Goal: Task Accomplishment & Management: Complete application form

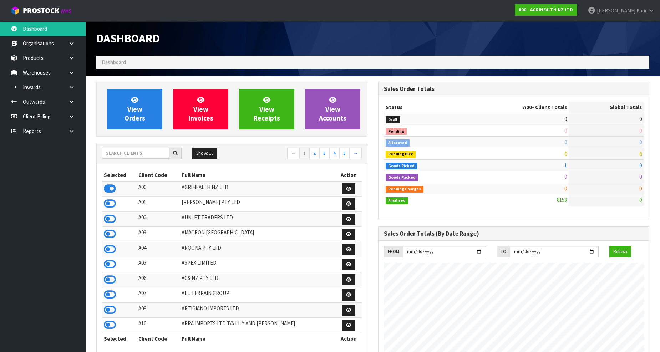
scroll to position [540, 282]
click at [71, 83] on link at bounding box center [74, 87] width 23 height 15
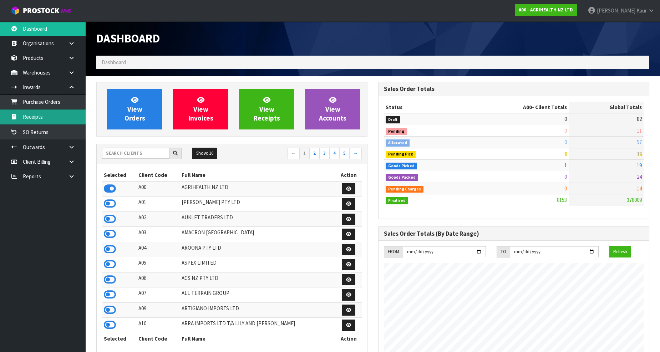
click at [61, 116] on link "Receipts" at bounding box center [43, 116] width 86 height 15
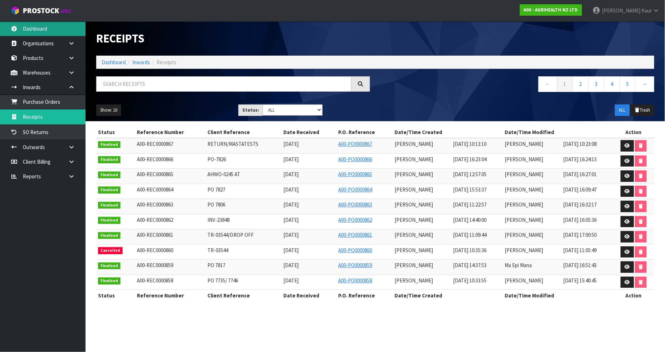
click at [29, 29] on link "Dashboard" at bounding box center [43, 28] width 86 height 15
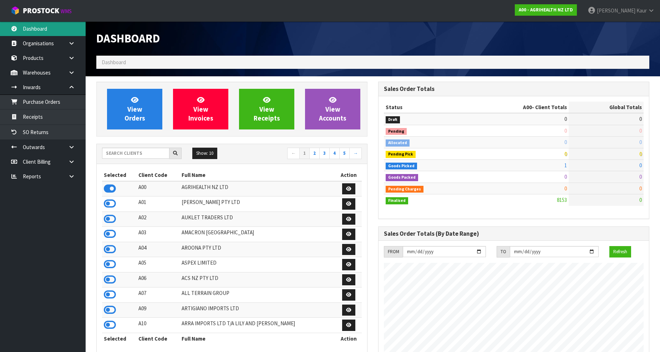
scroll to position [540, 282]
click at [112, 151] on input "text" at bounding box center [135, 153] width 67 height 11
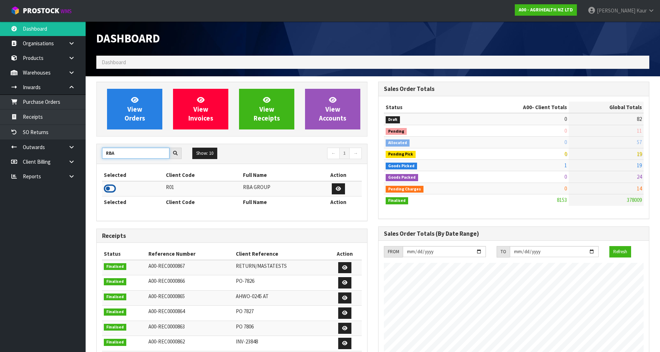
type input "RBA"
click at [112, 188] on icon at bounding box center [110, 188] width 12 height 11
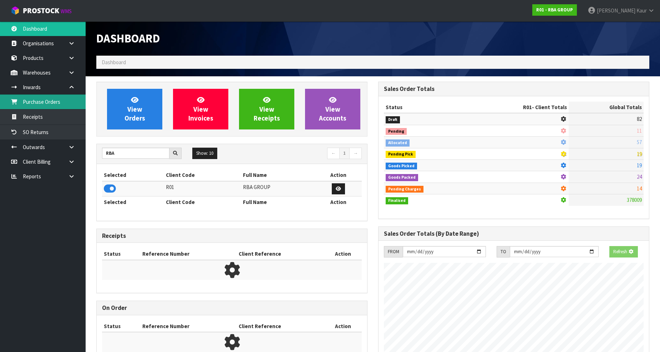
scroll to position [356058, 356213]
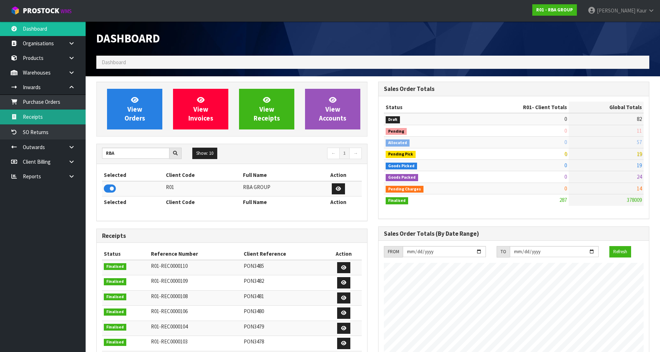
click at [54, 113] on link "Receipts" at bounding box center [43, 116] width 86 height 15
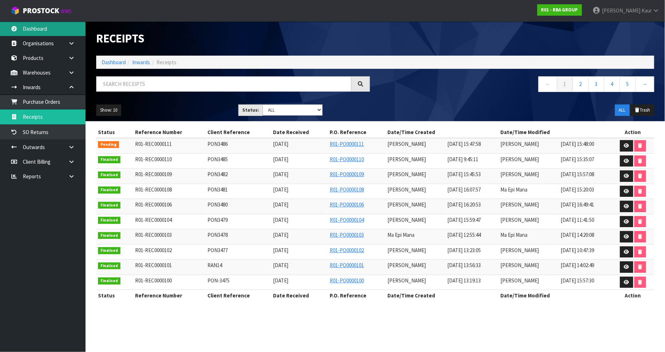
click at [42, 24] on link "Dashboard" at bounding box center [43, 28] width 86 height 15
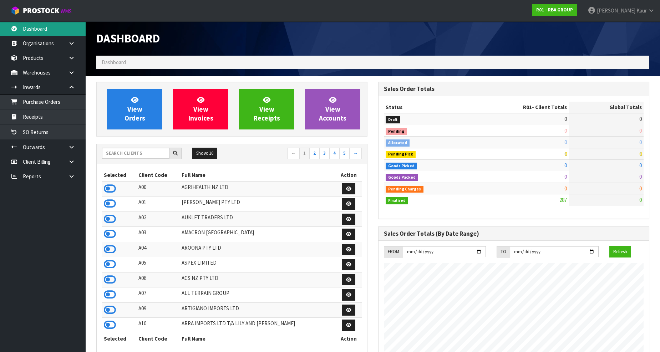
scroll to position [436, 282]
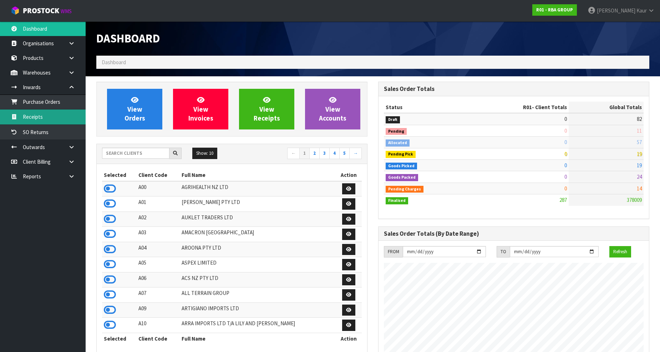
click at [52, 117] on link "Receipts" at bounding box center [43, 116] width 86 height 15
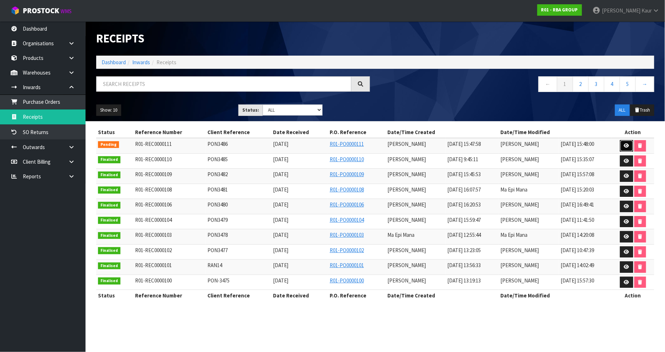
click at [626, 143] on icon at bounding box center [626, 145] width 5 height 5
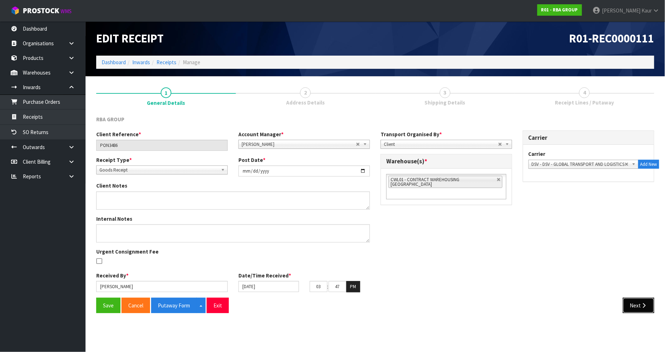
click at [650, 308] on button "Next" at bounding box center [638, 305] width 31 height 15
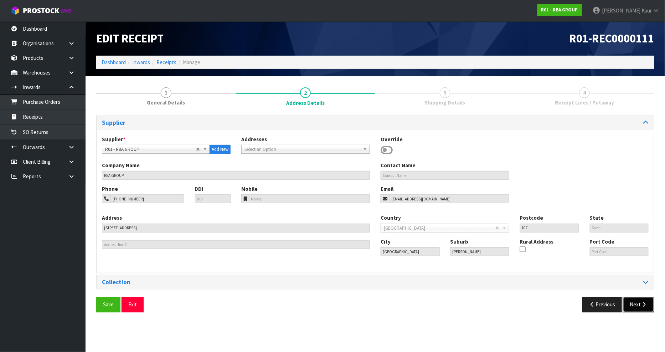
click at [650, 308] on button "Next" at bounding box center [638, 304] width 31 height 15
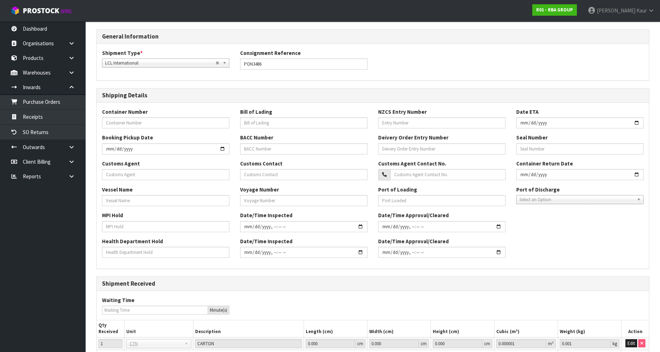
scroll to position [144, 0]
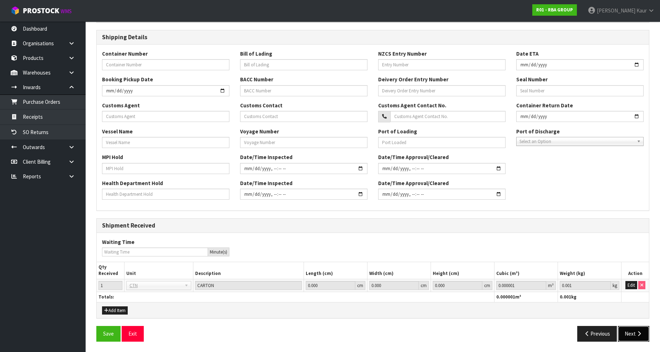
click at [638, 336] on icon "button" at bounding box center [638, 333] width 7 height 5
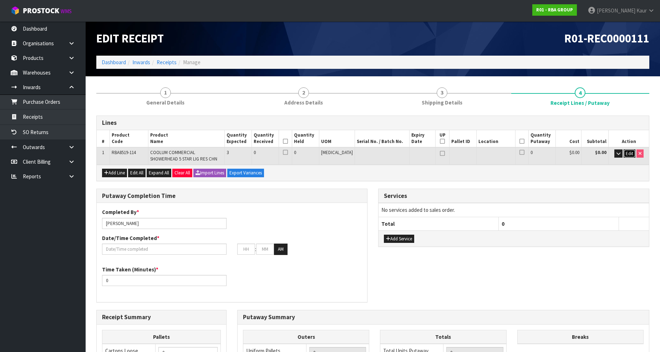
click at [626, 155] on span "Edit" at bounding box center [628, 153] width 7 height 6
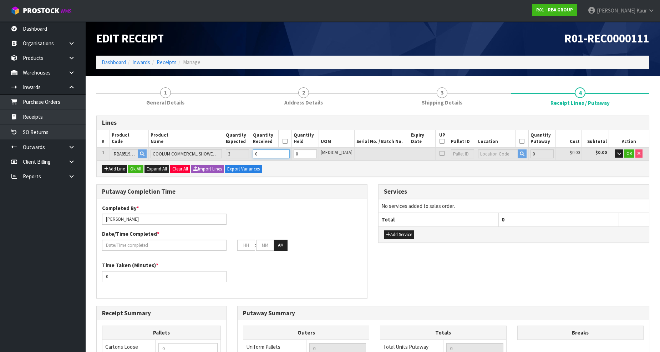
click at [281, 153] on input "0" at bounding box center [271, 153] width 36 height 9
type input "3"
type input "0.00231"
type input "3.75"
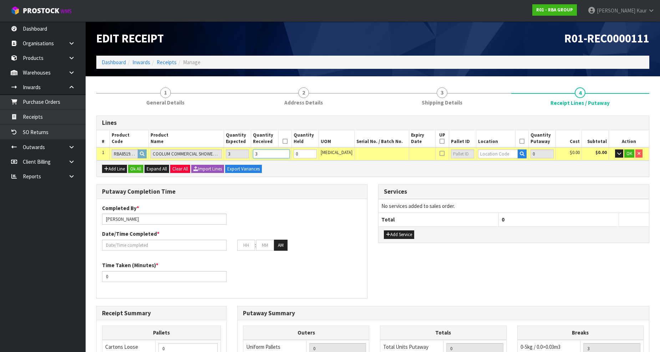
type input "3"
click at [494, 153] on input "text" at bounding box center [498, 153] width 40 height 9
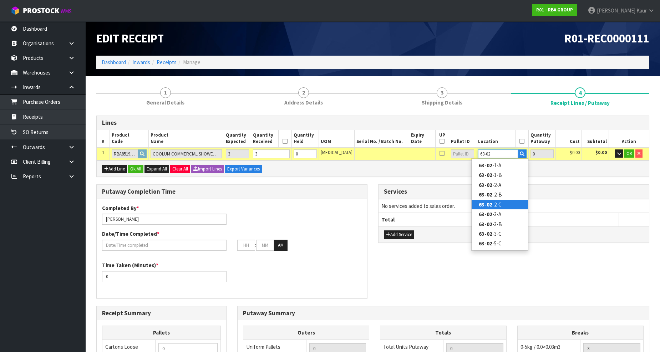
type input "63-02"
click at [498, 202] on link "63-02 -2-C" at bounding box center [499, 205] width 56 height 10
type input "3"
type input "63-02-2-C"
type input "3"
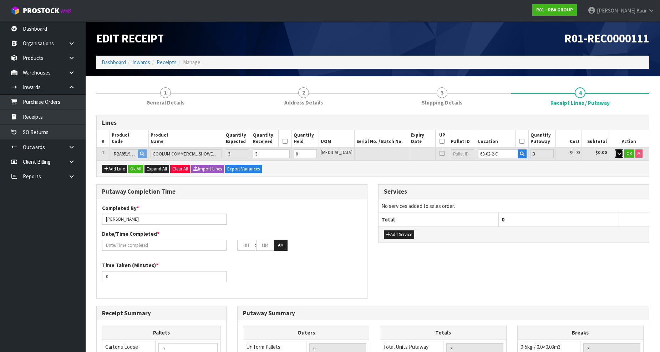
click at [621, 154] on button "button" at bounding box center [619, 153] width 8 height 9
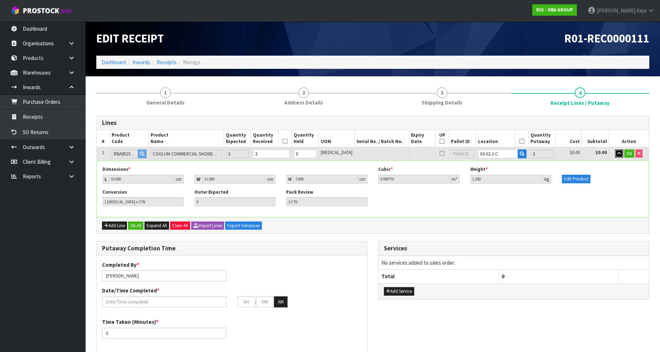
click at [621, 154] on button "button" at bounding box center [619, 153] width 8 height 9
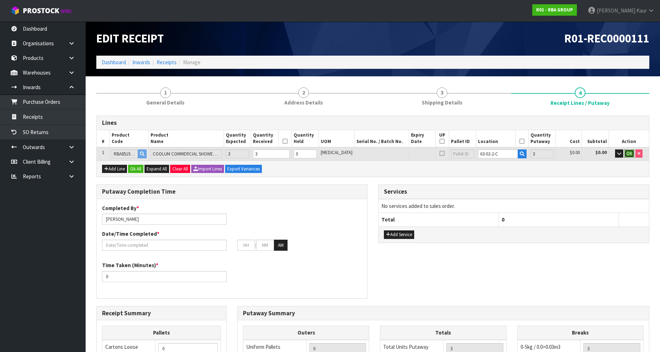
click at [629, 153] on span "OK" at bounding box center [629, 153] width 6 height 6
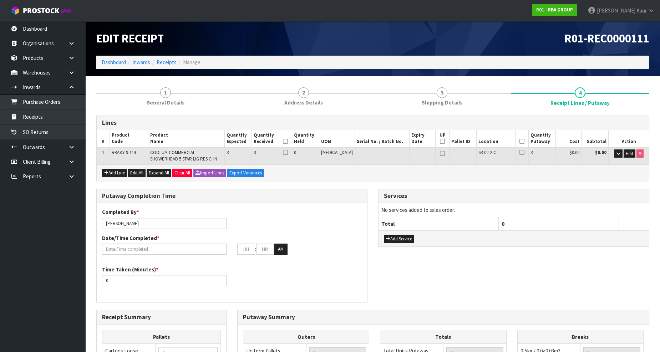
drag, startPoint x: 298, startPoint y: 140, endPoint x: 379, endPoint y: 161, distance: 83.8
click at [288, 141] on icon at bounding box center [285, 141] width 5 height 0
click at [519, 141] on icon at bounding box center [521, 141] width 5 height 0
click at [133, 243] on input "text" at bounding box center [164, 248] width 124 height 11
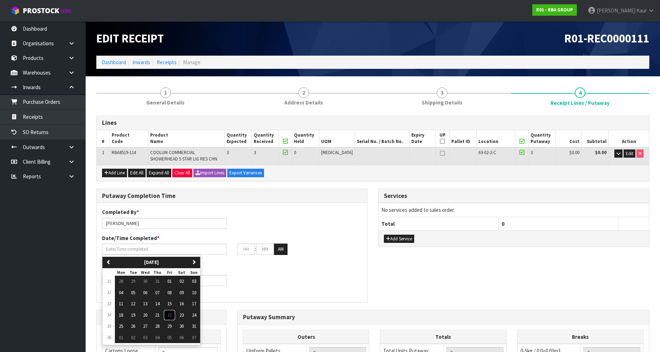
click at [171, 316] on span "22" at bounding box center [169, 315] width 4 height 6
type input "[DATE]"
type input "12"
type input "00"
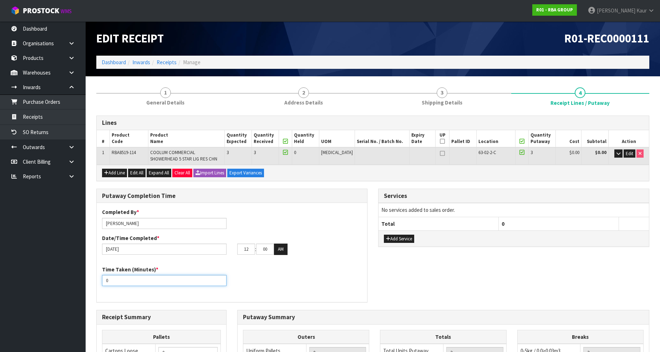
drag, startPoint x: 119, startPoint y: 281, endPoint x: 102, endPoint y: 281, distance: 17.5
click at [102, 281] on input "0" at bounding box center [164, 280] width 124 height 11
type input "15"
click at [234, 248] on div "12 : 00 : 00 AM" at bounding box center [299, 248] width 135 height 11
type input "03"
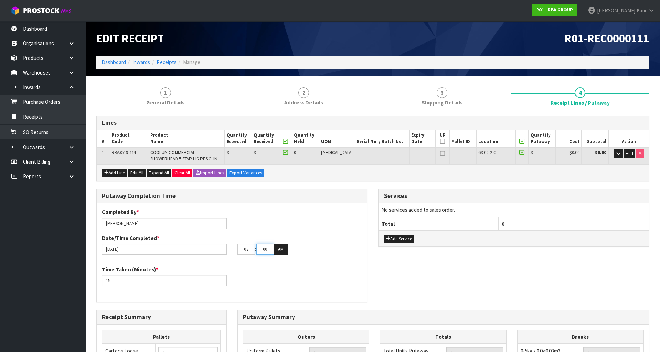
drag, startPoint x: 270, startPoint y: 250, endPoint x: 255, endPoint y: 250, distance: 15.3
click at [255, 250] on tr "03 : 00 : 00 AM" at bounding box center [262, 248] width 50 height 11
type input "59"
click at [277, 245] on button "AM" at bounding box center [281, 248] width 14 height 11
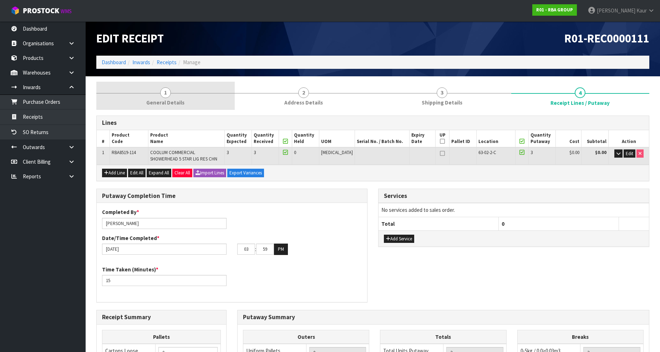
click at [157, 90] on link "1 General Details" at bounding box center [165, 96] width 138 height 28
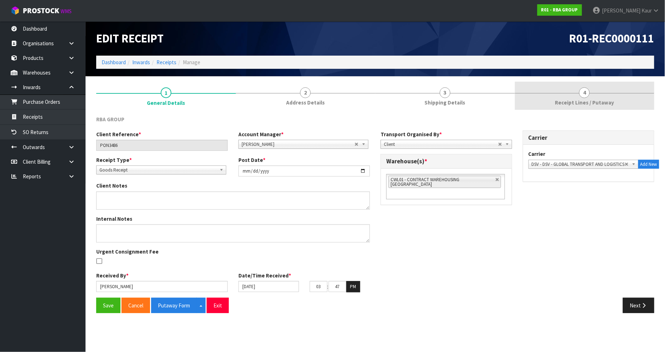
click at [606, 95] on link "4 Receipt Lines / Putaway" at bounding box center [585, 96] width 140 height 28
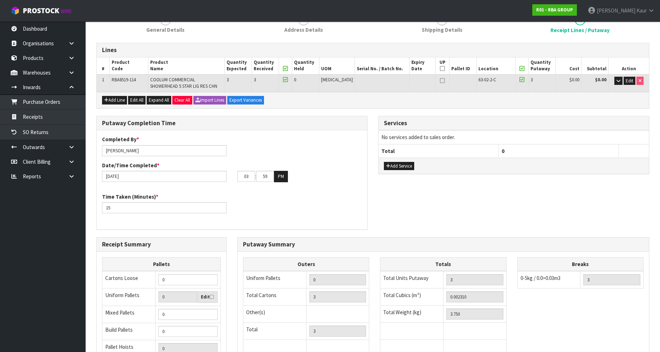
scroll to position [158, 0]
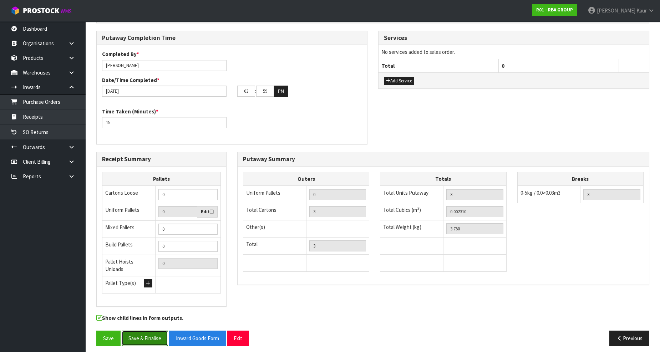
click at [148, 330] on button "Save & Finalise" at bounding box center [145, 337] width 46 height 15
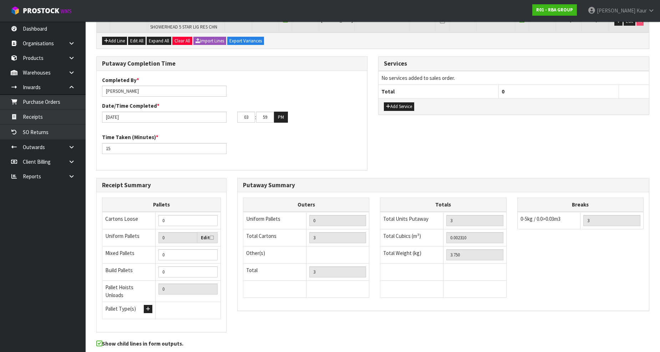
scroll to position [0, 0]
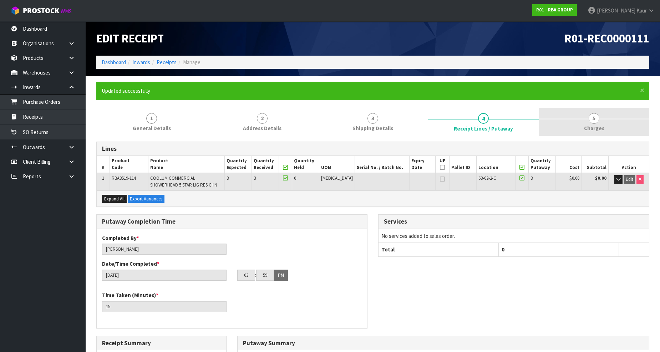
click at [588, 122] on link "5 [GEOGRAPHIC_DATA]" at bounding box center [593, 122] width 111 height 28
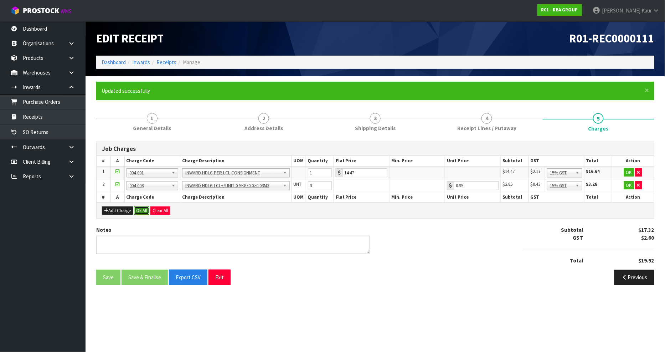
click at [143, 210] on button "Ok All" at bounding box center [141, 210] width 15 height 9
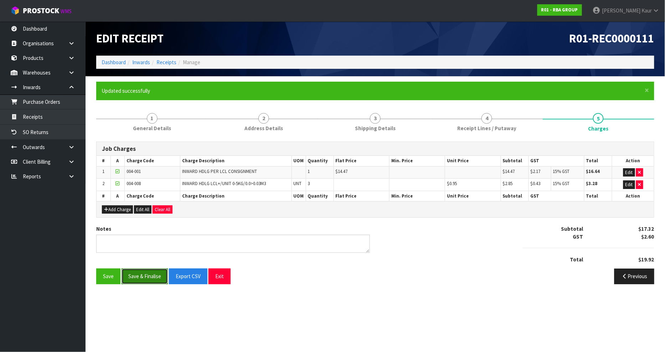
click at [140, 279] on button "Save & Finalise" at bounding box center [145, 275] width 46 height 15
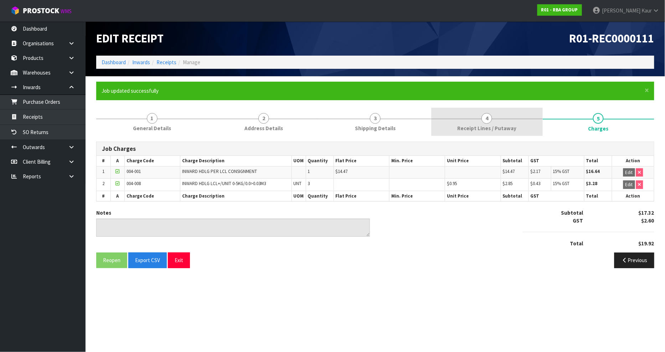
click at [507, 129] on span "Receipt Lines / Putaway" at bounding box center [486, 127] width 59 height 7
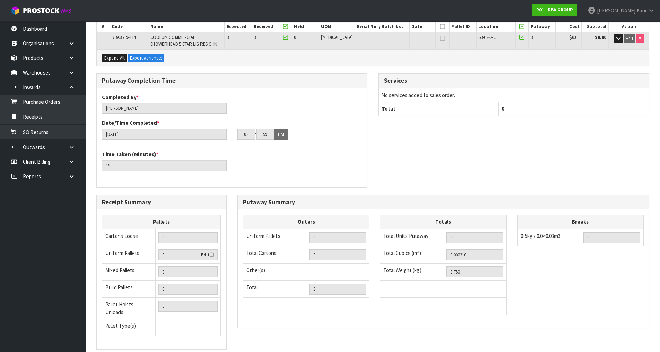
scroll to position [184, 0]
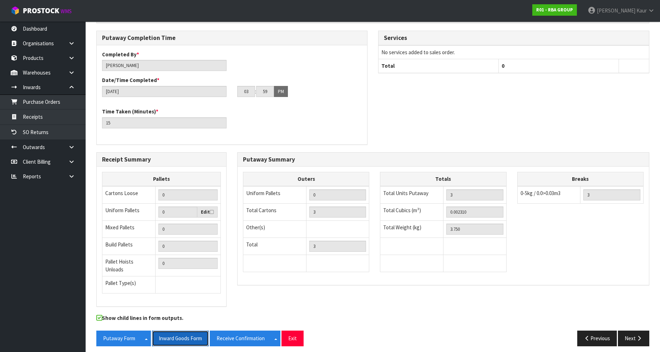
click at [190, 333] on button "Inward Goods Form" at bounding box center [180, 337] width 57 height 15
click at [55, 98] on link "Purchase Orders" at bounding box center [43, 101] width 86 height 15
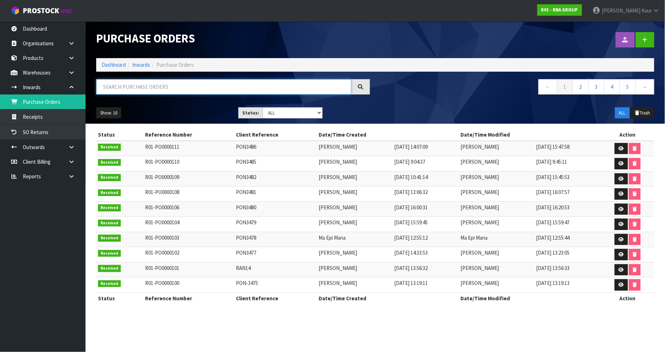
click at [162, 89] on input "text" at bounding box center [223, 86] width 255 height 15
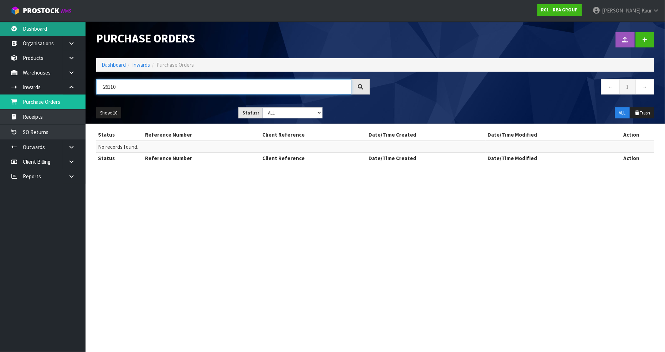
type input "26110"
click at [60, 26] on link "Dashboard" at bounding box center [43, 28] width 86 height 15
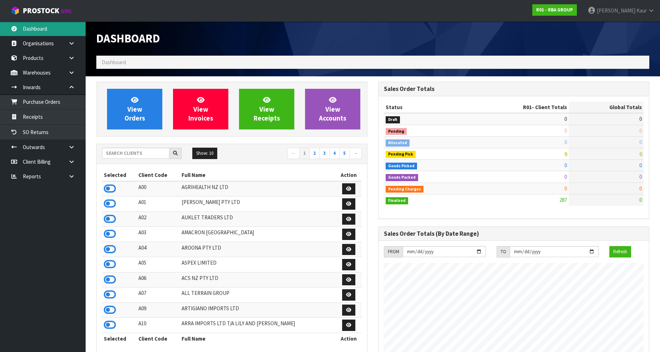
scroll to position [436, 282]
click at [124, 147] on div "Show: 10 5 10 25 50 ← 1 2 3 4 5 →" at bounding box center [232, 154] width 270 height 20
click at [124, 154] on input "text" at bounding box center [135, 153] width 67 height 11
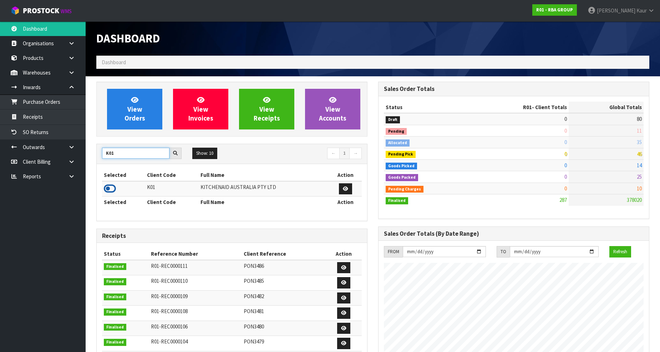
type input "K01"
click at [111, 186] on icon at bounding box center [110, 188] width 12 height 11
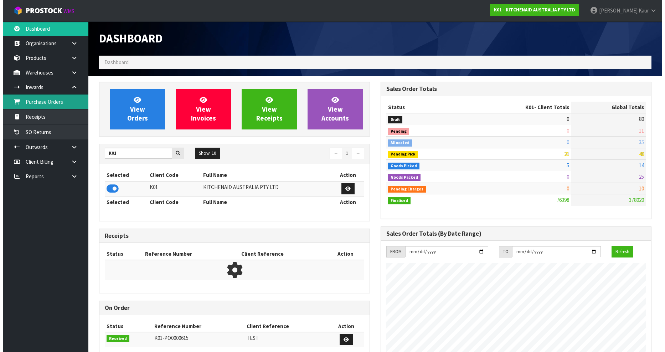
scroll to position [540, 282]
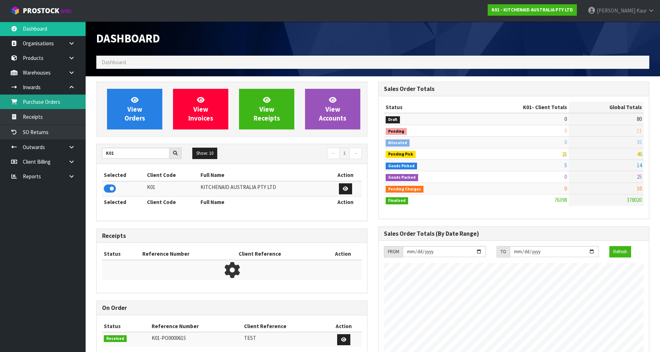
click at [74, 105] on link "Purchase Orders" at bounding box center [43, 101] width 86 height 15
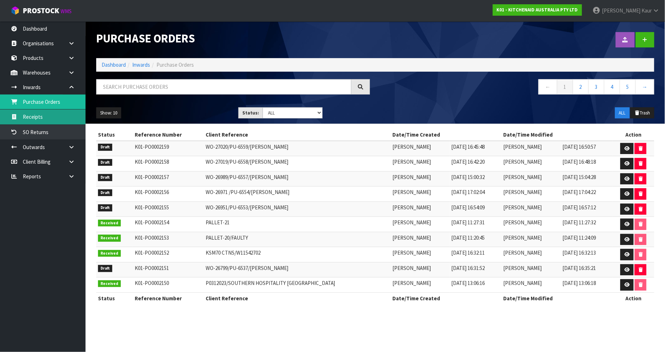
click at [44, 119] on link "Receipts" at bounding box center [43, 116] width 86 height 15
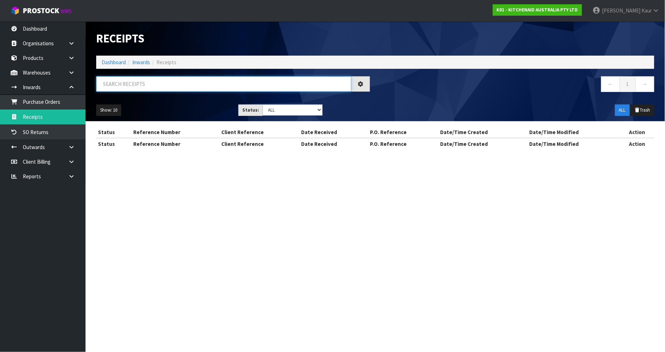
click at [202, 84] on input "text" at bounding box center [223, 83] width 255 height 15
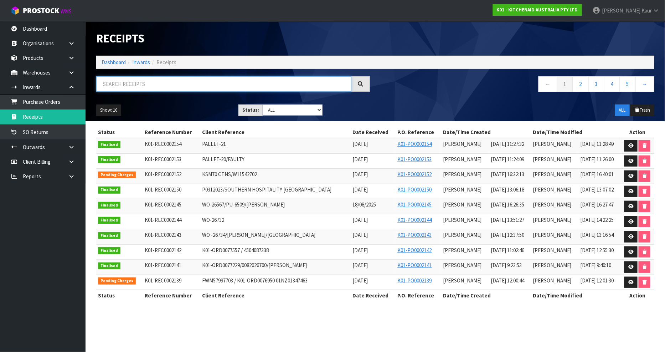
click at [125, 81] on input "text" at bounding box center [223, 83] width 255 height 15
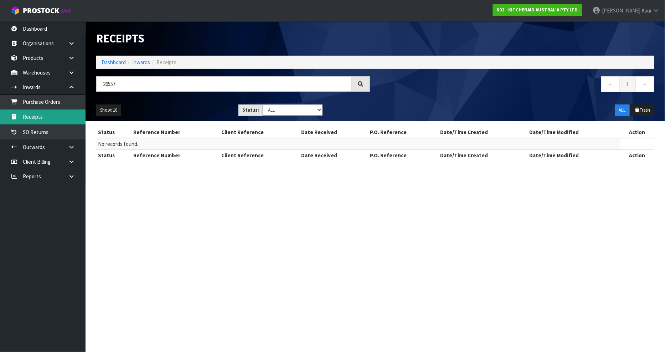
click at [67, 119] on link "Receipts" at bounding box center [43, 116] width 86 height 15
click at [120, 83] on input "26557" at bounding box center [223, 83] width 255 height 15
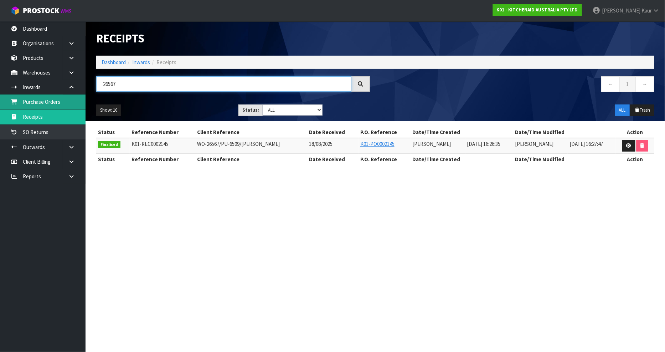
type input "26567"
click at [66, 104] on link "Purchase Orders" at bounding box center [43, 101] width 86 height 15
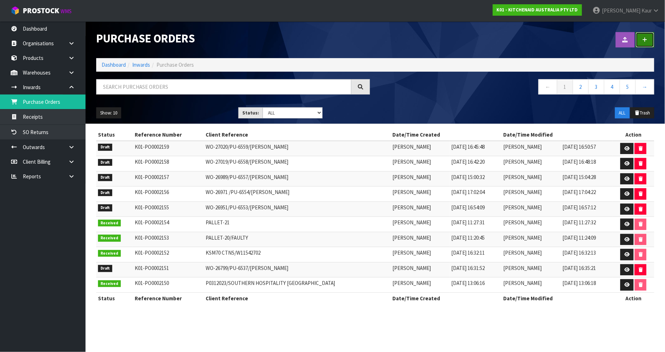
click at [642, 46] on link at bounding box center [645, 39] width 19 height 15
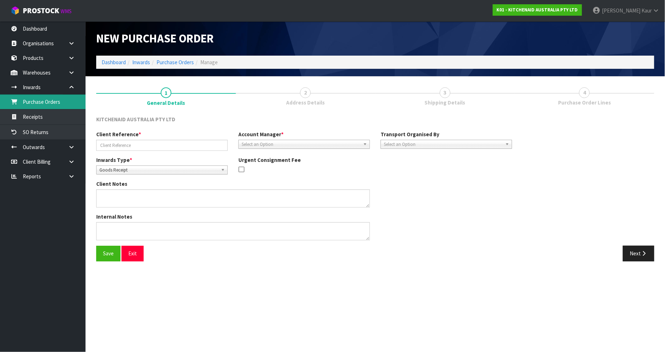
click at [42, 104] on link "Purchase Orders" at bounding box center [43, 101] width 86 height 15
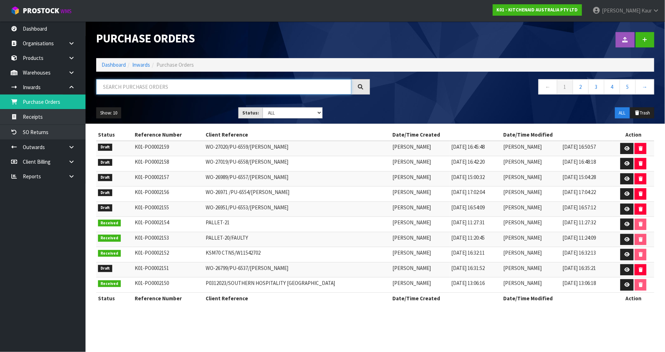
click at [204, 88] on input "text" at bounding box center [223, 86] width 255 height 15
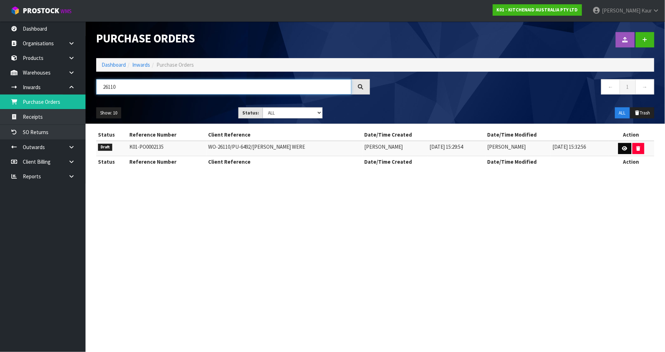
type input "26110"
click at [621, 145] on link at bounding box center [625, 148] width 13 height 11
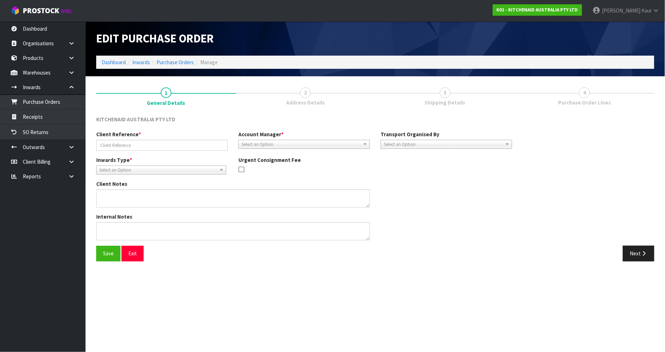
type input "WO-26110/PU-6492/[PERSON_NAME] WERE"
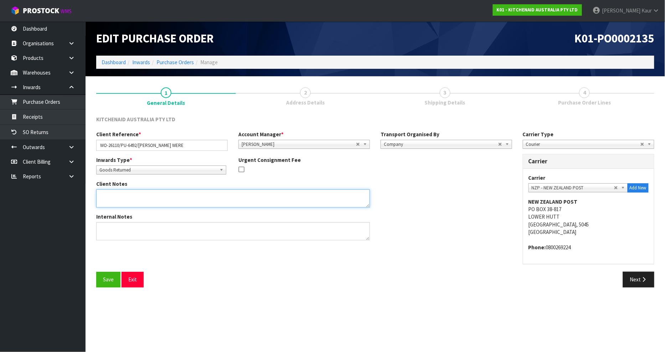
click at [140, 200] on textarea at bounding box center [233, 198] width 274 height 18
paste textarea "PLEASE PLACE 5KSM192XDAAC / WD1441351 ONTO [PERSON_NAME] HELD PALLET."
type textarea "PLEASE PLACE 5KSM192XDAAC / WD1441351 ONTO [PERSON_NAME] HELD PALLET."
click at [640, 275] on button "Next" at bounding box center [638, 279] width 31 height 15
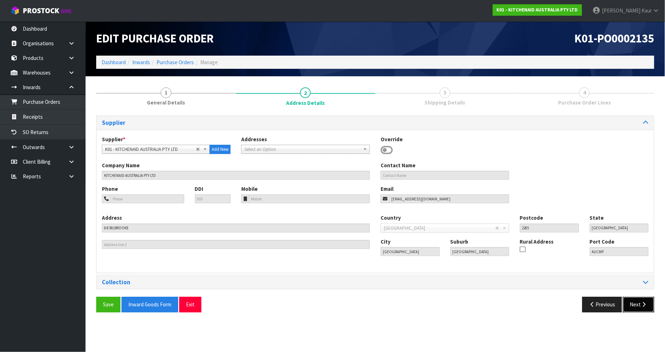
click at [636, 307] on button "Next" at bounding box center [638, 304] width 31 height 15
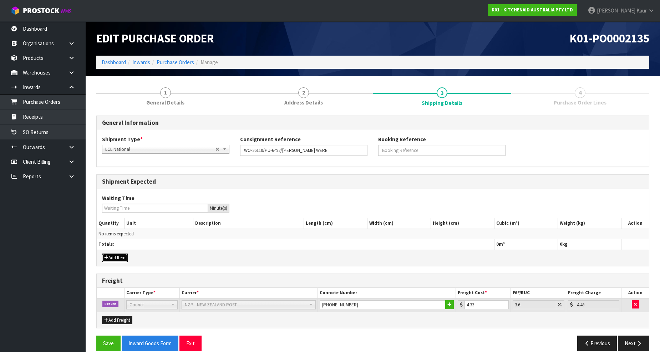
click at [105, 255] on icon "button" at bounding box center [106, 257] width 4 height 5
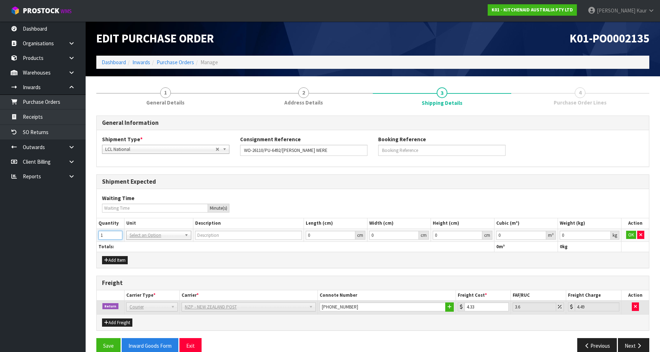
type input "1"
click at [117, 233] on input "1" at bounding box center [110, 235] width 24 height 9
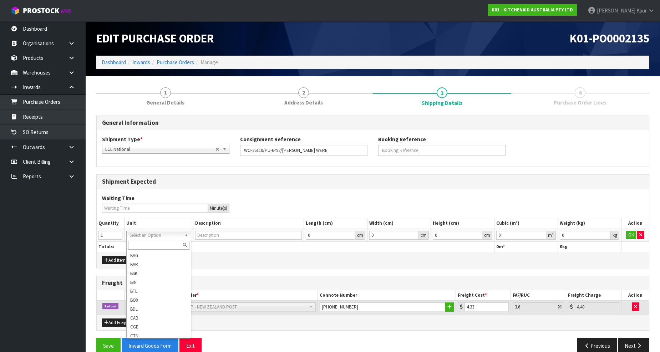
click at [152, 248] on input "text" at bounding box center [158, 245] width 61 height 9
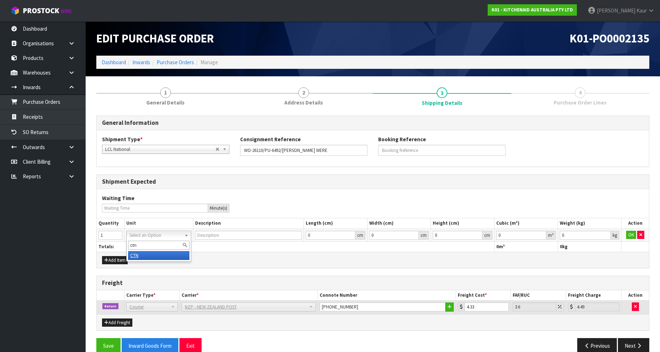
type input "ctn"
type input "CARTON"
type input "0.000001"
click at [540, 234] on input "0.000001" at bounding box center [521, 235] width 50 height 9
type input "0.001"
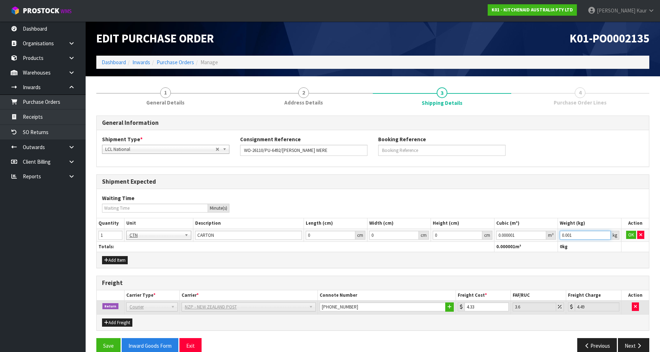
click at [605, 233] on input "0.001" at bounding box center [584, 235] width 51 height 9
click at [626, 234] on button "OK" at bounding box center [631, 235] width 10 height 9
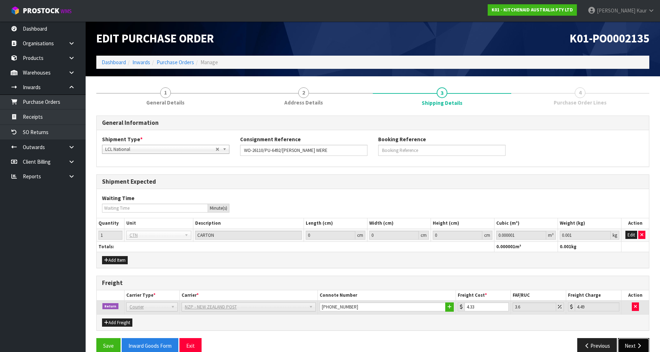
click at [640, 350] on button "Next" at bounding box center [632, 345] width 31 height 15
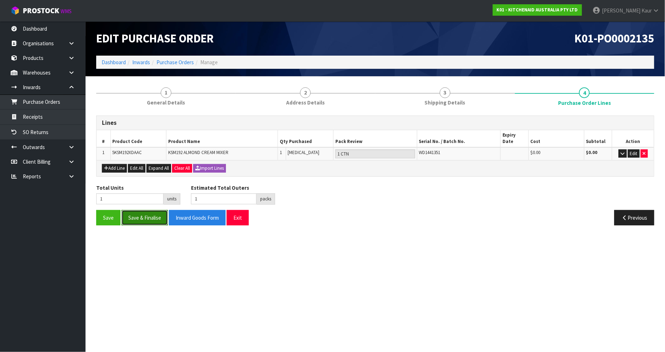
click at [145, 210] on button "Save & Finalise" at bounding box center [145, 217] width 46 height 15
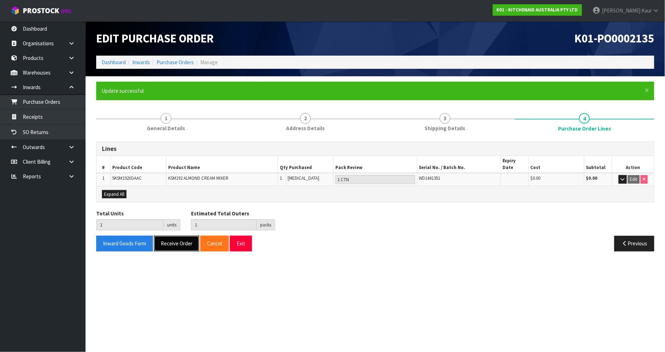
click at [176, 240] on button "Receive Order" at bounding box center [176, 243] width 45 height 15
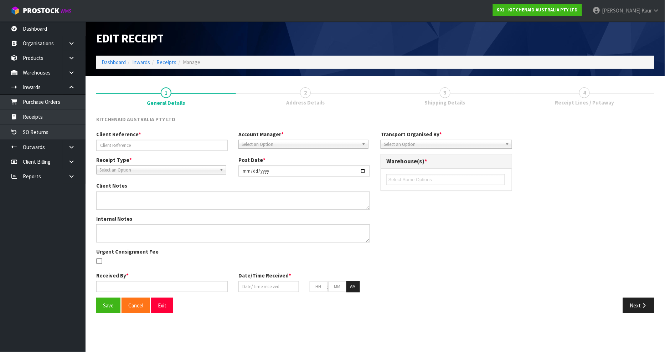
type input "WO-26110/PU-6492/[PERSON_NAME] WERE"
type input "[DATE]"
type textarea "PLEASE PLACE 5KSM192XDAAC / WD1441351 ONTO [PERSON_NAME] HELD PALLET."
type input "[PERSON_NAME]"
type input "[DATE]"
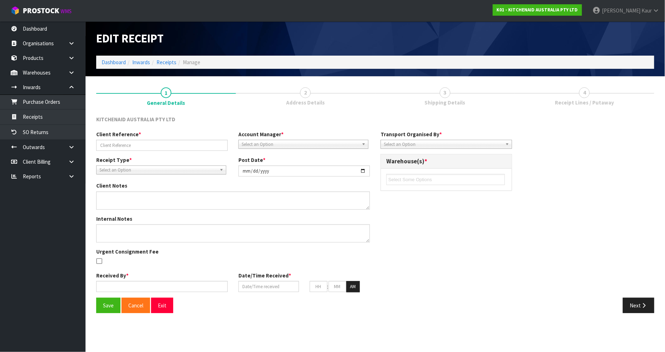
type input "04"
type input "30"
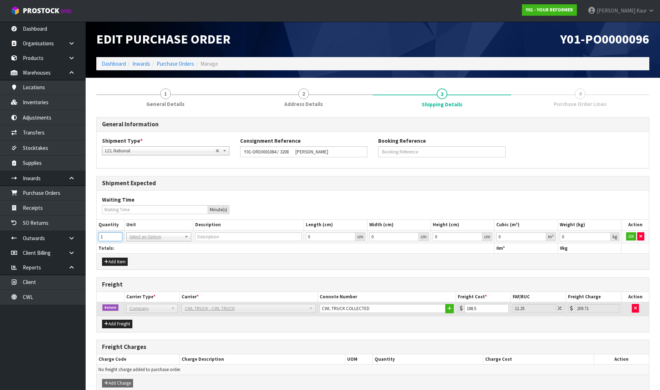
type input "1"
click at [116, 235] on input "1" at bounding box center [110, 236] width 24 height 9
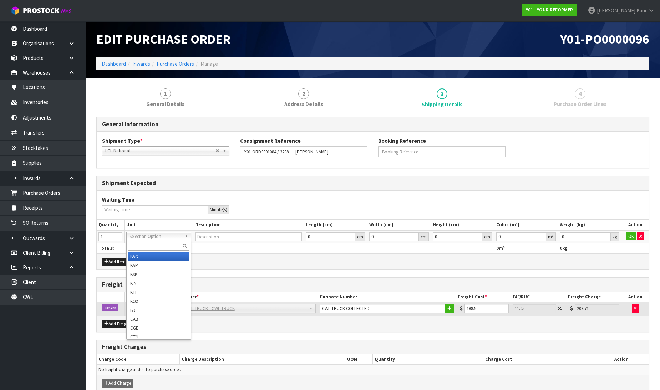
click at [136, 246] on input "text" at bounding box center [158, 246] width 61 height 9
type input "CRT"
type input "CRATE"
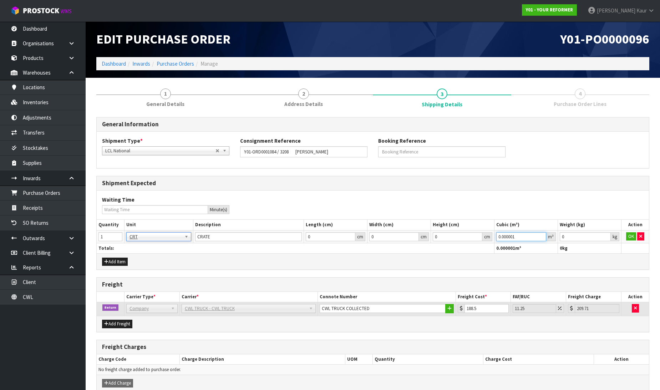
type input "0.000001"
click at [540, 234] on input "0.000001" at bounding box center [521, 236] width 50 height 9
type input "0.001"
click at [604, 234] on input "0.001" at bounding box center [584, 236] width 51 height 9
click at [623, 235] on td "OK" at bounding box center [634, 236] width 27 height 13
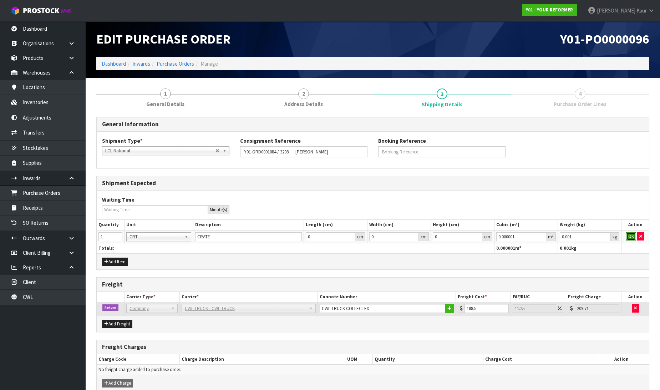
click at [631, 234] on button "OK" at bounding box center [631, 236] width 10 height 9
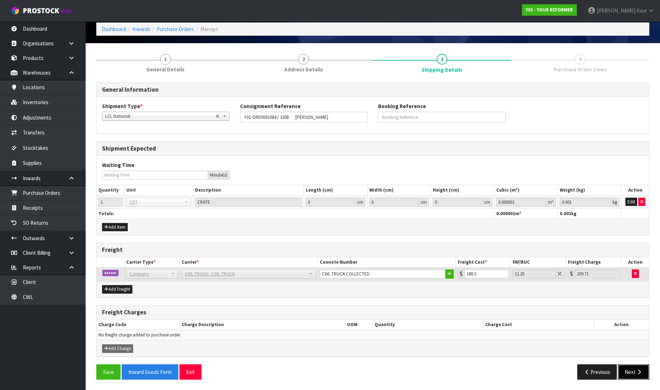
click at [634, 372] on button "Next" at bounding box center [632, 371] width 31 height 15
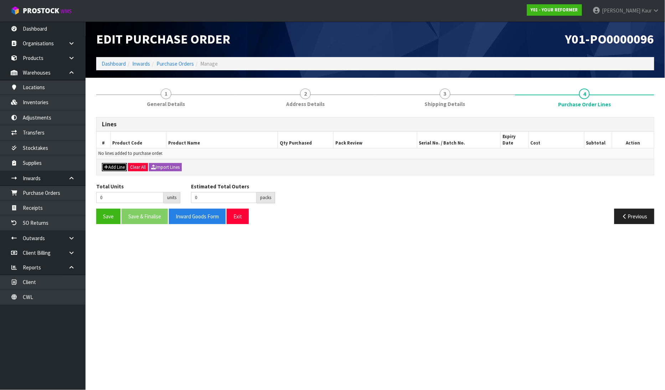
click at [120, 163] on button "Add Line" at bounding box center [114, 167] width 25 height 9
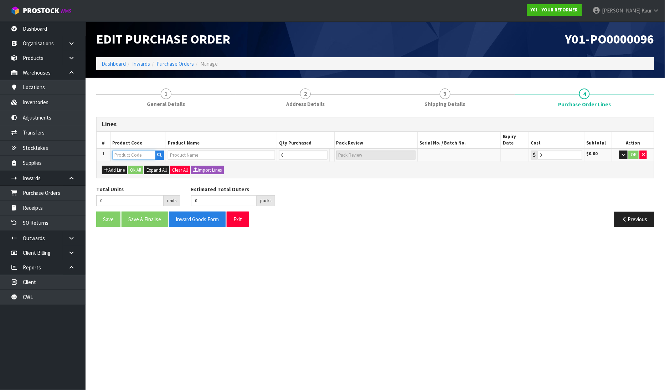
click at [129, 150] on input "text" at bounding box center [133, 154] width 43 height 9
type input "EN"
click at [133, 180] on link "EN VY-R EN T-01-ASS" at bounding box center [141, 180] width 57 height 10
type input "ENVY-RENT-01-ASS"
type input "ENVY RENTAL ASSEMBLED"
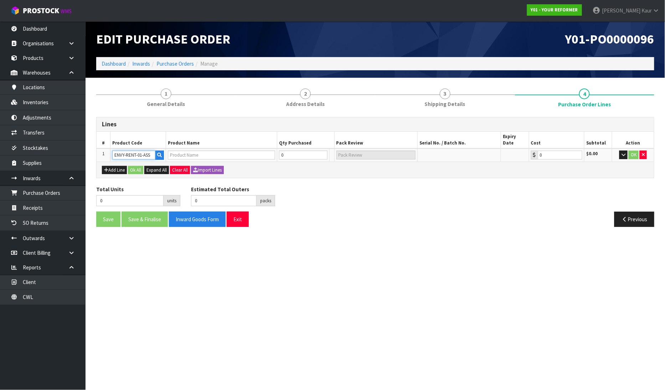
type input "0.00"
click at [304, 151] on input "0" at bounding box center [299, 154] width 43 height 9
type input "1"
type input "1 PLT"
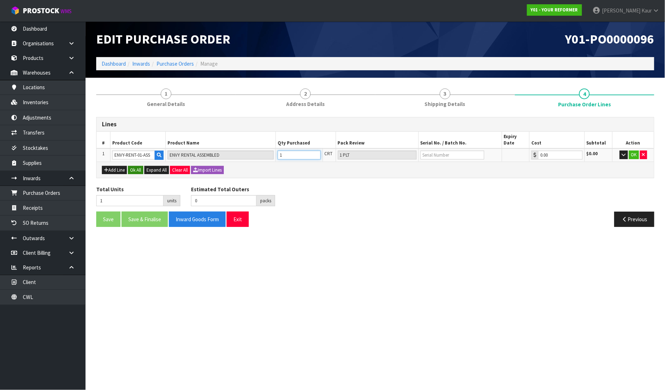
type input "1"
click at [137, 166] on button "Ok All" at bounding box center [135, 170] width 15 height 9
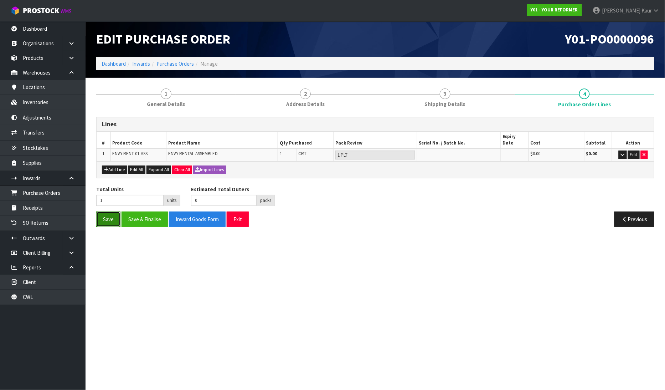
click at [111, 211] on button "Save" at bounding box center [108, 218] width 24 height 15
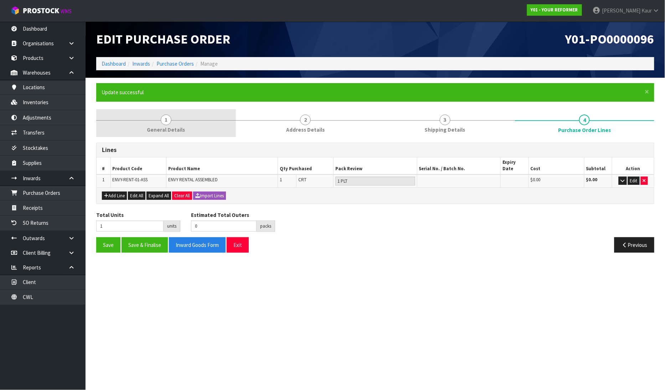
click at [162, 120] on span "1" at bounding box center [166, 119] width 11 height 11
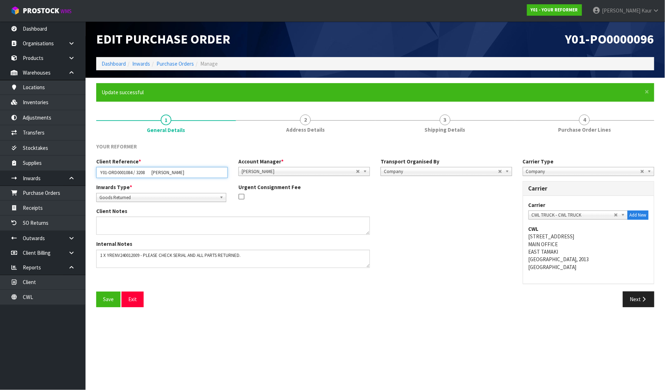
drag, startPoint x: 188, startPoint y: 174, endPoint x: 89, endPoint y: 174, distance: 98.4
click at [89, 174] on section "× Close Update successful 1 General Details 2 Address Details 3 Shipping Detail…" at bounding box center [376, 198] width 580 height 240
drag, startPoint x: 55, startPoint y: 20, endPoint x: 52, endPoint y: 26, distance: 7.3
click at [55, 20] on nav "Toggle navigation ProStock WMS Y01 - YOUR REFORMER [PERSON_NAME] Logout" at bounding box center [332, 11] width 665 height 22
click at [50, 28] on link "Dashboard" at bounding box center [43, 28] width 86 height 15
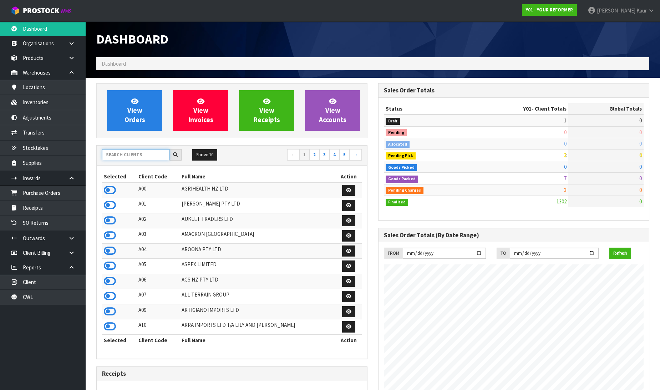
scroll to position [540, 282]
click at [123, 159] on input "text" at bounding box center [135, 154] width 67 height 11
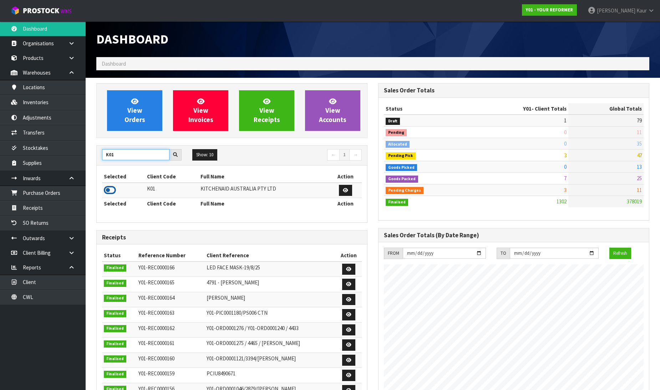
type input "K01"
click at [113, 187] on icon at bounding box center [110, 190] width 12 height 11
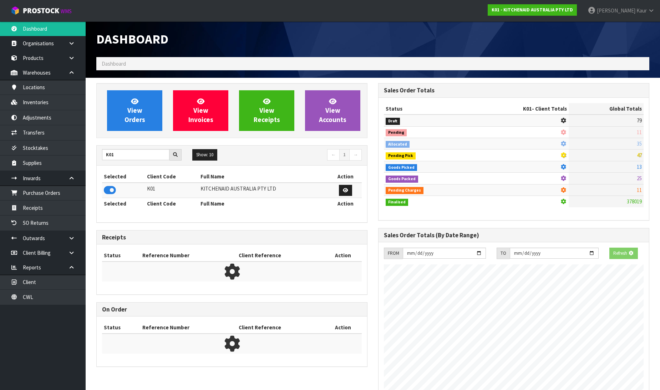
scroll to position [356050, 356213]
click at [65, 193] on link "Purchase Orders" at bounding box center [43, 192] width 86 height 15
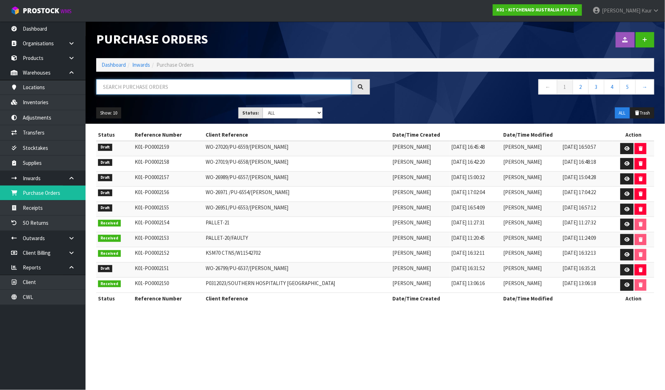
click at [143, 88] on input "text" at bounding box center [223, 86] width 255 height 15
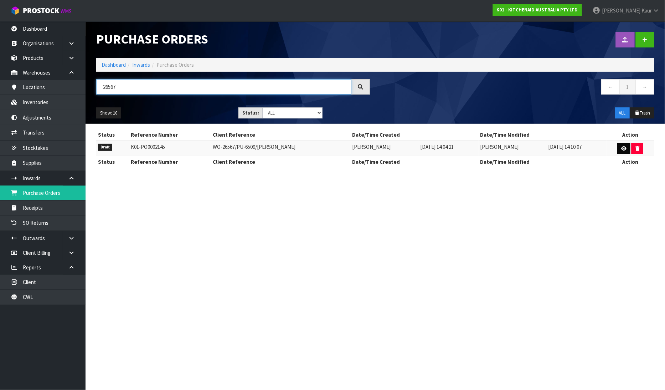
type input "26567"
click at [626, 151] on link at bounding box center [623, 148] width 13 height 11
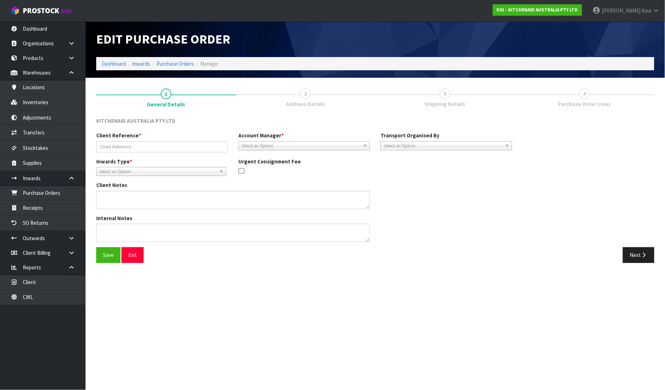
type input "WO-26567/PU-6509/[PERSON_NAME]"
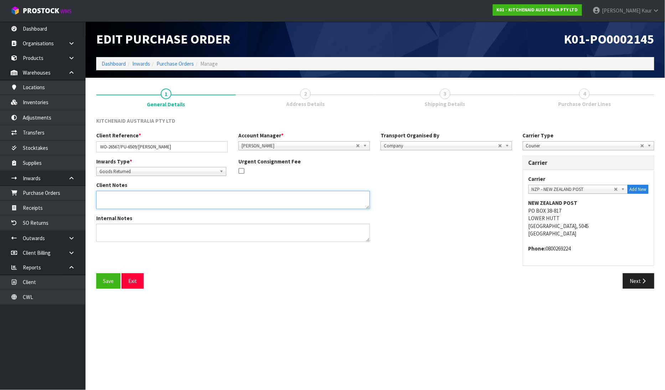
click at [209, 201] on textarea at bounding box center [233, 200] width 274 height 18
paste textarea "PLEASE REMOVE OUTER CARTON AND RETURN 5KSM192XDAMH / WE0790097 TO STOCK FOR FUT…"
type textarea "PLEASE REMOVE OUTER CARTON AND RETURN 5KSM192XDAMH / WE0790097 TO STOCK FOR FUT…"
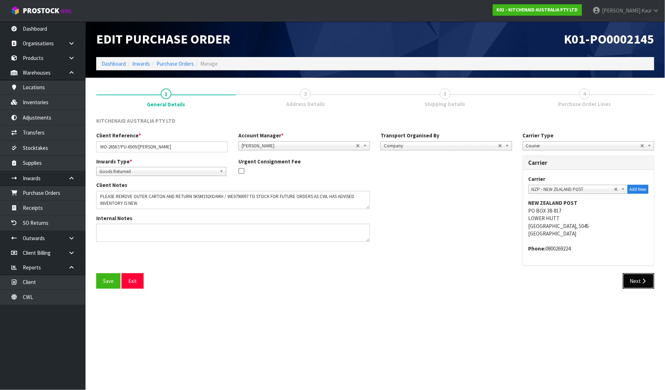
click at [637, 275] on button "Next" at bounding box center [638, 280] width 31 height 15
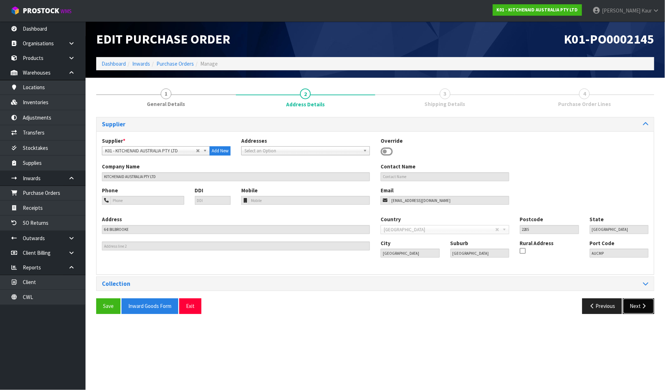
click at [640, 299] on button "Next" at bounding box center [638, 305] width 31 height 15
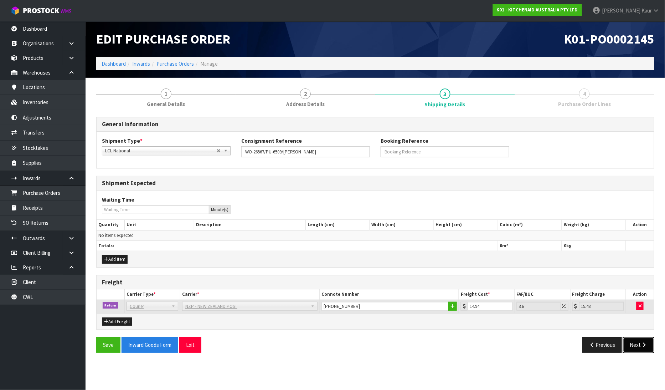
click at [643, 343] on icon "button" at bounding box center [644, 344] width 7 height 5
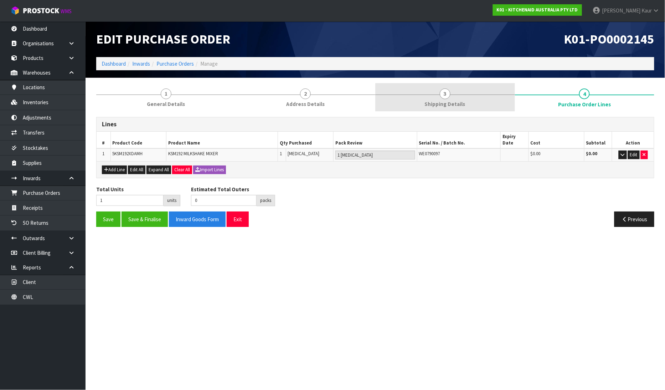
click at [456, 111] on link "3 Shipping Details" at bounding box center [445, 97] width 140 height 28
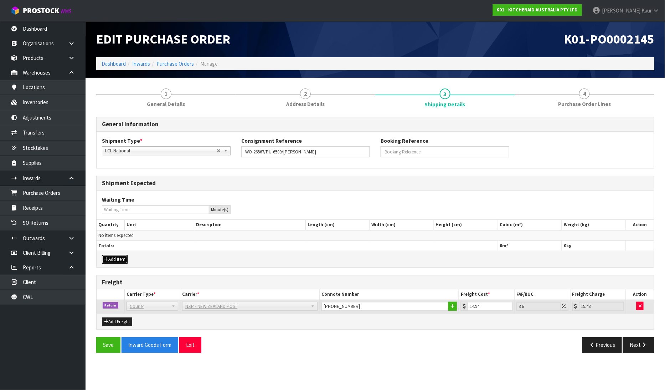
click at [106, 258] on icon "button" at bounding box center [106, 259] width 4 height 5
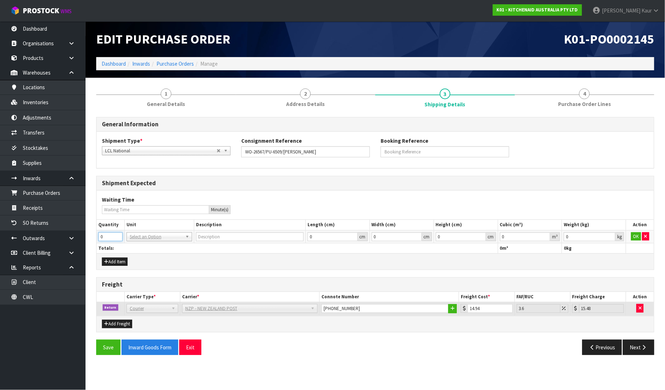
click at [118, 232] on input "0" at bounding box center [110, 236] width 24 height 9
type input "1"
click at [116, 234] on input "1" at bounding box center [110, 236] width 24 height 9
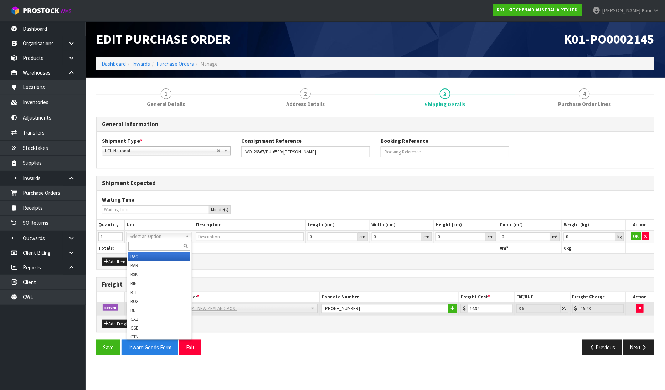
click at [138, 245] on input "text" at bounding box center [159, 246] width 62 height 9
type input "ctn"
type input "CARTON"
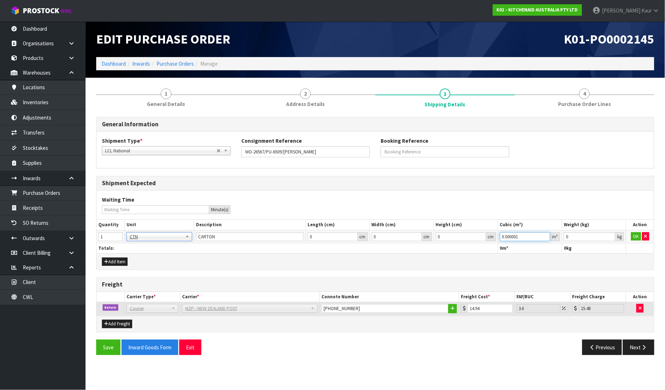
type input "0.000001"
click at [547, 234] on input "0.000001" at bounding box center [525, 236] width 51 height 9
type input "0.001"
click at [609, 234] on input "0.001" at bounding box center [590, 236] width 52 height 9
click at [632, 234] on button "OK" at bounding box center [636, 236] width 10 height 9
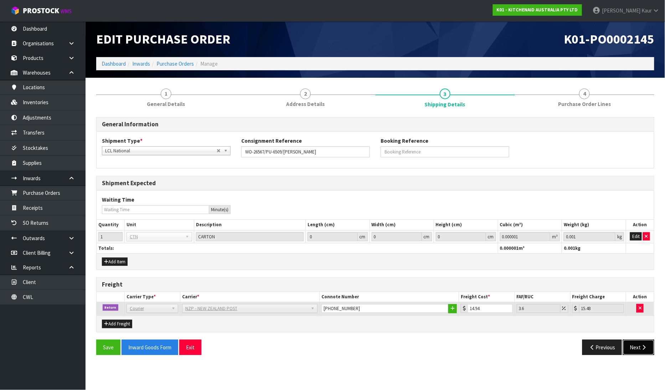
click at [646, 343] on button "Next" at bounding box center [638, 346] width 31 height 15
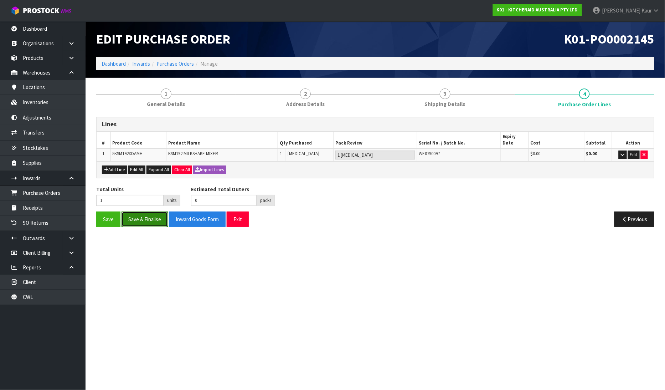
click at [140, 216] on button "Save & Finalise" at bounding box center [145, 218] width 46 height 15
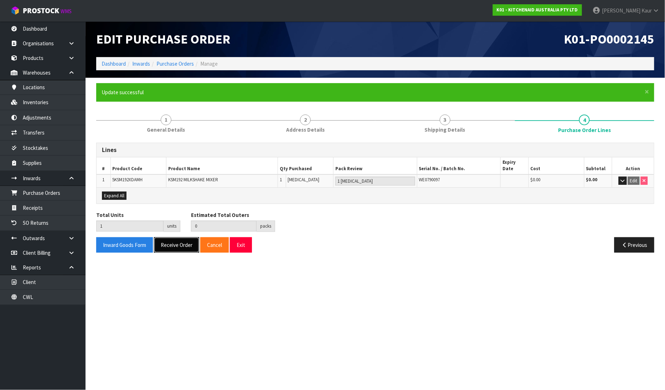
click at [180, 238] on button "Receive Order" at bounding box center [176, 244] width 45 height 15
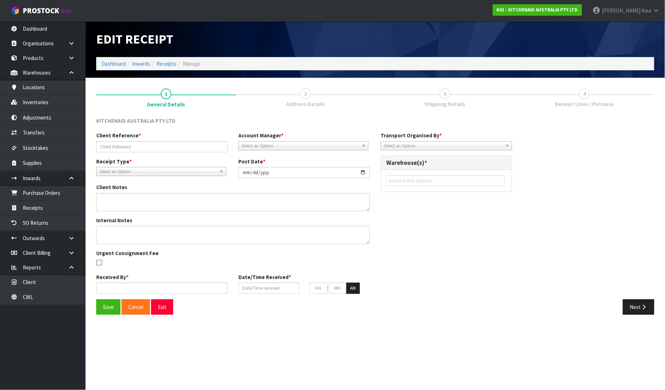
type input "WO-26567/PU-6509/[PERSON_NAME]"
type input "[DATE]"
type textarea "PLEASE REMOVE OUTER CARTON AND RETURN 5KSM192XDAMH / WE0790097 TO STOCK FOR FUT…"
type input "[PERSON_NAME]"
type input "[DATE]"
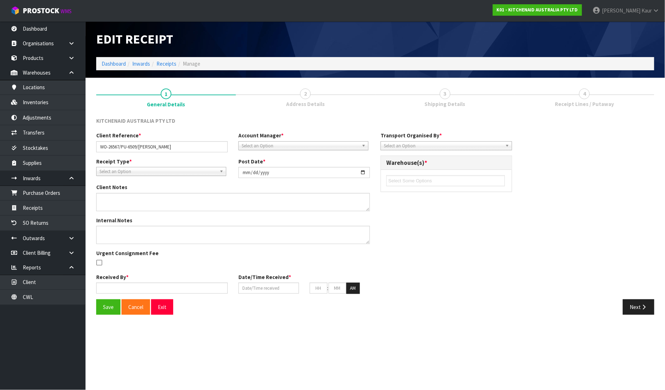
type input "04"
type input "26"
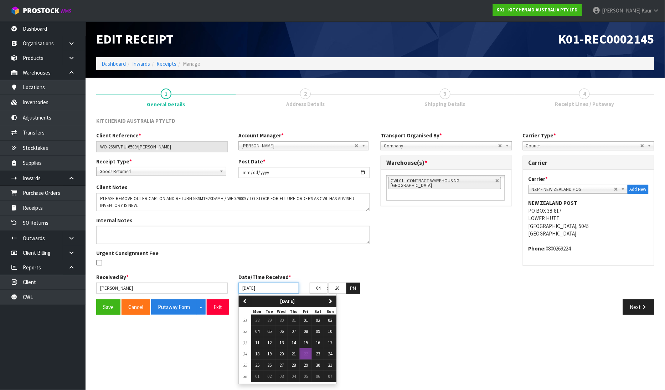
click at [244, 287] on input "[DATE]" at bounding box center [268, 287] width 61 height 11
click at [260, 352] on button "18" at bounding box center [257, 353] width 12 height 11
type input "18/08/2025"
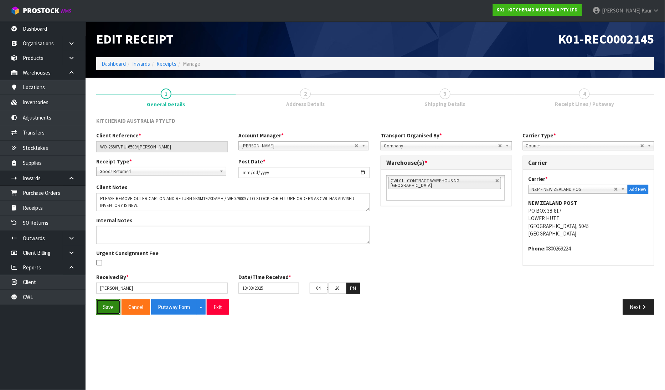
click at [111, 304] on button "Save" at bounding box center [108, 306] width 24 height 15
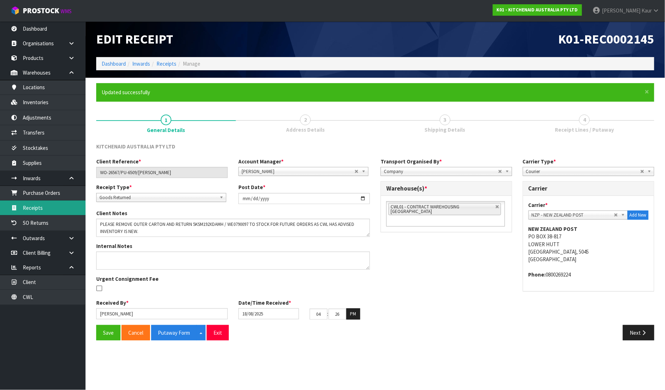
click at [59, 209] on link "Receipts" at bounding box center [43, 207] width 86 height 15
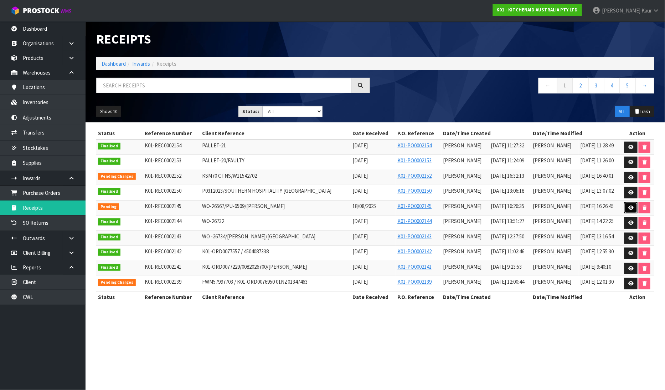
click at [627, 206] on link at bounding box center [631, 207] width 13 height 11
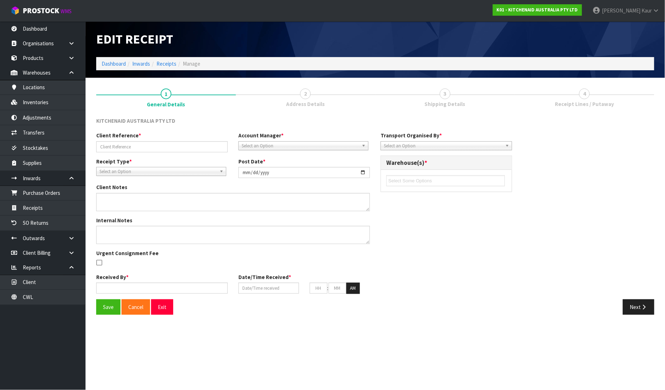
type input "WO-26567/PU-6509/[PERSON_NAME]"
type input "[DATE]"
type textarea "PLEASE REMOVE OUTER CARTON AND RETURN 5KSM192XDAMH / WE0790097 TO STOCK FOR FUT…"
type input "[PERSON_NAME]"
type input "18/08/2025"
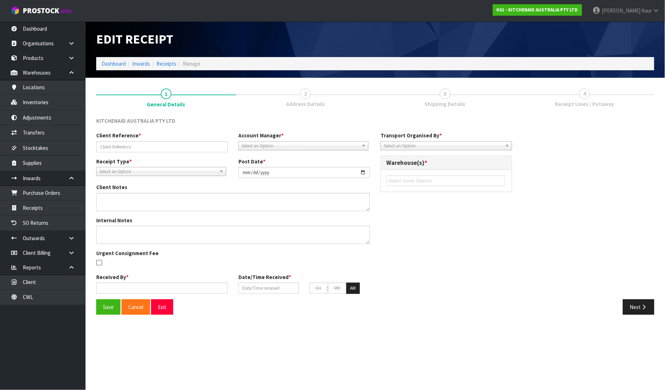
type input "04"
type input "26"
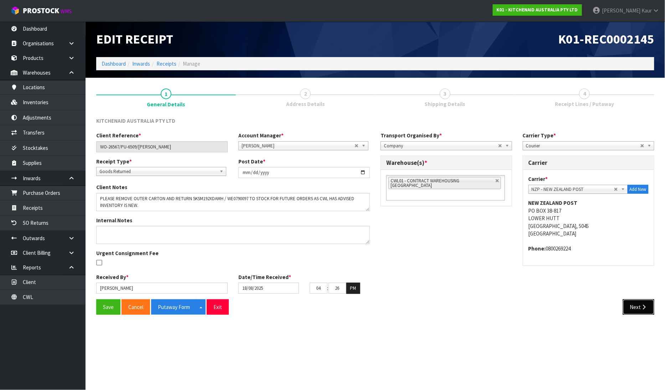
click at [637, 311] on button "Next" at bounding box center [638, 306] width 31 height 15
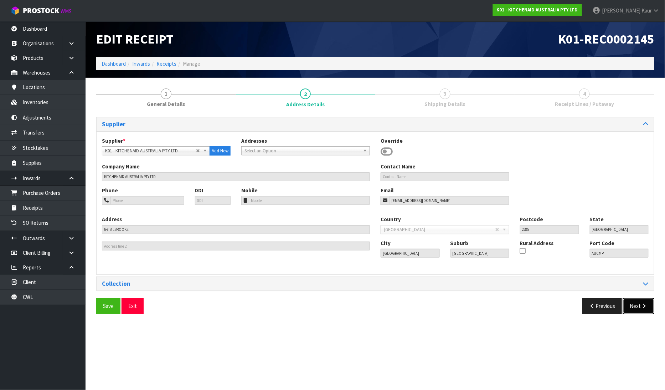
click at [643, 311] on button "Next" at bounding box center [638, 305] width 31 height 15
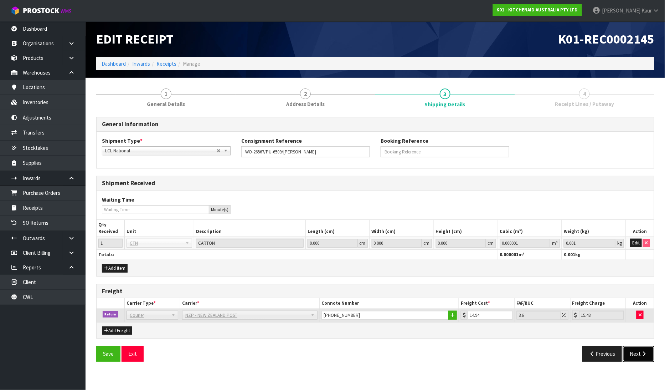
click at [639, 348] on button "Next" at bounding box center [638, 353] width 31 height 15
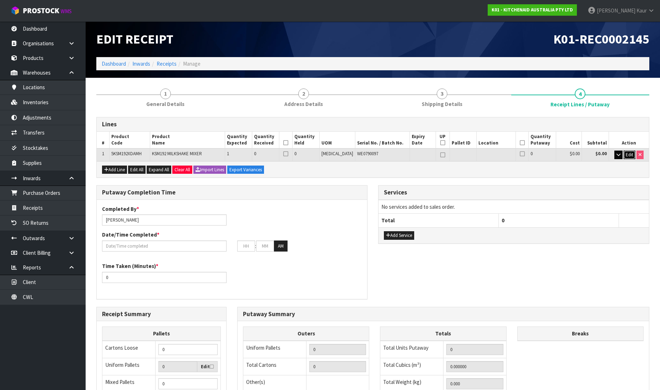
drag, startPoint x: 627, startPoint y: 157, endPoint x: 621, endPoint y: 155, distance: 6.7
click at [627, 157] on button "Edit" at bounding box center [629, 154] width 12 height 9
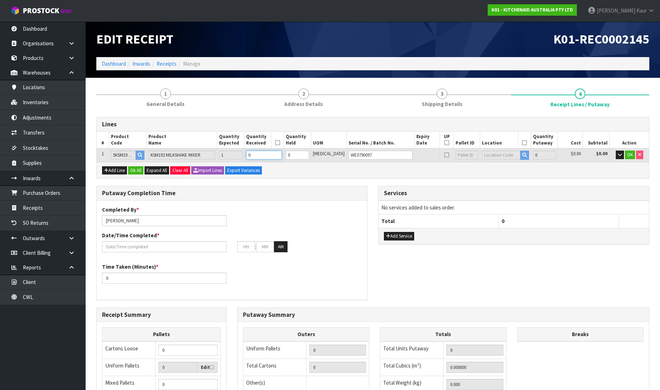
type input "0.040656"
type input "11.48"
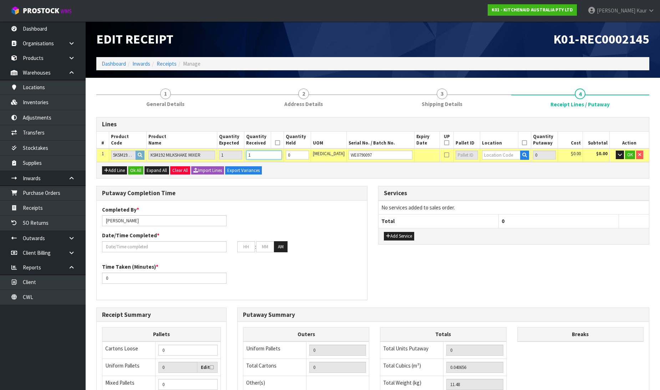
type input "1"
click at [282, 154] on input "1" at bounding box center [264, 154] width 36 height 9
click at [501, 156] on input "text" at bounding box center [501, 154] width 38 height 9
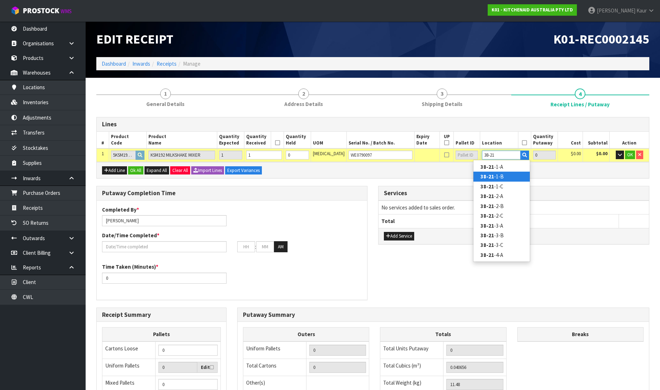
type input "38-21"
click at [497, 173] on link "38-21 -1-B" at bounding box center [501, 176] width 56 height 10
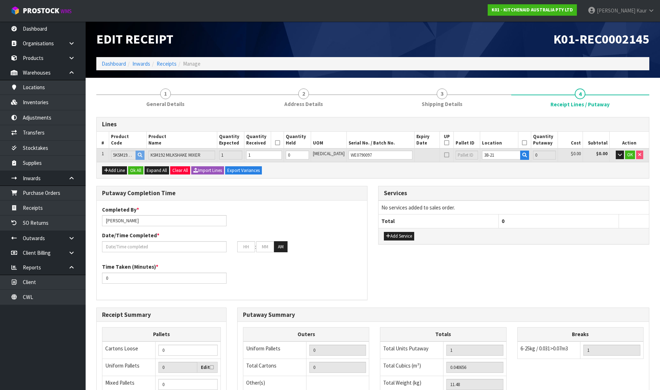
type input "1"
type input "38-21-1-B"
type input "1"
click at [628, 157] on button "OK" at bounding box center [630, 154] width 10 height 9
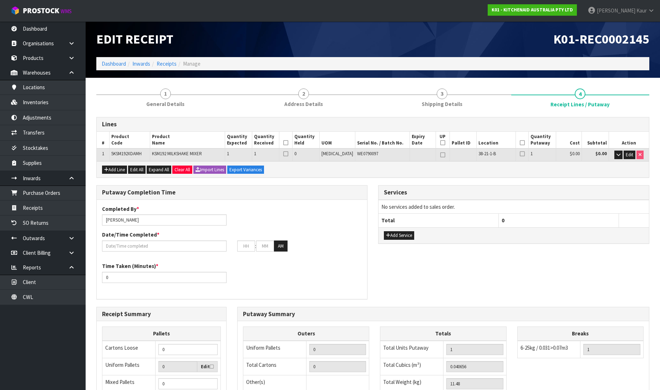
click at [288, 143] on icon at bounding box center [285, 143] width 5 height 0
drag, startPoint x: 517, startPoint y: 143, endPoint x: 515, endPoint y: 170, distance: 27.2
click at [519, 143] on icon at bounding box center [521, 143] width 5 height 0
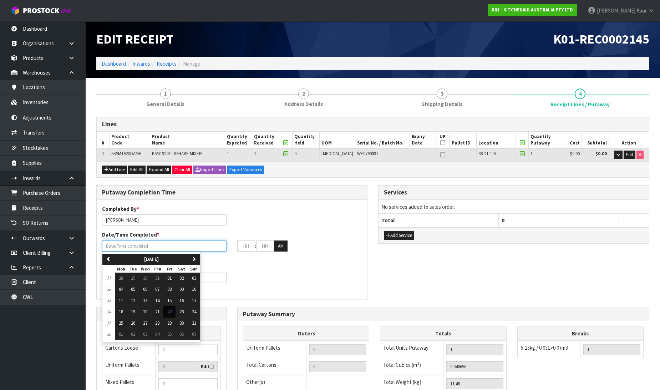
click at [143, 248] on input "text" at bounding box center [164, 245] width 124 height 11
click at [170, 315] on button "22" at bounding box center [169, 311] width 12 height 11
type input "[DATE]"
type input "12"
type input "00"
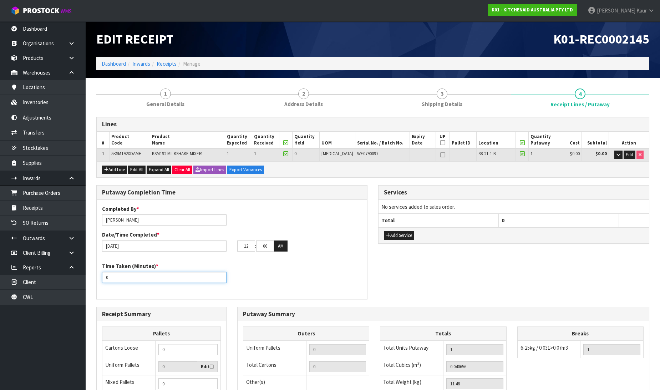
drag, startPoint x: 120, startPoint y: 278, endPoint x: 101, endPoint y: 278, distance: 20.0
click at [101, 278] on div "Time Taken (Minutes) * 0" at bounding box center [164, 272] width 135 height 20
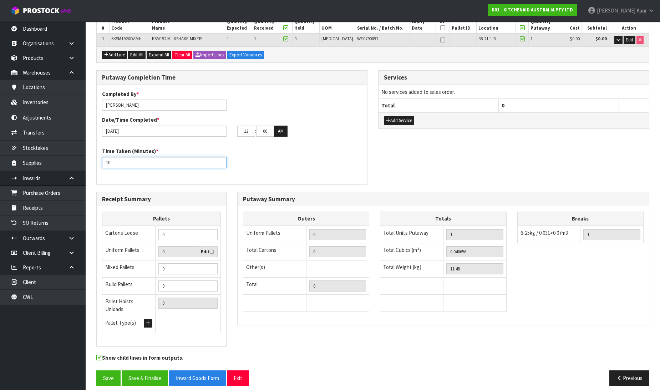
scroll to position [117, 0]
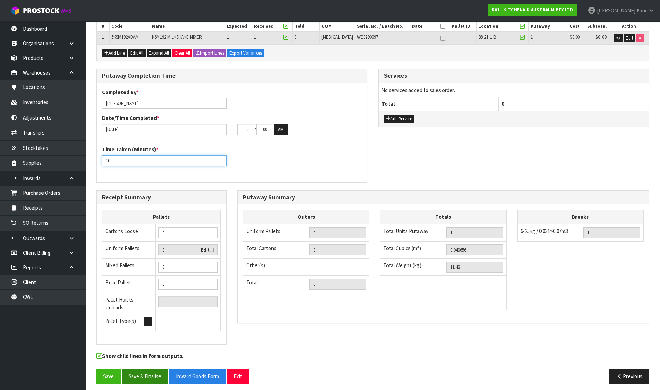
type input "10"
click at [138, 369] on button "Save & Finalise" at bounding box center [145, 375] width 46 height 15
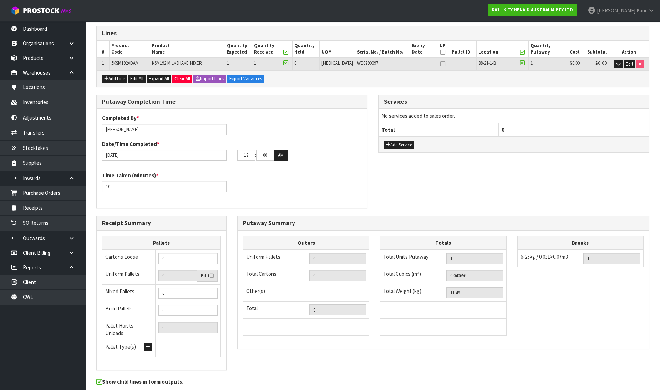
scroll to position [0, 0]
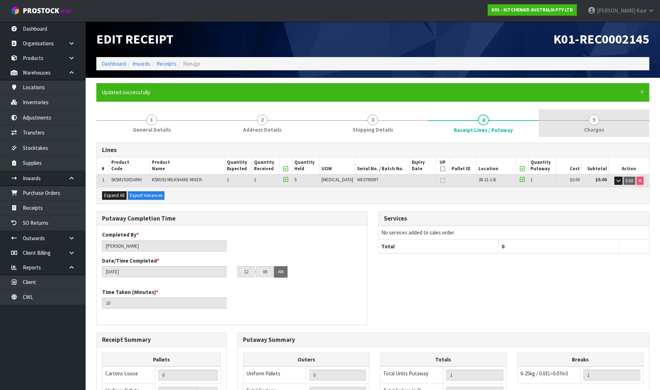
click at [605, 125] on link "5 [GEOGRAPHIC_DATA]" at bounding box center [593, 123] width 111 height 28
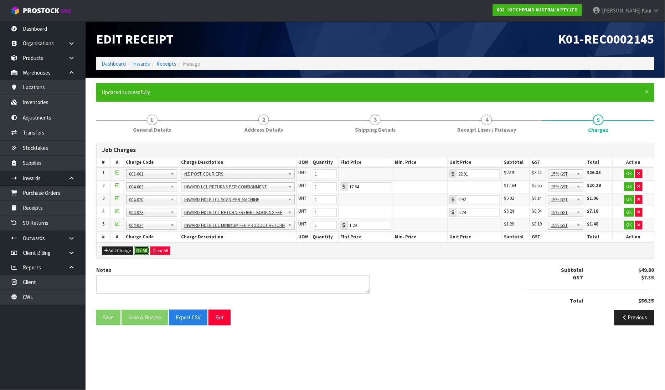
click at [140, 252] on button "Ok All" at bounding box center [141, 250] width 15 height 9
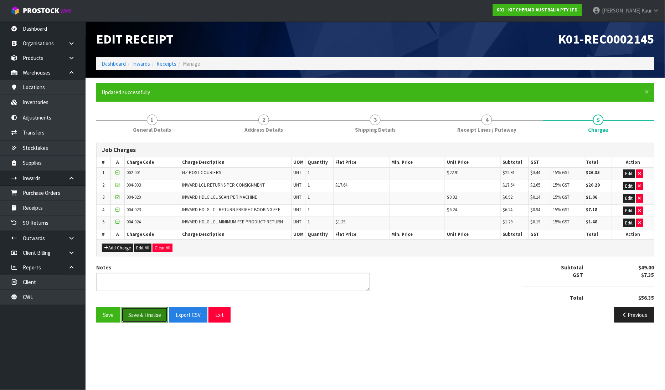
click at [138, 310] on button "Save & Finalise" at bounding box center [145, 314] width 46 height 15
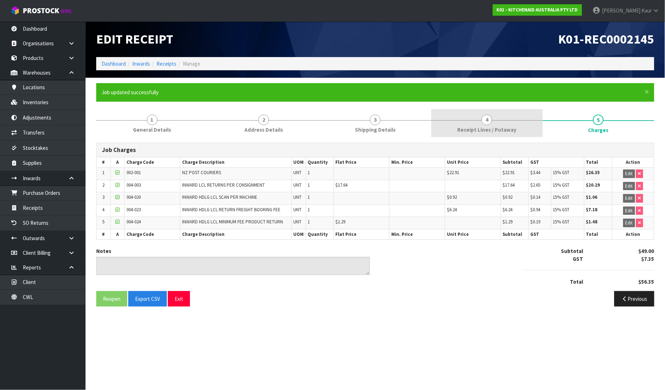
click at [460, 132] on span "Receipt Lines / Putaway" at bounding box center [486, 129] width 59 height 7
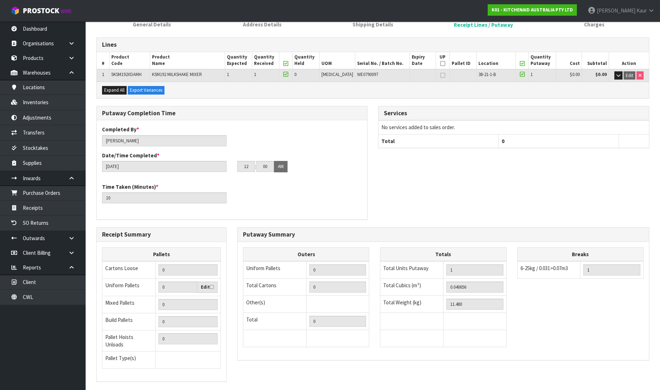
scroll to position [143, 0]
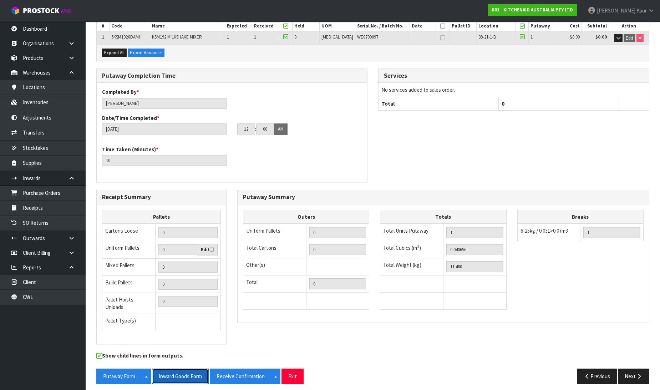
click at [178, 368] on button "Inward Goods Form" at bounding box center [180, 375] width 57 height 15
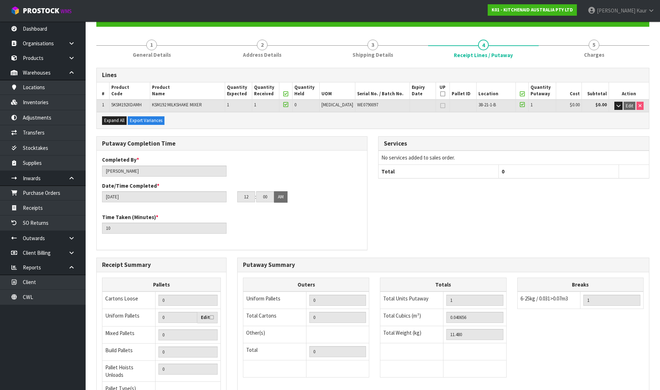
scroll to position [0, 0]
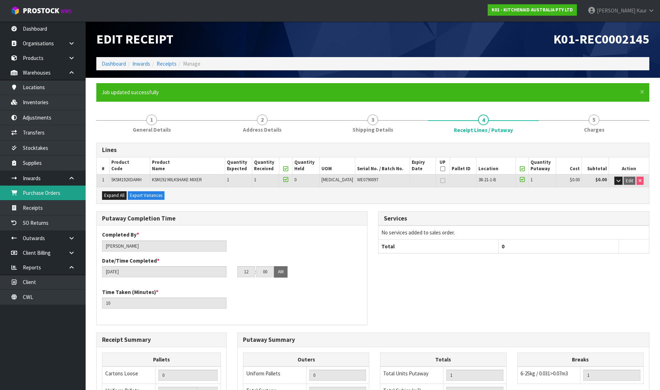
click at [47, 190] on link "Purchase Orders" at bounding box center [43, 192] width 86 height 15
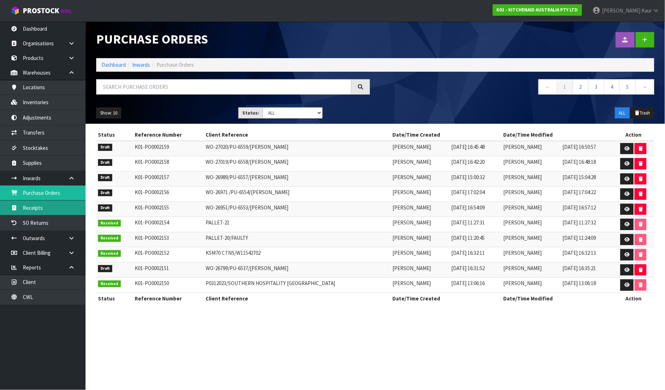
click at [39, 205] on link "Receipts" at bounding box center [43, 207] width 86 height 15
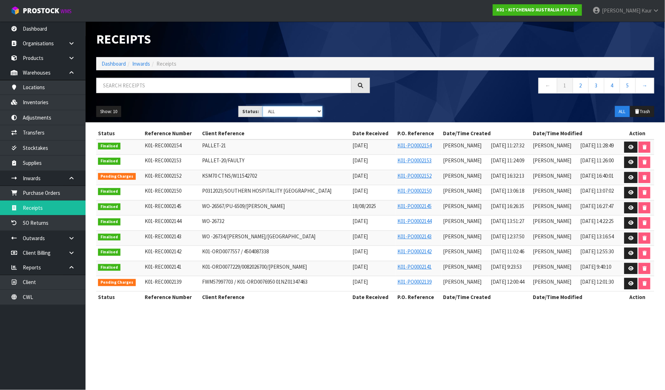
click at [320, 113] on select "Draft Pending Goods Checked Goods Putaway Pending Charges Finalised Cancelled A…" at bounding box center [293, 111] width 60 height 11
select select "string:1"
click at [263, 106] on select "Draft Pending Goods Checked Goods Putaway Pending Charges Finalised Cancelled A…" at bounding box center [293, 111] width 60 height 11
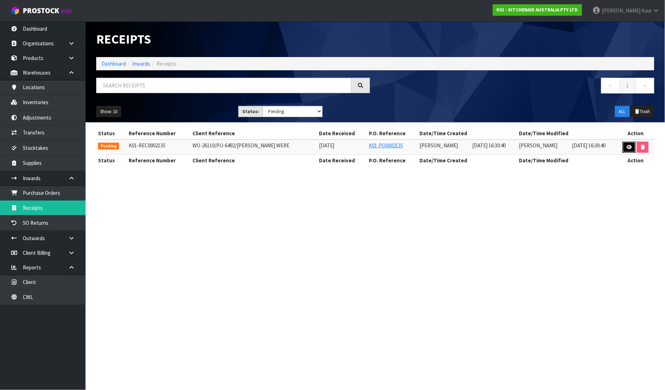
click at [627, 145] on icon at bounding box center [629, 147] width 5 height 5
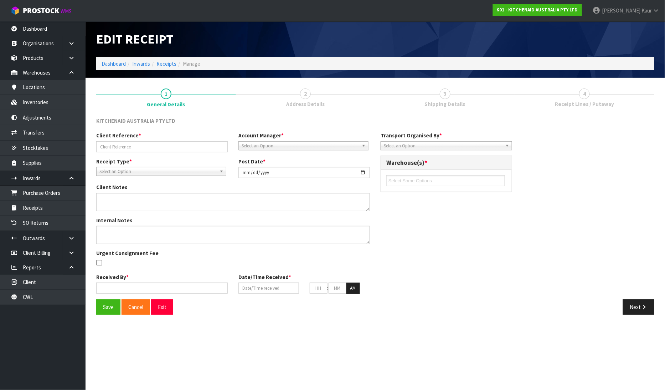
type input "WO-26110/PU-6492/[PERSON_NAME] WERE"
type input "[DATE]"
type textarea "PLEASE PLACE 5KSM192XDAAC / WD1441351 ONTO [PERSON_NAME] HELD PALLET."
type input "[PERSON_NAME]"
type input "[DATE]"
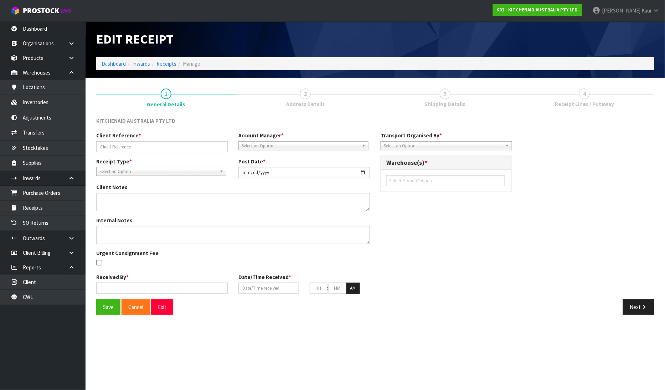
type input "04"
type input "30"
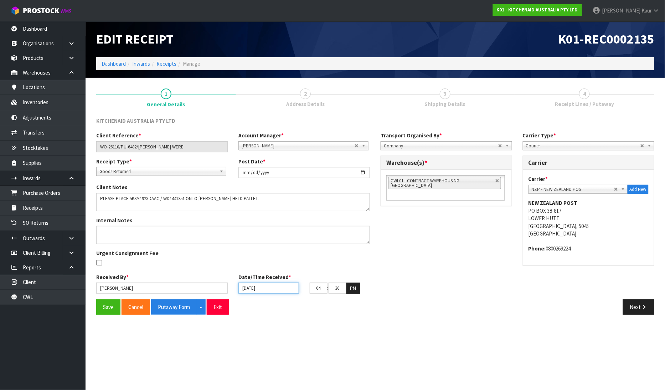
click at [245, 289] on input "[DATE]" at bounding box center [268, 287] width 61 height 11
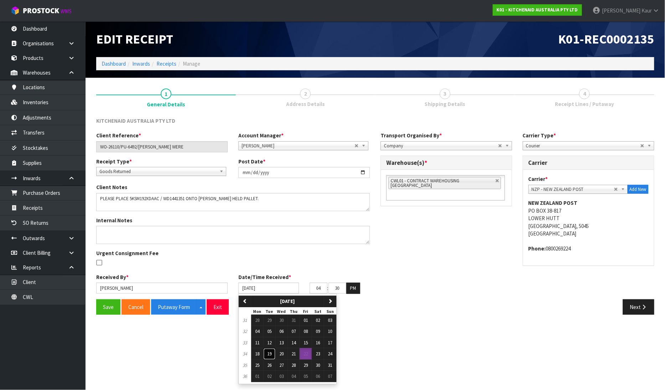
click at [273, 354] on button "19" at bounding box center [269, 353] width 12 height 11
type input "[DATE]"
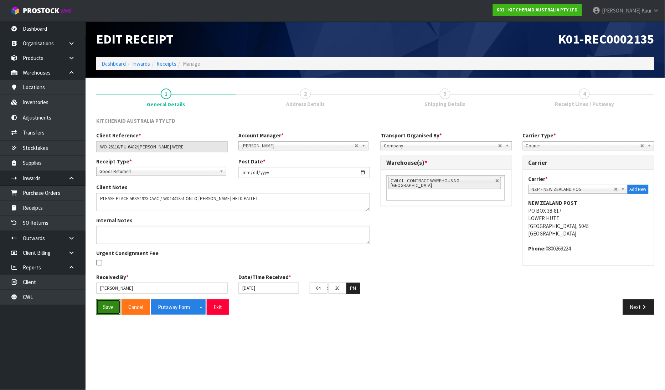
click at [112, 305] on button "Save" at bounding box center [108, 306] width 24 height 15
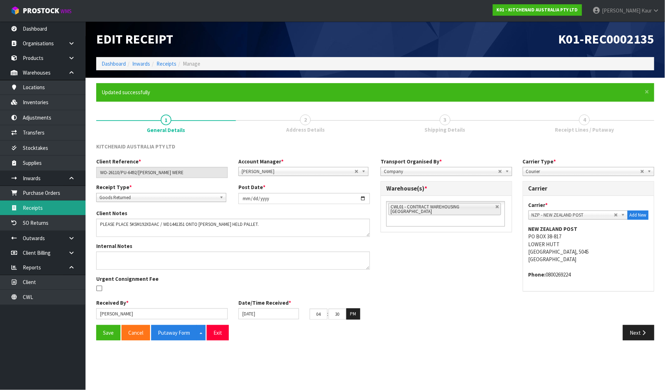
click at [42, 209] on link "Receipts" at bounding box center [43, 207] width 86 height 15
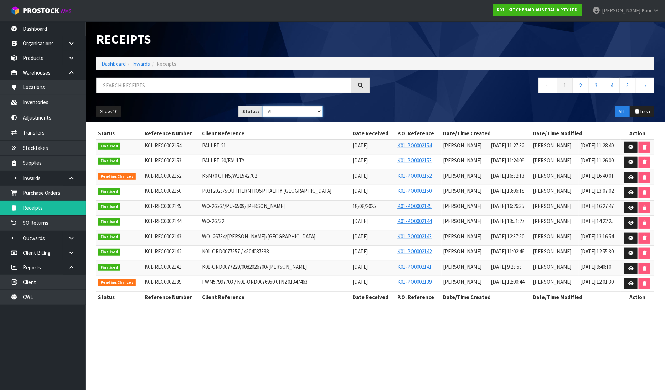
click at [317, 112] on select "Draft Pending Goods Checked Goods Putaway Pending Charges Finalised Cancelled A…" at bounding box center [293, 111] width 60 height 11
select select "string:1"
click at [263, 106] on select "Draft Pending Goods Checked Goods Putaway Pending Charges Finalised Cancelled A…" at bounding box center [293, 111] width 60 height 11
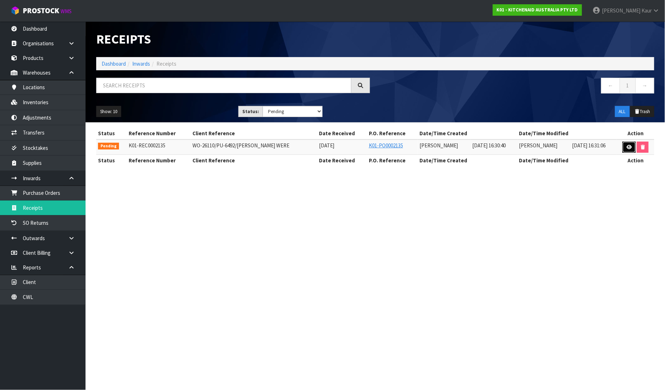
click at [627, 148] on icon at bounding box center [629, 147] width 5 height 5
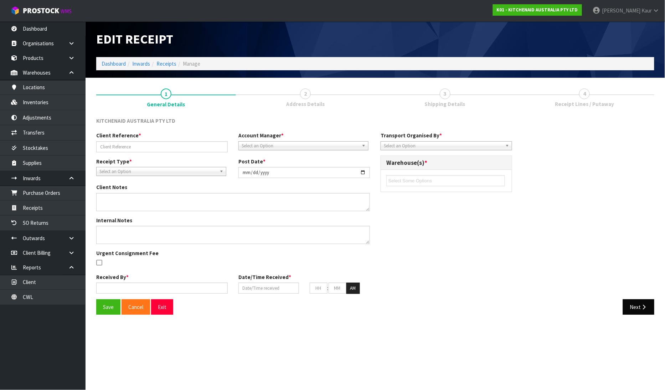
type input "WO-26110/PU-6492/[PERSON_NAME] WERE"
type input "[DATE]"
type textarea "PLEASE PLACE 5KSM192XDAAC / WD1441351 ONTO [PERSON_NAME] HELD PALLET."
type input "[PERSON_NAME]"
type input "[DATE]"
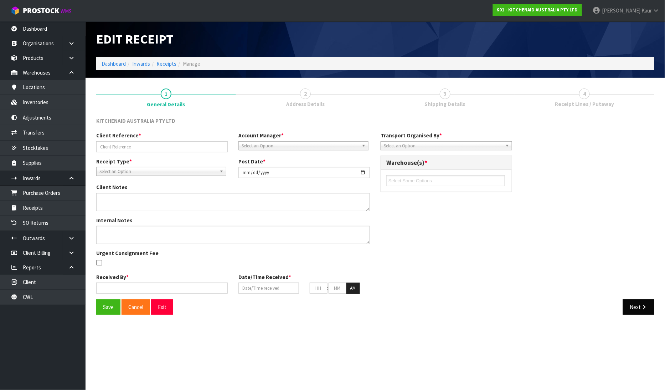
type input "04"
type input "30"
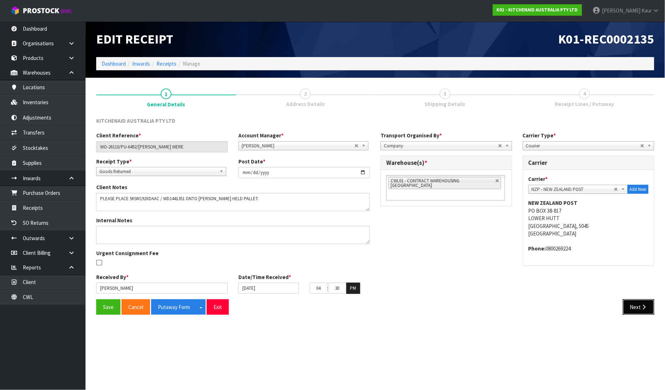
click at [639, 309] on button "Next" at bounding box center [638, 306] width 31 height 15
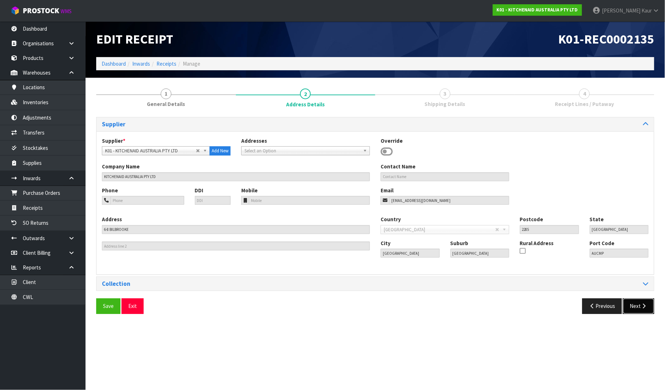
click at [636, 310] on button "Next" at bounding box center [638, 305] width 31 height 15
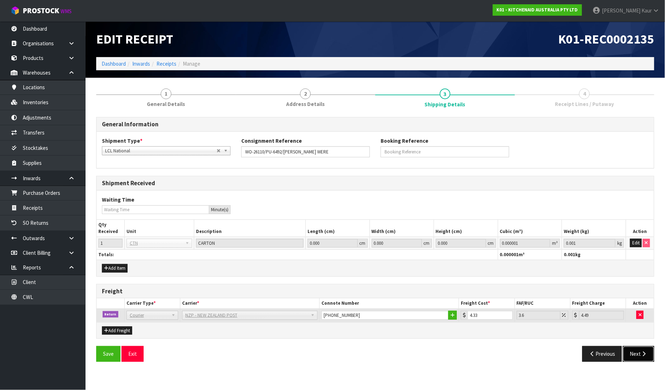
click at [635, 350] on button "Next" at bounding box center [638, 353] width 31 height 15
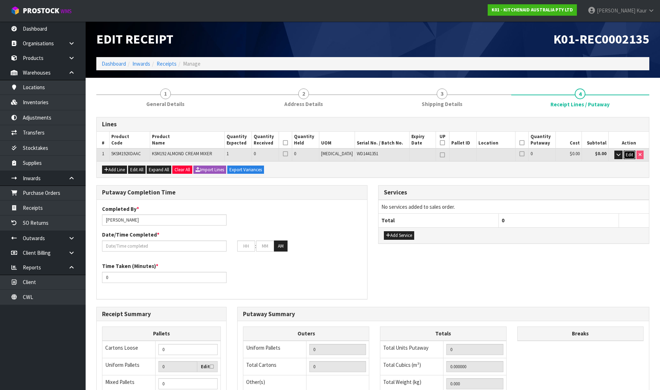
click at [629, 155] on span "Edit" at bounding box center [628, 155] width 7 height 6
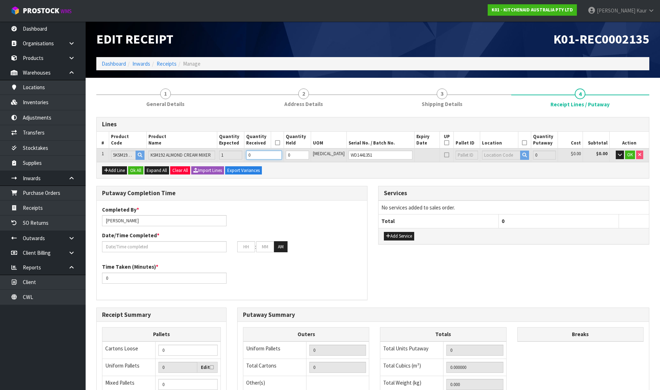
click at [282, 155] on input "0" at bounding box center [264, 154] width 36 height 9
type input "1"
type input "0.050568"
type input "11.4"
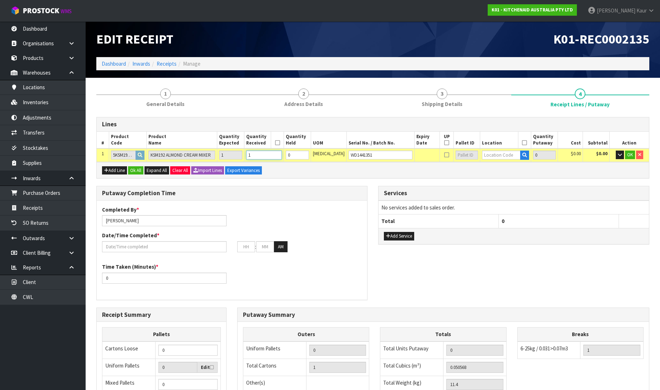
type input "1"
click at [309, 154] on input "1" at bounding box center [297, 154] width 23 height 9
click at [486, 155] on input "text" at bounding box center [501, 154] width 38 height 9
type input "37-41"
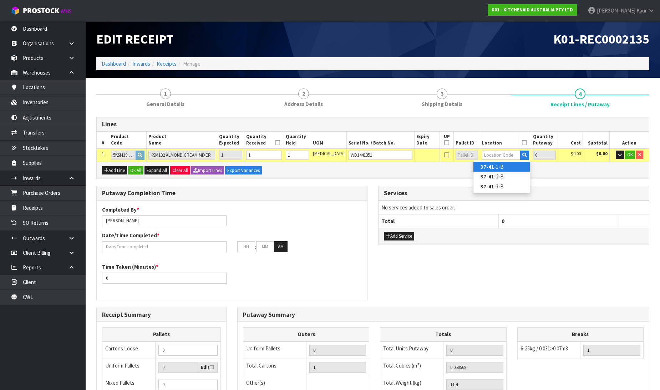
click at [512, 168] on link "37-41 -1-B" at bounding box center [501, 167] width 56 height 10
type input "1"
type input "37-41-1-B"
type input "1"
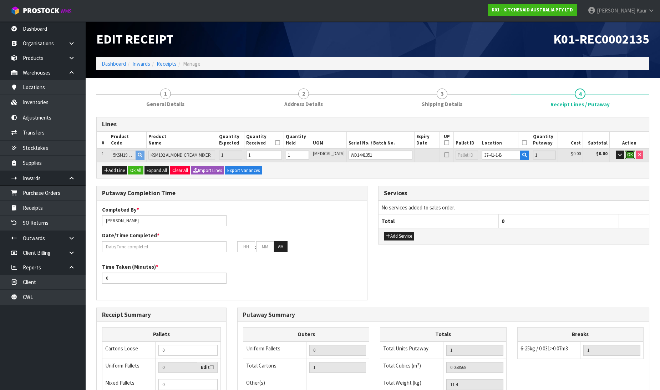
click at [627, 155] on span "OK" at bounding box center [630, 155] width 6 height 6
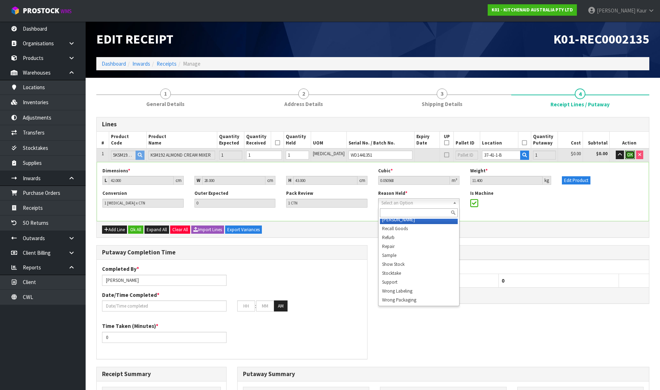
scroll to position [107, 0]
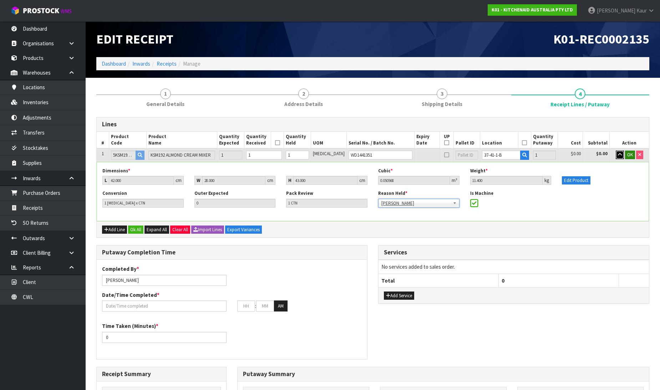
click at [620, 155] on icon "button" at bounding box center [619, 154] width 4 height 5
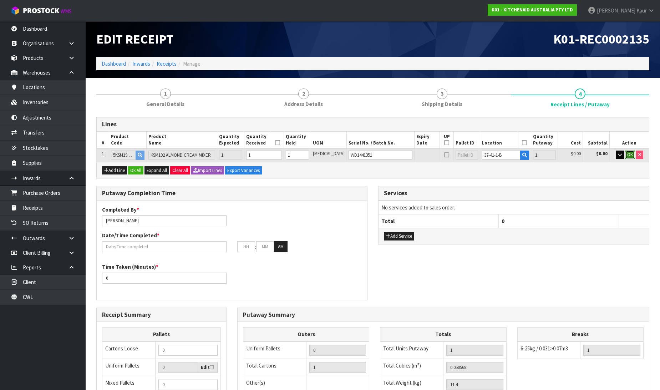
click at [632, 155] on button "OK" at bounding box center [630, 154] width 10 height 9
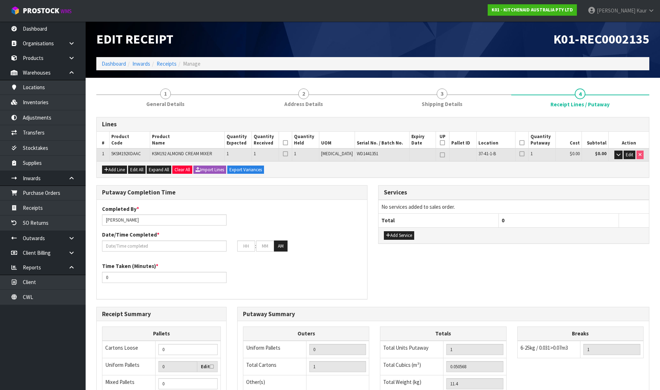
click at [288, 143] on icon at bounding box center [285, 143] width 5 height 0
drag, startPoint x: 519, startPoint y: 140, endPoint x: 501, endPoint y: 153, distance: 22.0
click at [519, 143] on icon at bounding box center [521, 143] width 5 height 0
click at [126, 247] on input "text" at bounding box center [164, 245] width 124 height 11
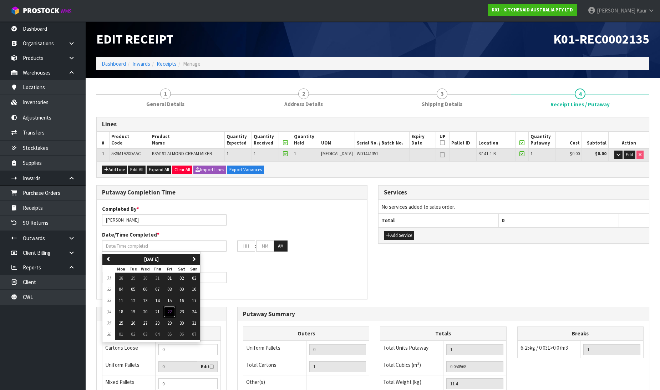
drag, startPoint x: 170, startPoint y: 314, endPoint x: 161, endPoint y: 307, distance: 11.9
click at [169, 314] on button "22" at bounding box center [169, 311] width 12 height 11
type input "[DATE]"
type input "12"
type input "00"
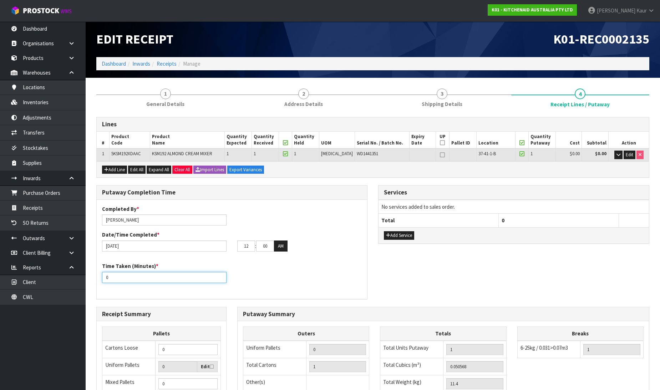
drag, startPoint x: 111, startPoint y: 279, endPoint x: 99, endPoint y: 279, distance: 11.4
click at [99, 279] on div "Time Taken (Minutes) * 0" at bounding box center [164, 272] width 135 height 20
type input "10"
drag, startPoint x: 250, startPoint y: 246, endPoint x: 237, endPoint y: 247, distance: 12.6
click at [237, 247] on input "12" at bounding box center [246, 245] width 18 height 11
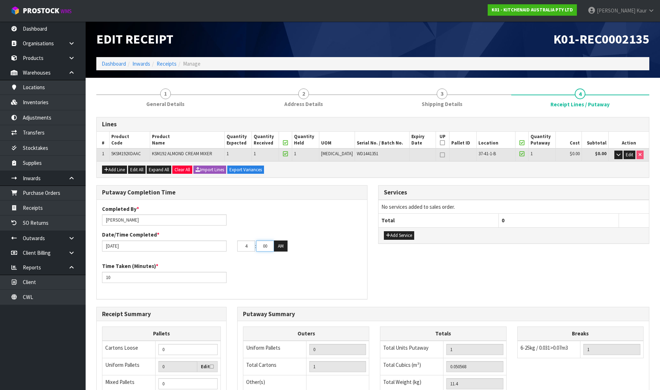
type input "04"
drag, startPoint x: 268, startPoint y: 243, endPoint x: 250, endPoint y: 245, distance: 18.6
click at [250, 245] on tr "04 : 00 : 00 AM" at bounding box center [262, 245] width 50 height 11
type input "33"
click at [282, 248] on button "AM" at bounding box center [281, 245] width 14 height 11
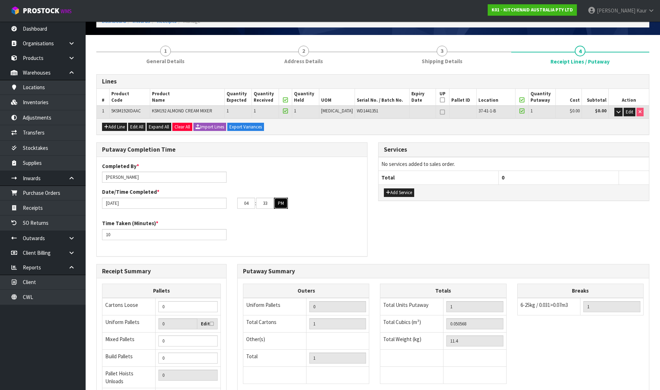
scroll to position [117, 0]
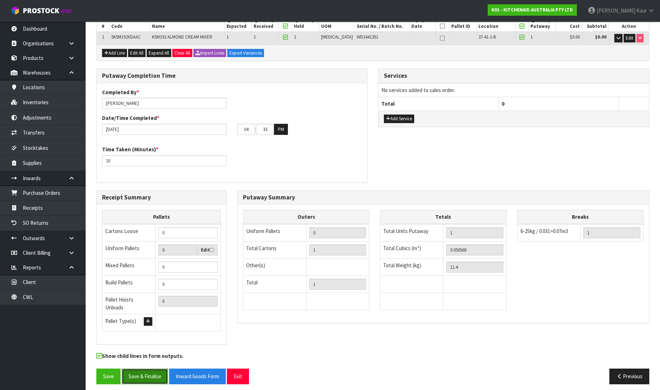
click at [151, 373] on button "Save & Finalise" at bounding box center [145, 375] width 46 height 15
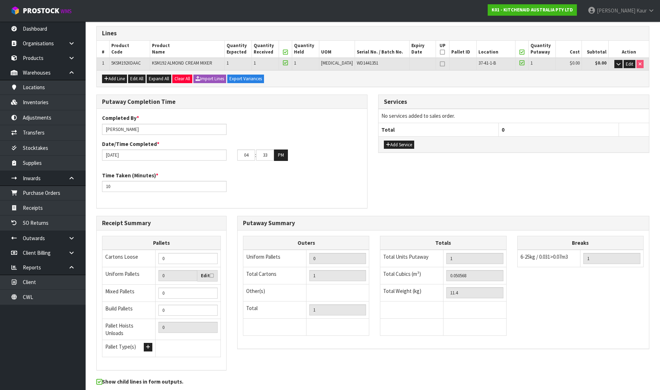
scroll to position [0, 0]
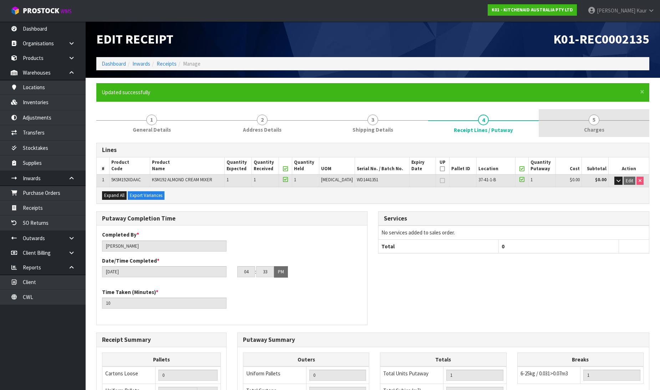
click at [590, 128] on span "Charges" at bounding box center [594, 129] width 20 height 7
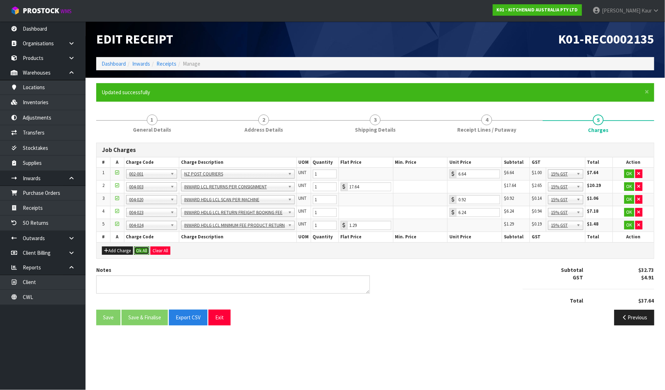
click at [137, 253] on button "Ok All" at bounding box center [141, 250] width 15 height 9
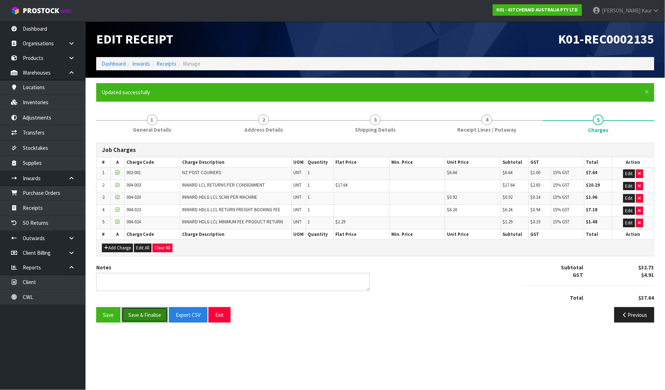
click at [145, 312] on button "Save & Finalise" at bounding box center [145, 314] width 46 height 15
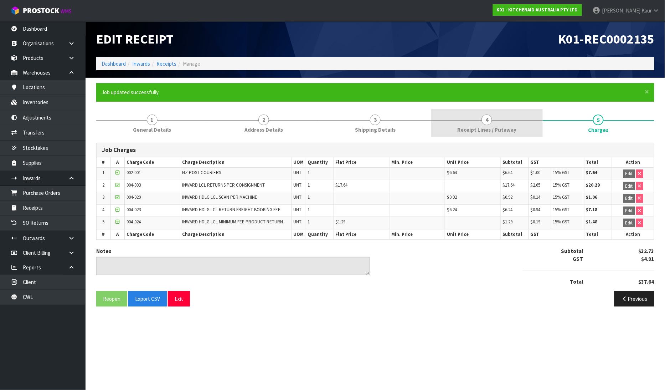
click at [455, 135] on link "4 Receipt Lines / Putaway" at bounding box center [487, 123] width 112 height 28
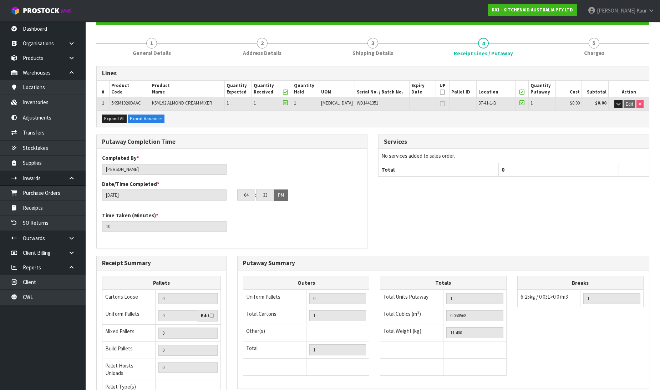
scroll to position [143, 0]
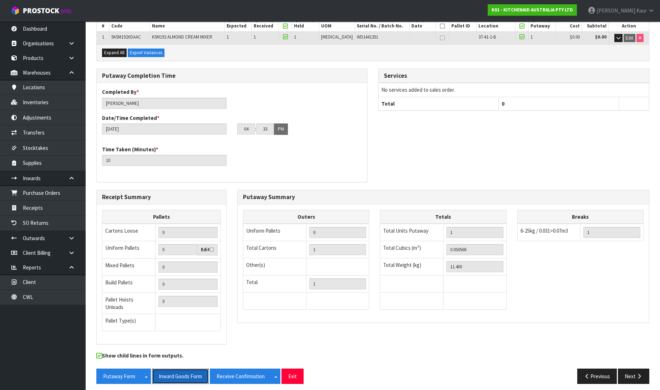
click at [171, 370] on button "Inward Goods Form" at bounding box center [180, 375] width 57 height 15
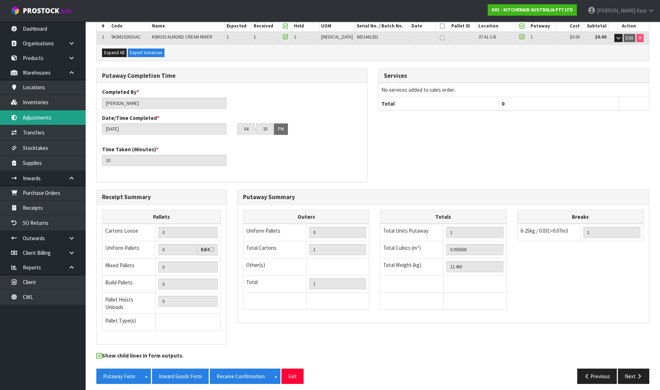
click at [50, 113] on link "Adjustments" at bounding box center [43, 117] width 86 height 15
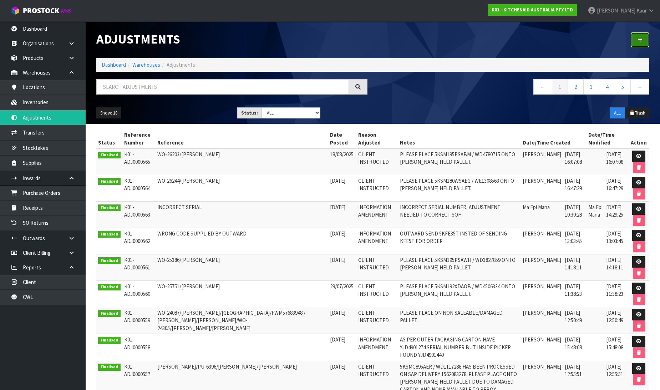
click at [645, 39] on link at bounding box center [639, 39] width 19 height 15
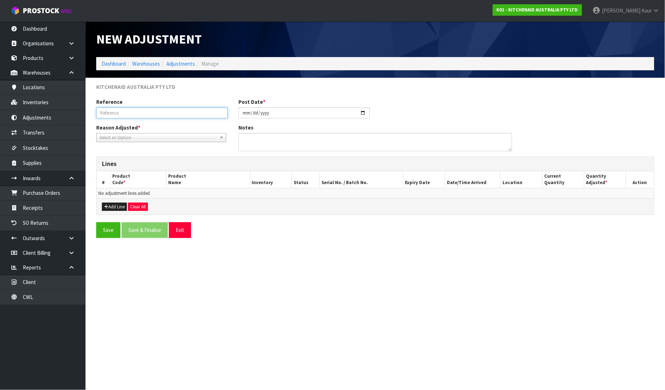
click at [175, 112] on input "text" at bounding box center [162, 112] width 132 height 11
paste input "WO-26110/[PERSON_NAME] WERE"
type input "WO-26110/[PERSON_NAME] WERE"
click at [161, 133] on link "Select an Option" at bounding box center [161, 137] width 130 height 9
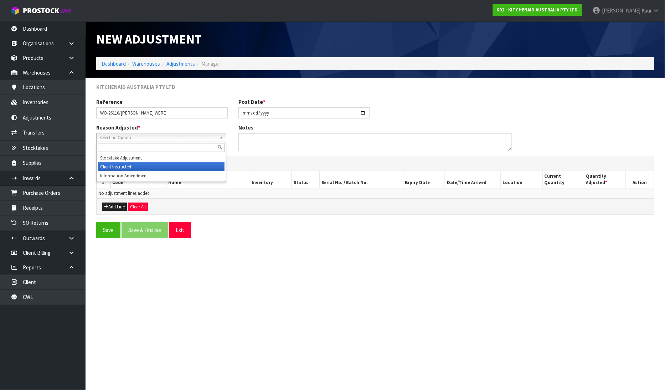
click at [160, 166] on li "Client Instructed" at bounding box center [161, 166] width 127 height 9
click at [285, 138] on textarea at bounding box center [375, 142] width 274 height 18
paste textarea "PLEASE PLACE 5KSM192XDAAC / WD1441351 ONTO [PERSON_NAME] HELD PALLET."
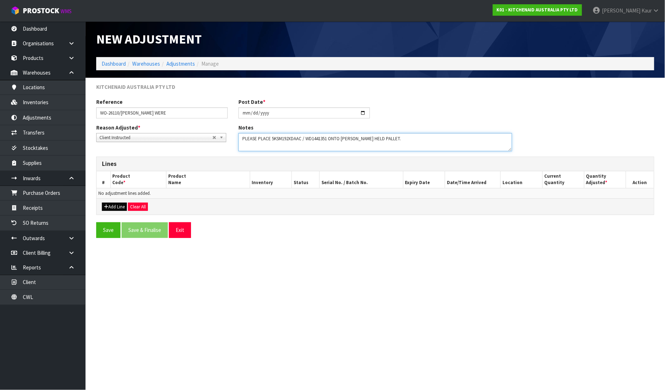
type textarea "PLEASE PLACE 5KSM192XDAAC / WD1441351 ONTO [PERSON_NAME] HELD PALLET."
click at [109, 207] on button "Add Line" at bounding box center [114, 206] width 25 height 9
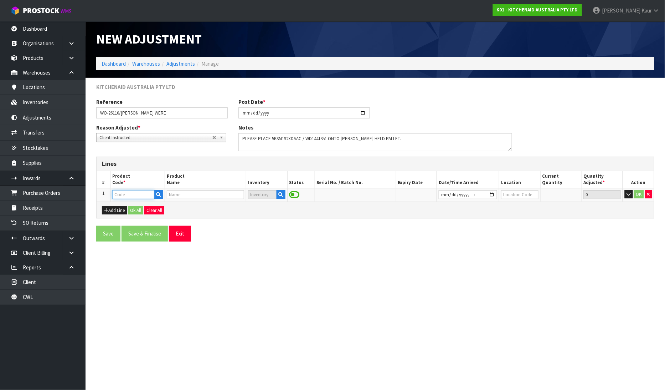
click at [126, 193] on input "text" at bounding box center [133, 194] width 42 height 9
paste input "5KSM192XDAAC"
type input "5KSM192XDAAC"
type input "KSM192 ALMOND CREAM MIXER"
type input "5KSM192XDAAC"
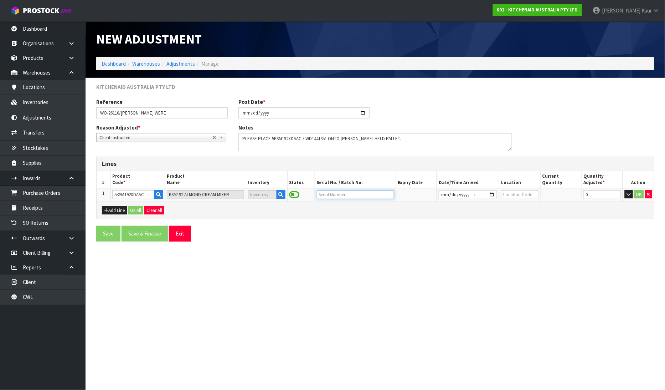
click at [339, 195] on input "text" at bounding box center [355, 194] width 77 height 9
click at [279, 196] on icon "button" at bounding box center [281, 194] width 5 height 5
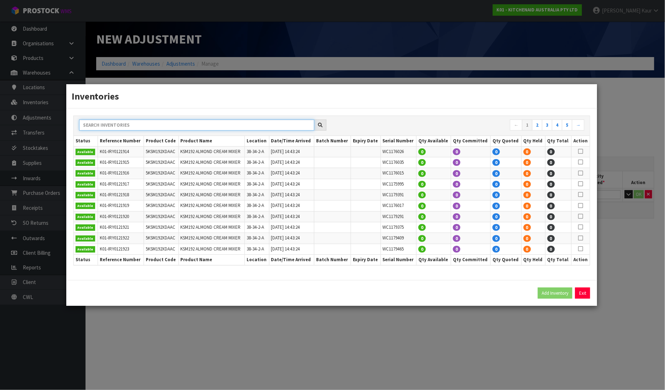
click at [229, 120] on input "text" at bounding box center [196, 124] width 235 height 11
paste input "WD1441351"
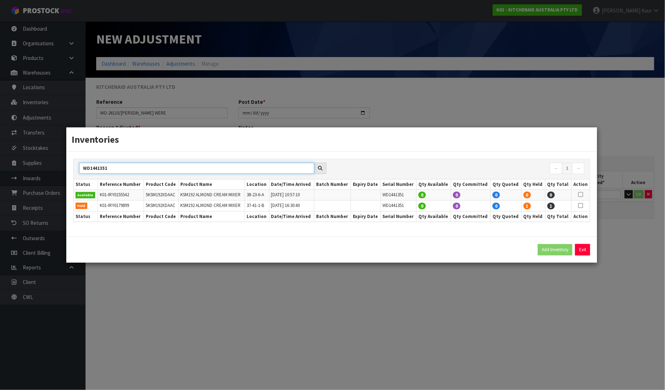
type input "WD1441351"
click at [582, 205] on icon at bounding box center [581, 205] width 5 height 0
click at [548, 250] on button "Add Inventory" at bounding box center [555, 249] width 35 height 11
type input "K01-IRY0179899"
type input "[DATE]T16:30:40"
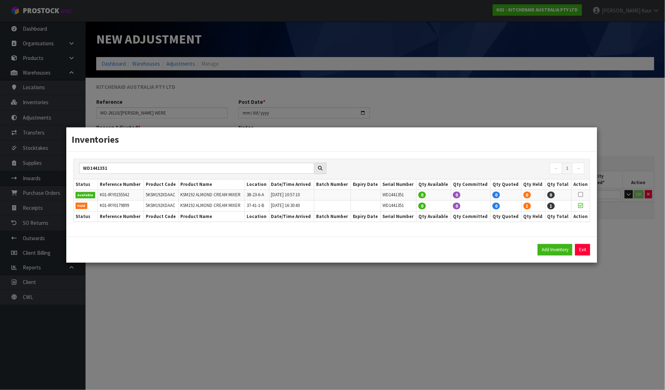
type input "37-41-1-B"
type input "WD1441351"
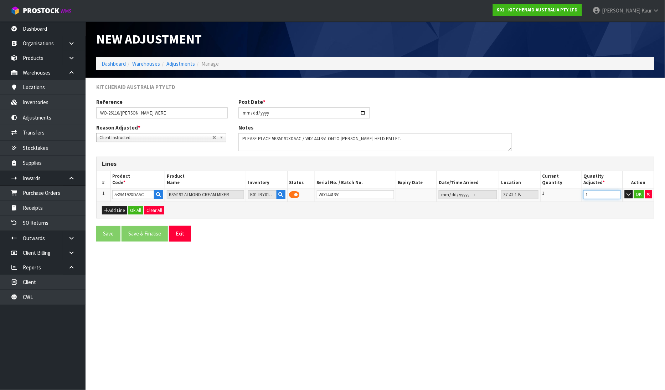
click at [617, 194] on input "1" at bounding box center [602, 194] width 37 height 9
click at [615, 194] on input "2" at bounding box center [602, 194] width 37 height 9
click at [615, 193] on input "3" at bounding box center [602, 194] width 37 height 9
click at [615, 193] on input "4" at bounding box center [602, 194] width 37 height 9
click at [615, 193] on input "5" at bounding box center [602, 194] width 37 height 9
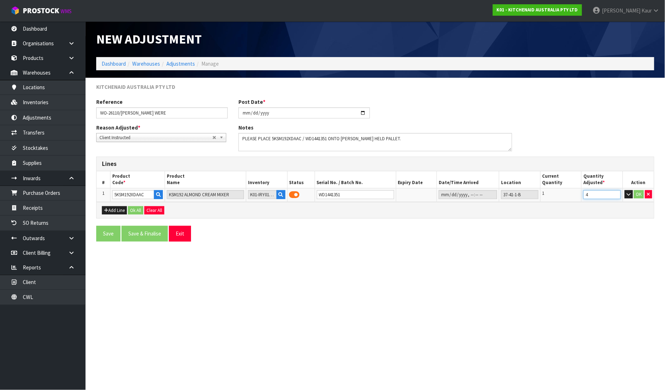
click at [617, 196] on input "4" at bounding box center [602, 194] width 37 height 9
click at [617, 196] on input "3" at bounding box center [602, 194] width 37 height 9
click at [617, 196] on input "2" at bounding box center [602, 194] width 37 height 9
click at [617, 196] on input "1" at bounding box center [602, 194] width 37 height 9
click at [617, 196] on input "0" at bounding box center [602, 194] width 37 height 9
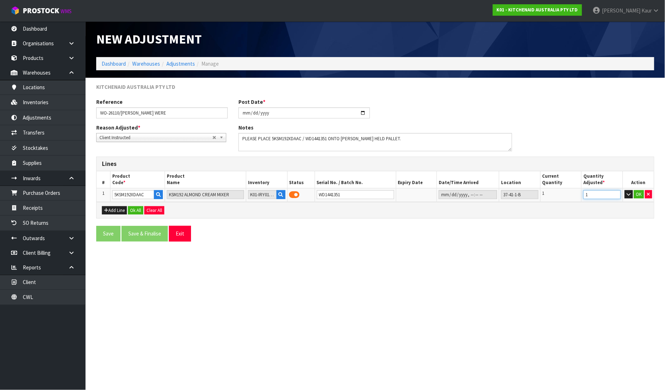
click at [616, 193] on input "1" at bounding box center [602, 194] width 37 height 9
click at [617, 196] on input "0" at bounding box center [602, 194] width 37 height 9
type input "-1"
click at [617, 196] on input "-1" at bounding box center [602, 194] width 37 height 9
click at [637, 194] on button "OK" at bounding box center [639, 194] width 10 height 9
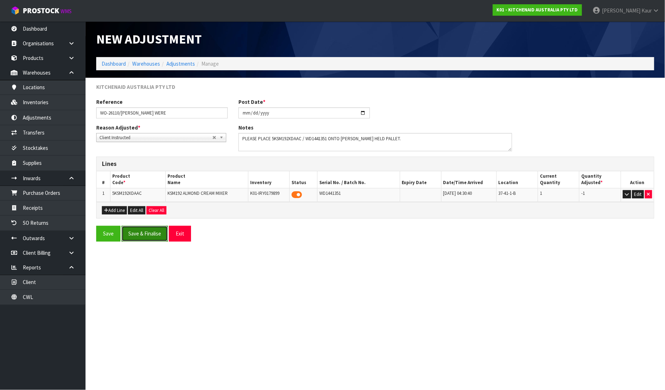
click at [145, 234] on button "Save & Finalise" at bounding box center [145, 233] width 46 height 15
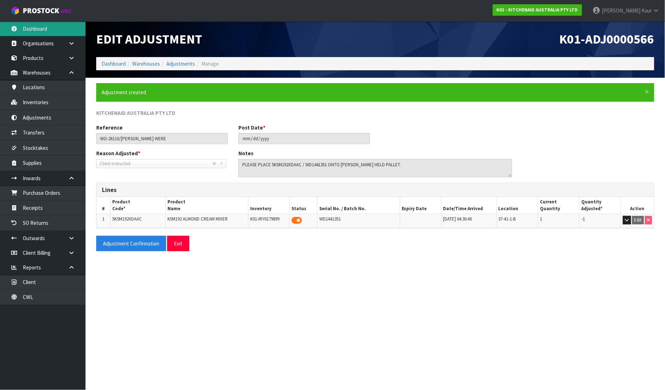
click at [45, 25] on link "Dashboard" at bounding box center [43, 28] width 86 height 15
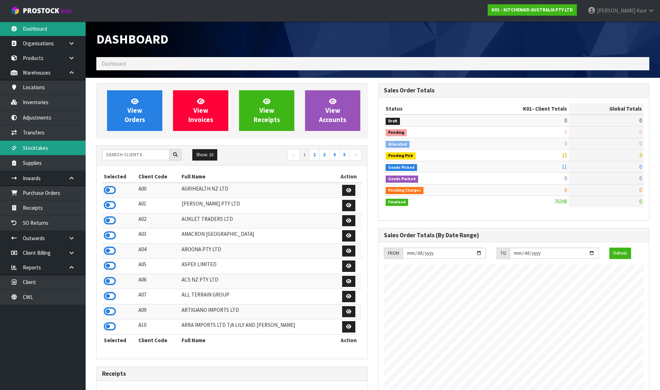
scroll to position [540, 282]
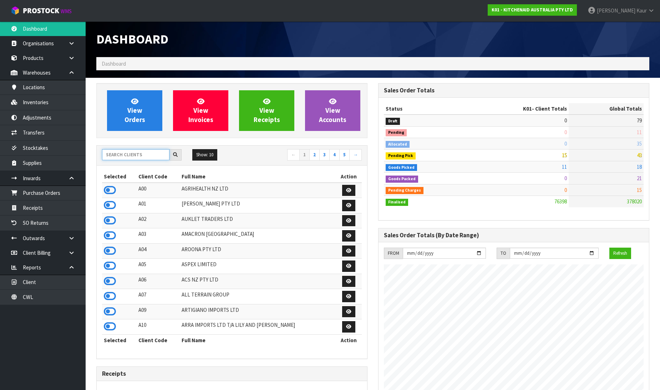
click at [143, 156] on input "text" at bounding box center [135, 154] width 67 height 11
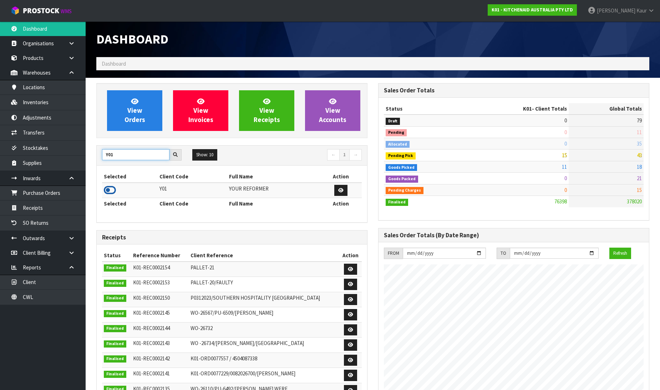
type input "Y01"
click at [112, 186] on icon at bounding box center [110, 190] width 12 height 11
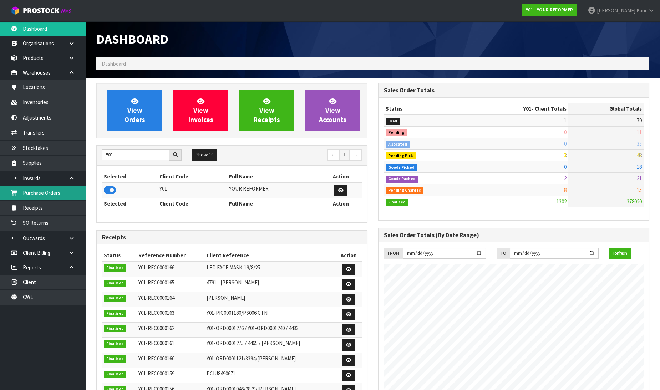
click at [62, 197] on link "Purchase Orders" at bounding box center [43, 192] width 86 height 15
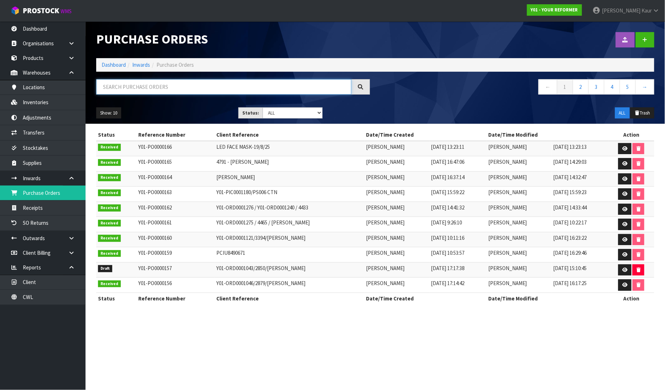
click at [141, 88] on input "text" at bounding box center [223, 86] width 255 height 15
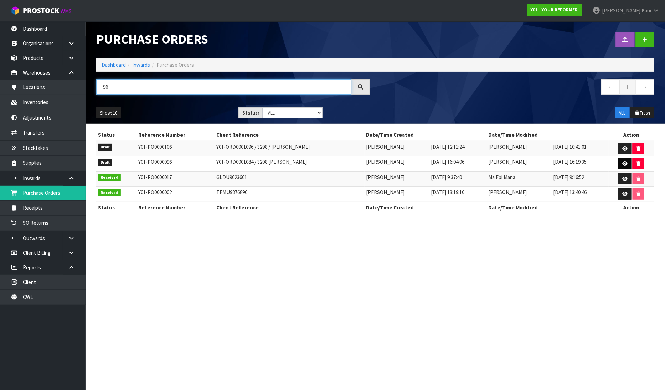
type input "96"
click at [629, 163] on link at bounding box center [625, 163] width 13 height 11
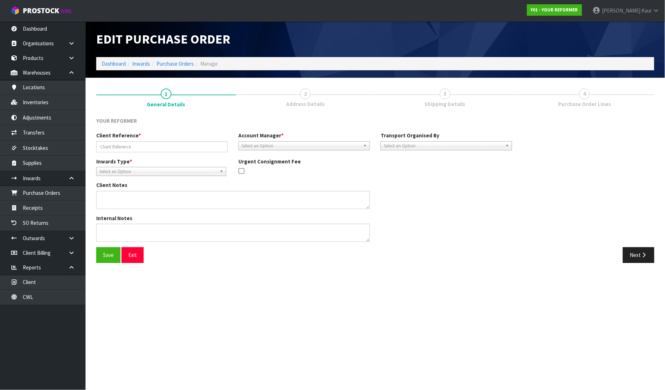
type input "Y01-ORD0001084 / 3208 [PERSON_NAME]"
type textarea "1 X YRENV240012009 - PLEASE CHECK SERIAL AND ALL PARTS RETURNED."
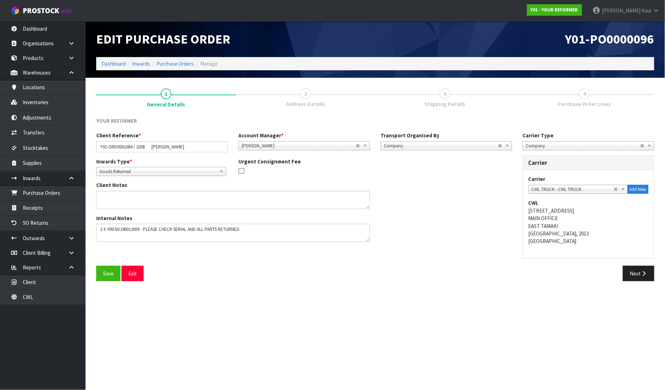
click at [647, 287] on section "1 General Details 2 Address Details 3 Shipping Details 4 Purchase Order Lines Y…" at bounding box center [376, 185] width 580 height 214
click at [638, 272] on button "Next" at bounding box center [638, 273] width 31 height 15
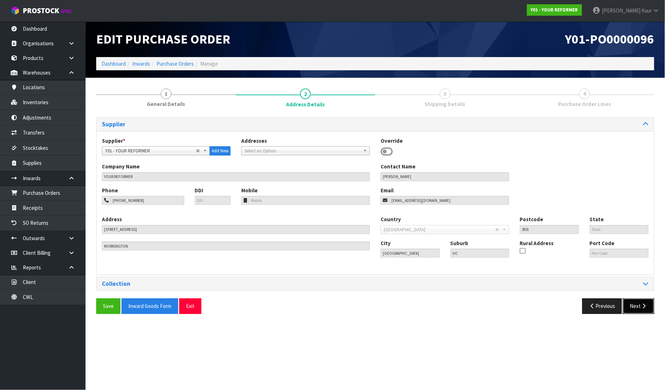
click at [646, 301] on button "Next" at bounding box center [638, 305] width 31 height 15
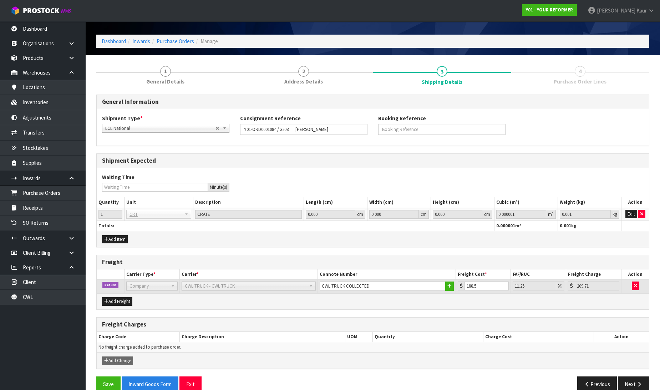
scroll to position [35, 0]
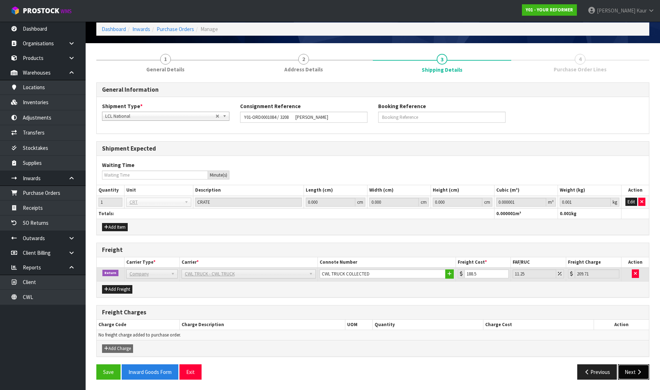
drag, startPoint x: 629, startPoint y: 370, endPoint x: 631, endPoint y: 343, distance: 27.2
click at [629, 370] on button "Next" at bounding box center [632, 371] width 31 height 15
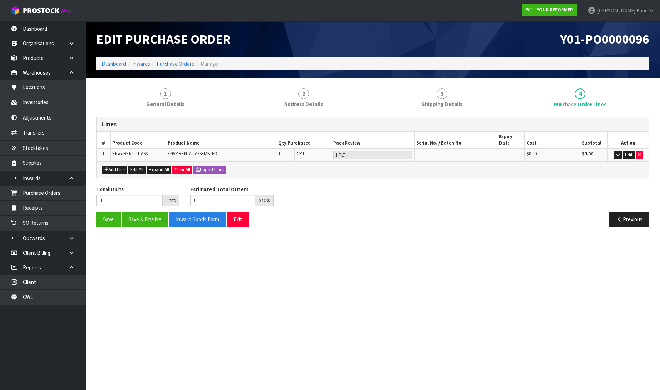
scroll to position [0, 0]
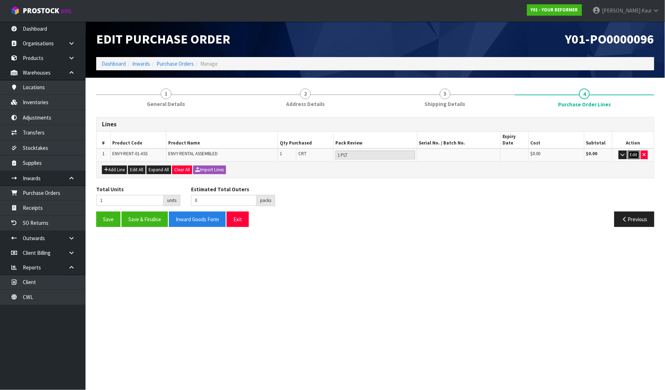
click at [633, 150] on button "Edit" at bounding box center [634, 154] width 12 height 9
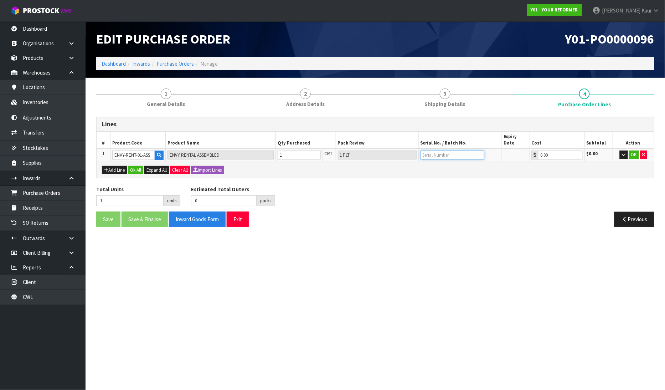
click at [437, 150] on input "text" at bounding box center [453, 154] width 64 height 9
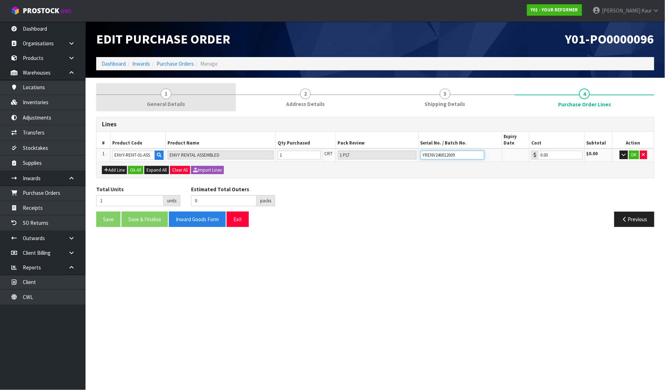
type input "YRENV240012009"
click at [176, 107] on span "General Details" at bounding box center [166, 103] width 38 height 7
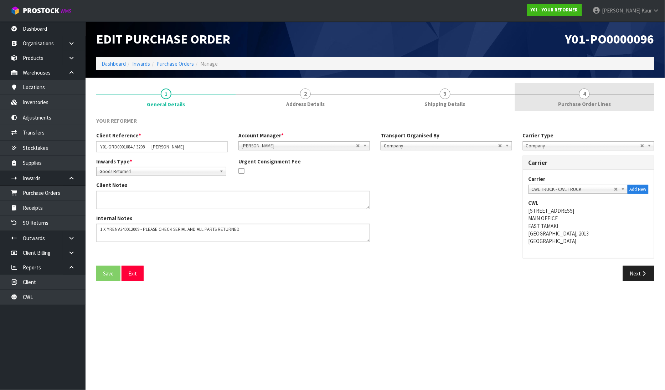
click at [588, 107] on span "Purchase Order Lines" at bounding box center [584, 103] width 53 height 7
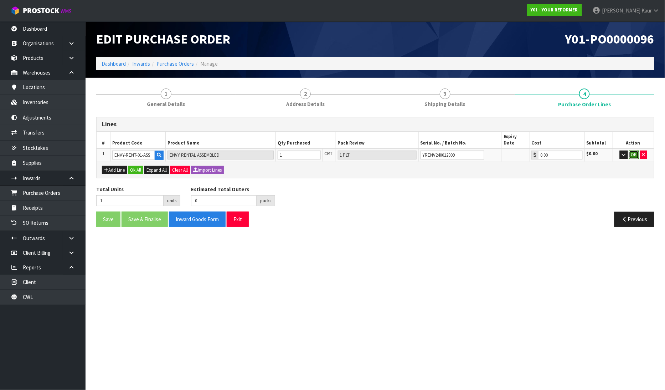
click at [632, 150] on button "OK" at bounding box center [634, 154] width 10 height 9
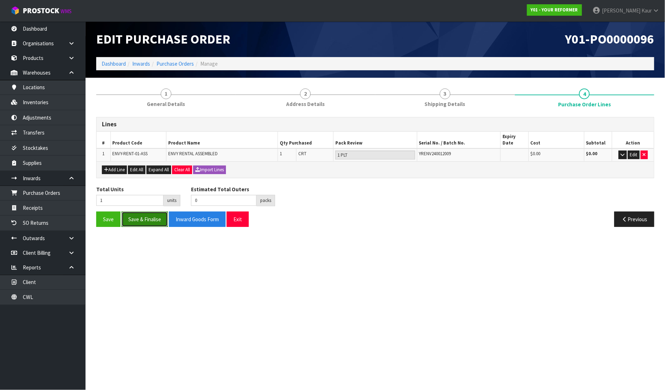
click at [152, 215] on button "Save & Finalise" at bounding box center [145, 218] width 46 height 15
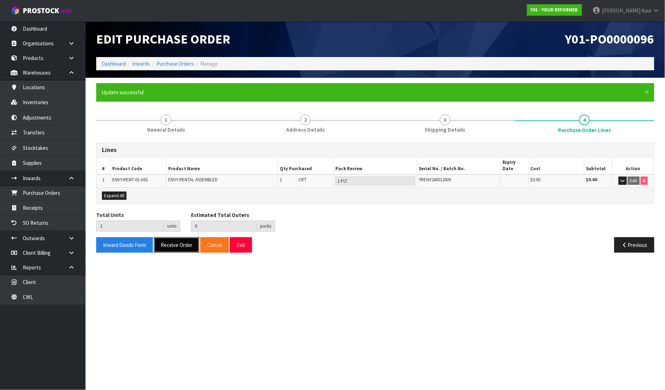
click at [169, 237] on button "Receive Order" at bounding box center [176, 244] width 45 height 15
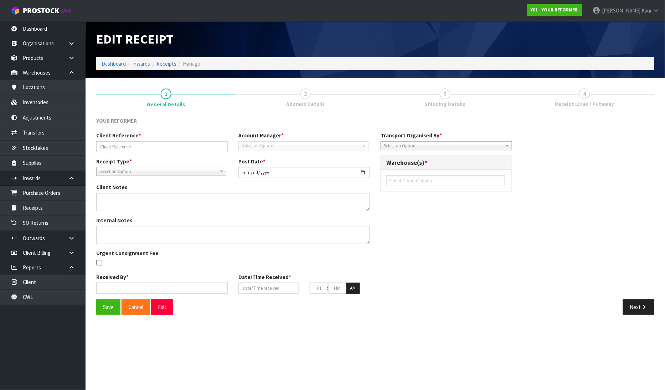
click at [50, 211] on body "Toggle navigation ProStock WMS Y01 - YOUR REFORMER [PERSON_NAME] Logout Dashboa…" at bounding box center [332, 195] width 665 height 390
type input "Y01-ORD0001084 / 3208 [PERSON_NAME]"
type input "[DATE]"
type textarea "1 X YRENV240012009 - PLEASE CHECK SERIAL AND ALL PARTS RETURNED."
type input "[PERSON_NAME]"
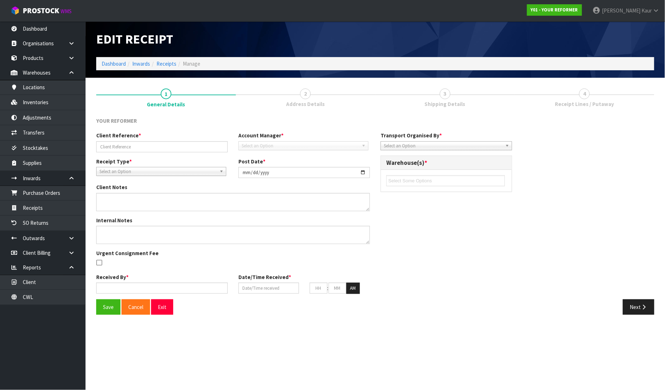
type input "[DATE]"
type input "04"
type input "45"
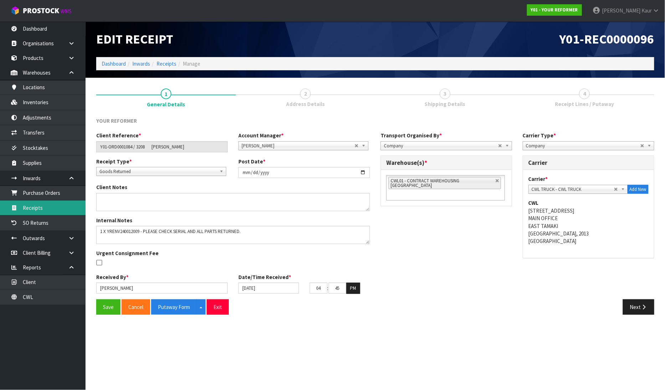
click at [50, 209] on link "Receipts" at bounding box center [43, 207] width 86 height 15
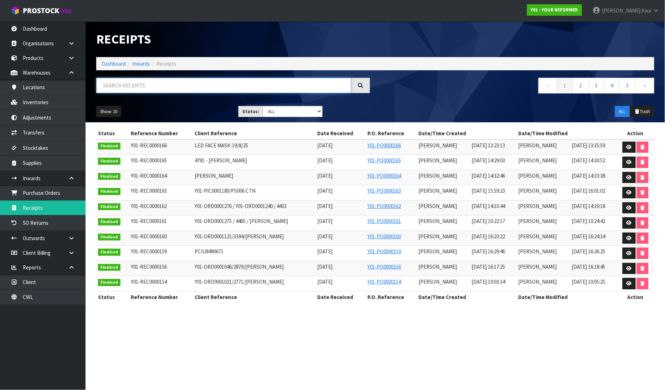
click at [166, 86] on input "text" at bounding box center [223, 85] width 255 height 15
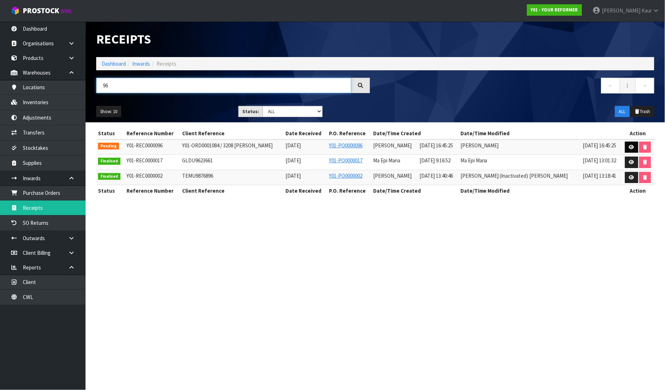
type input "96"
click at [629, 149] on icon at bounding box center [631, 147] width 5 height 5
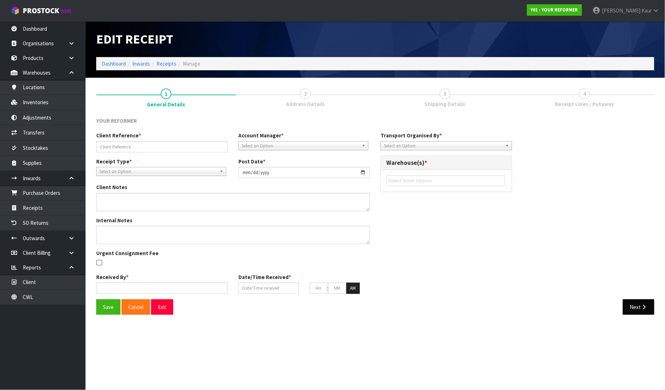
type input "Y01-ORD0001084 / 3208 [PERSON_NAME]"
type input "[DATE]"
type textarea "1 X YRENV240012009 - PLEASE CHECK SERIAL AND ALL PARTS RETURNED."
type input "[PERSON_NAME]"
type input "[DATE]"
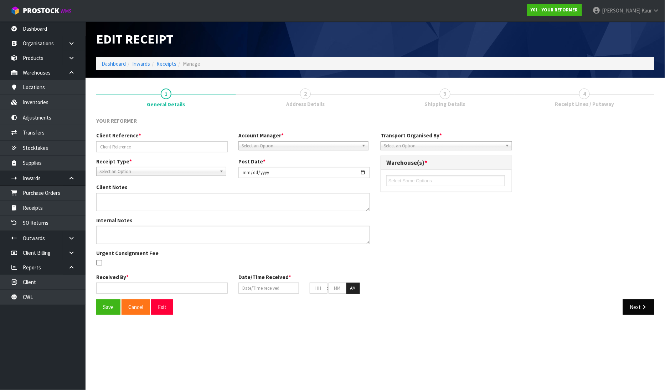
type input "04"
type input "45"
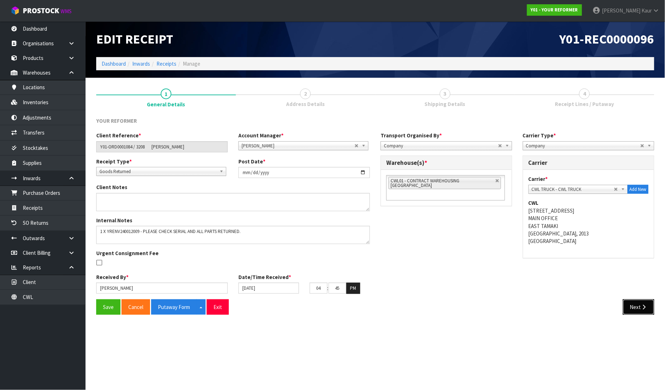
click at [640, 305] on button "Next" at bounding box center [638, 306] width 31 height 15
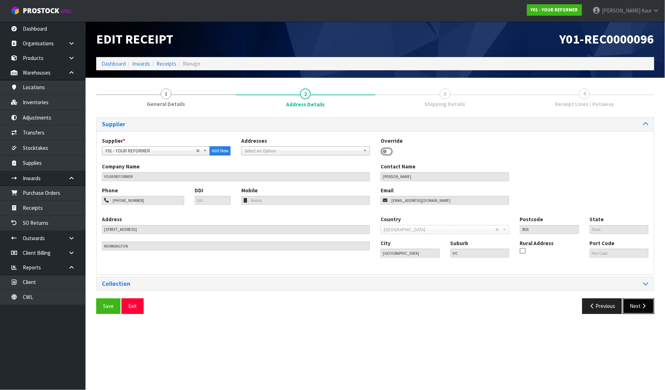
click at [639, 305] on button "Next" at bounding box center [638, 305] width 31 height 15
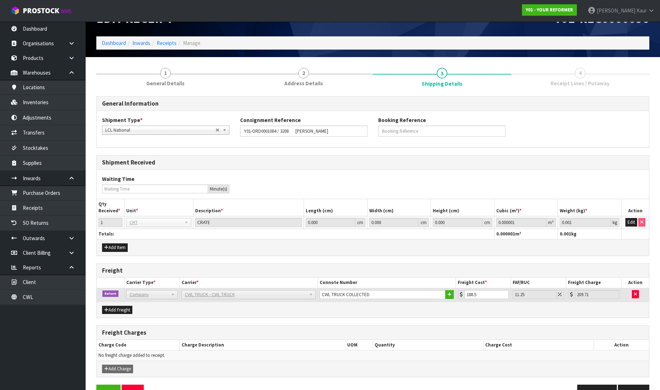
scroll to position [41, 0]
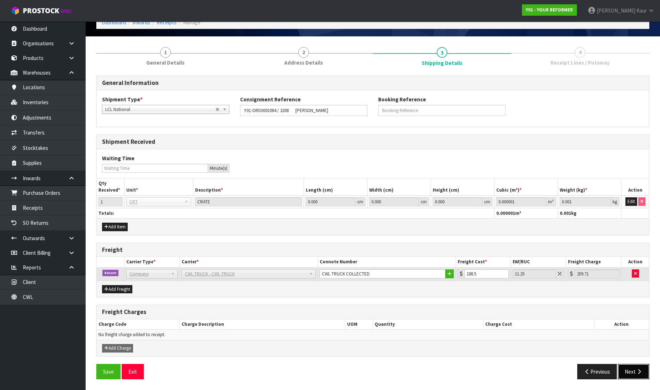
click at [635, 373] on button "Next" at bounding box center [632, 371] width 31 height 15
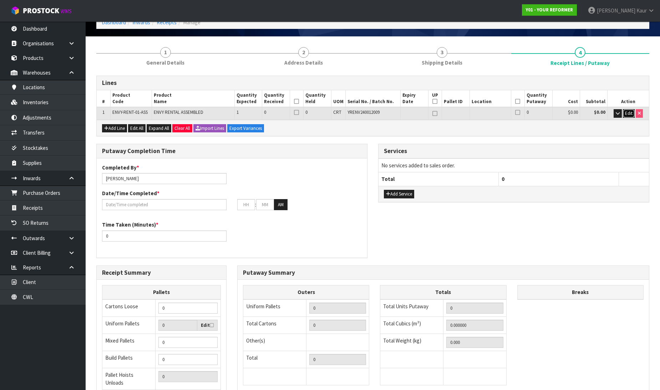
click at [625, 115] on span "Edit" at bounding box center [628, 113] width 7 height 6
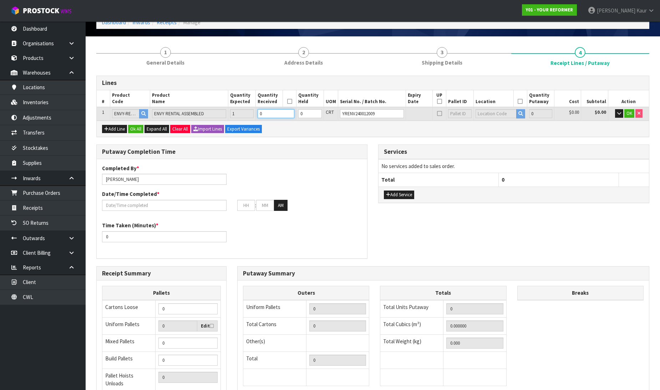
click at [272, 115] on input "0" at bounding box center [275, 113] width 37 height 9
type input "1"
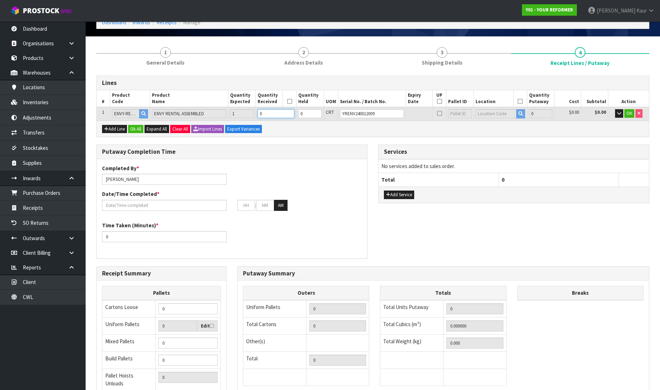
type input "0.825484"
type input "112"
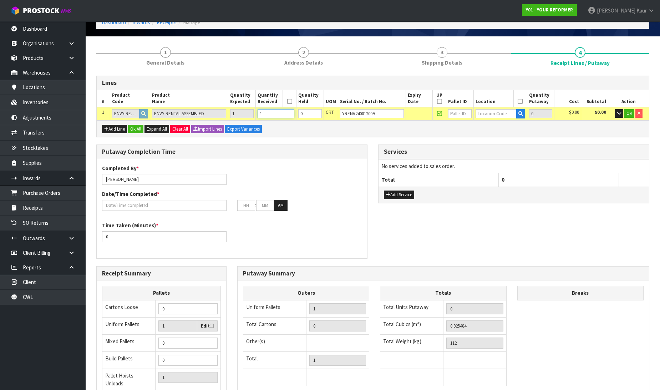
type input "1"
click at [482, 109] on input "text" at bounding box center [495, 113] width 41 height 9
type input "54"
click at [492, 127] on link "54 -01-1-A" at bounding box center [501, 125] width 56 height 10
type input "1"
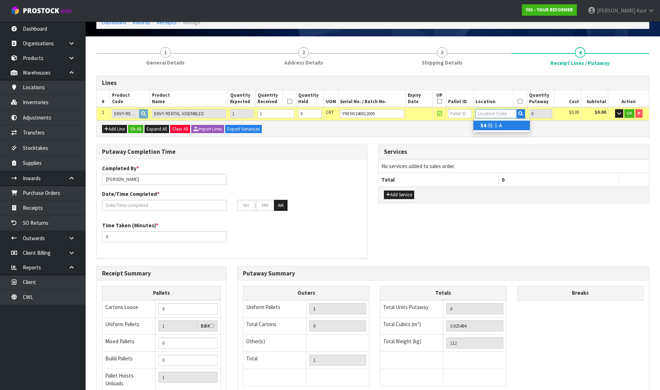
type input "54-01-1-A"
type input "1"
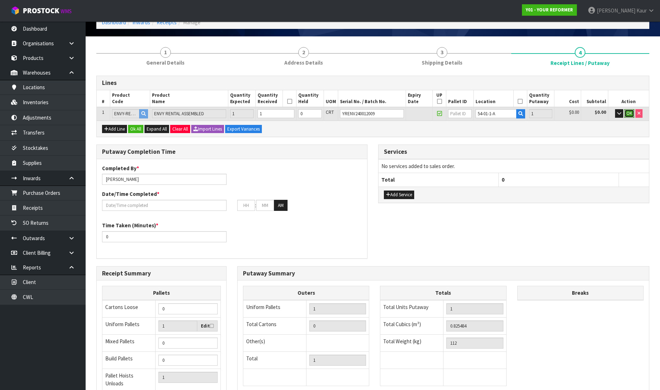
click at [629, 109] on button "OK" at bounding box center [629, 113] width 10 height 9
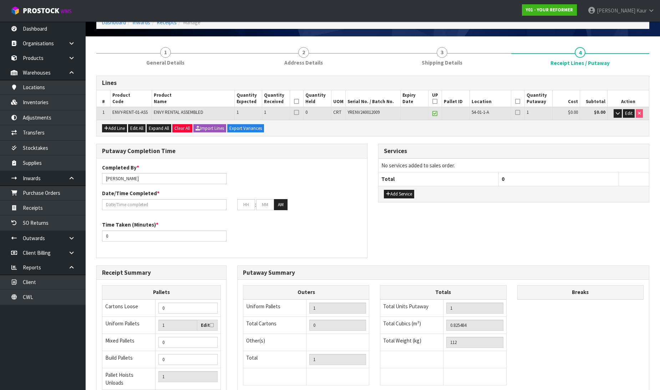
click at [294, 101] on icon at bounding box center [296, 101] width 5 height 0
click at [518, 101] on icon at bounding box center [517, 101] width 5 height 0
click at [432, 102] on icon at bounding box center [434, 101] width 5 height 0
click at [155, 207] on input "text" at bounding box center [164, 204] width 124 height 11
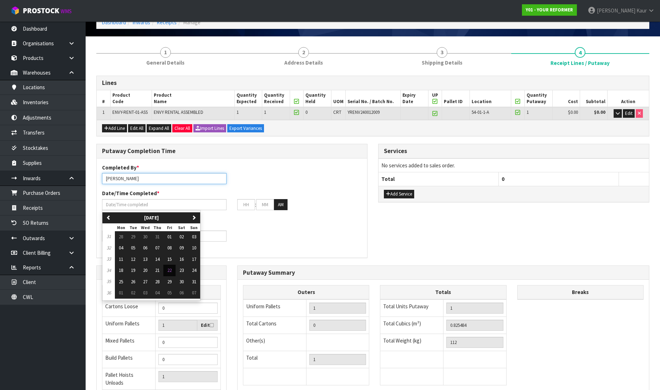
click at [140, 182] on input "[PERSON_NAME]" at bounding box center [164, 178] width 124 height 11
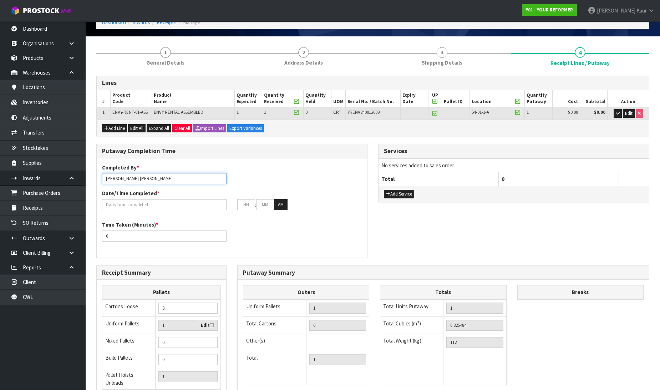
drag, startPoint x: 134, startPoint y: 179, endPoint x: 95, endPoint y: 180, distance: 39.2
click at [95, 180] on div "Putaway Completion Time Completed By * [PERSON_NAME] [PERSON_NAME] Date/Time Co…" at bounding box center [232, 204] width 282 height 121
type input "[PERSON_NAME]"
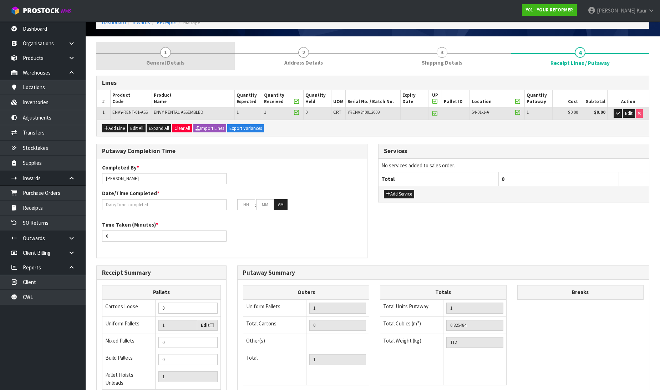
click at [173, 47] on link "1 General Details" at bounding box center [165, 56] width 138 height 28
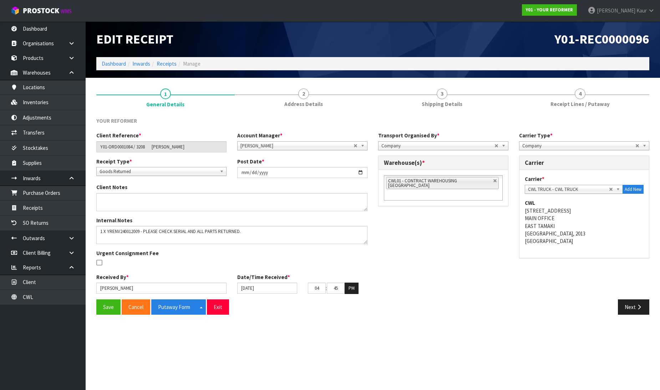
scroll to position [0, 0]
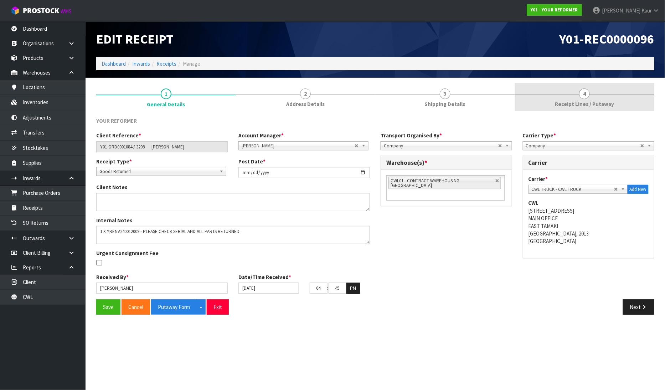
click at [575, 93] on link "4 Receipt Lines / Putaway" at bounding box center [585, 97] width 140 height 28
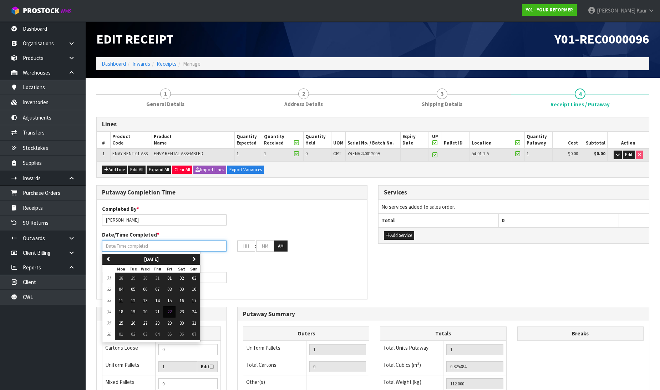
click at [164, 249] on input "text" at bounding box center [164, 245] width 124 height 11
click at [174, 315] on button "22" at bounding box center [169, 311] width 12 height 11
type input "[DATE]"
type input "12"
type input "00"
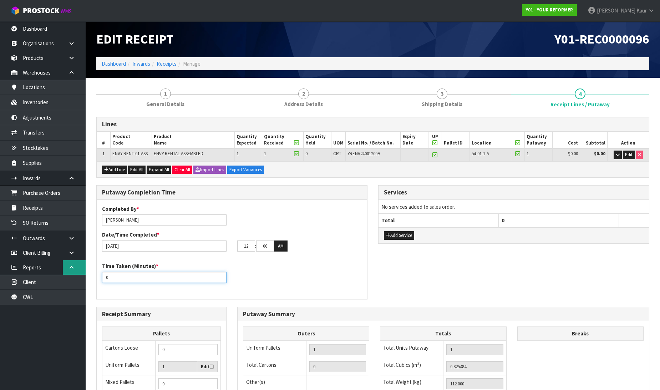
drag, startPoint x: 116, startPoint y: 275, endPoint x: 84, endPoint y: 275, distance: 31.7
click at [84, 275] on body "Toggle navigation ProStock WMS Y01 - YOUR REFORMER [PERSON_NAME] Logout Dashboa…" at bounding box center [330, 195] width 660 height 390
type input "20"
drag, startPoint x: 251, startPoint y: 248, endPoint x: 229, endPoint y: 247, distance: 22.1
click at [229, 247] on div "[DATE] 12 : 00 : 00 AM" at bounding box center [232, 245] width 270 height 11
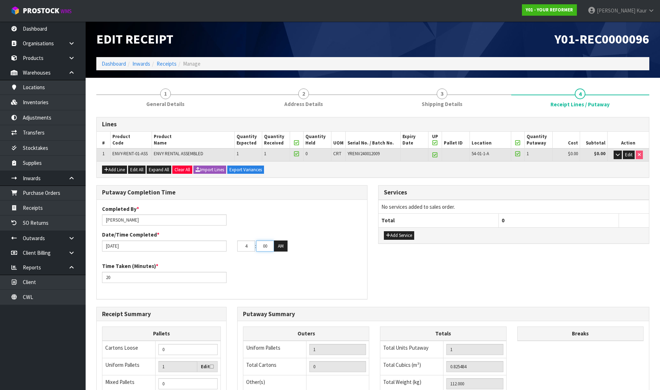
type input "04"
drag, startPoint x: 270, startPoint y: 245, endPoint x: 256, endPoint y: 246, distance: 13.9
click at [256, 246] on tr "04 : 00 : 00 AM" at bounding box center [262, 245] width 50 height 11
type input "48"
click at [283, 243] on button "AM" at bounding box center [281, 245] width 14 height 11
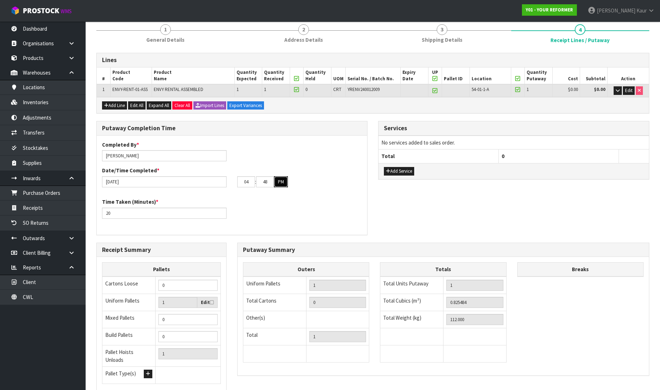
scroll to position [117, 0]
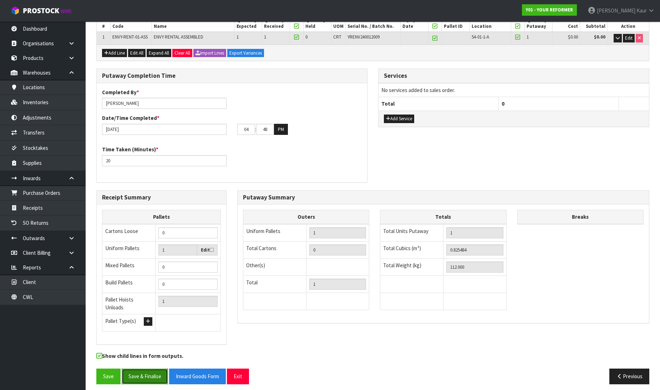
click at [157, 368] on button "Save & Finalise" at bounding box center [145, 375] width 46 height 15
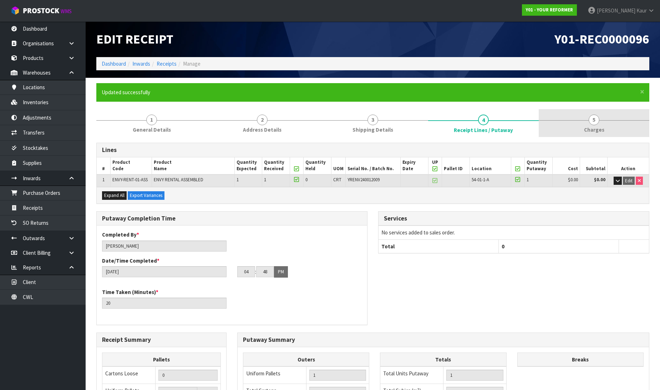
click at [592, 122] on span "5" at bounding box center [593, 119] width 11 height 11
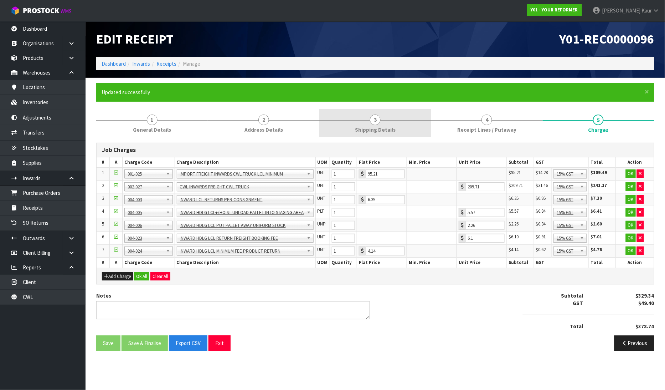
click at [380, 133] on link "3 Shipping Details" at bounding box center [375, 123] width 112 height 28
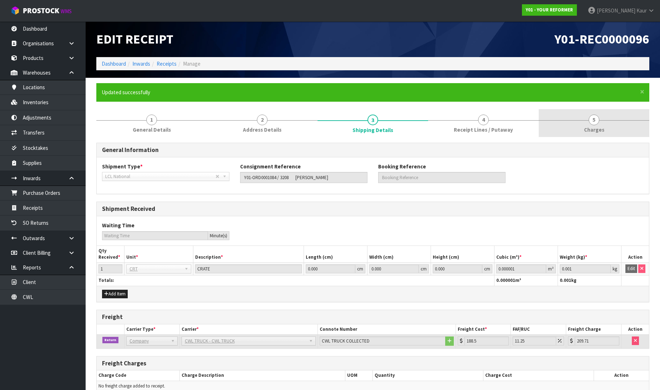
click at [588, 118] on span "5" at bounding box center [593, 119] width 11 height 11
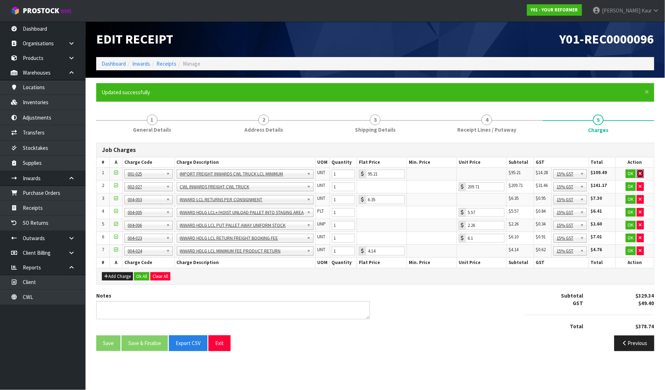
click at [642, 170] on button "button" at bounding box center [640, 173] width 7 height 9
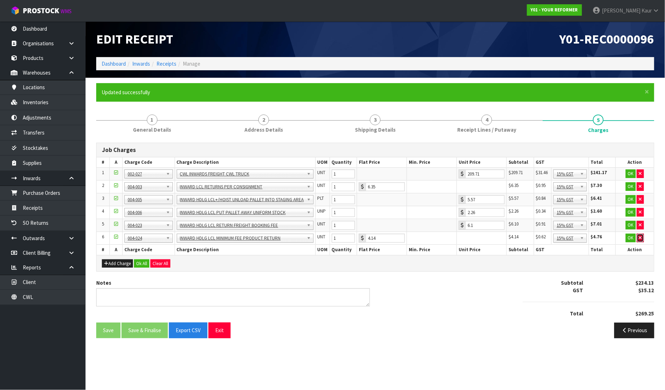
click at [643, 236] on button "button" at bounding box center [640, 238] width 7 height 9
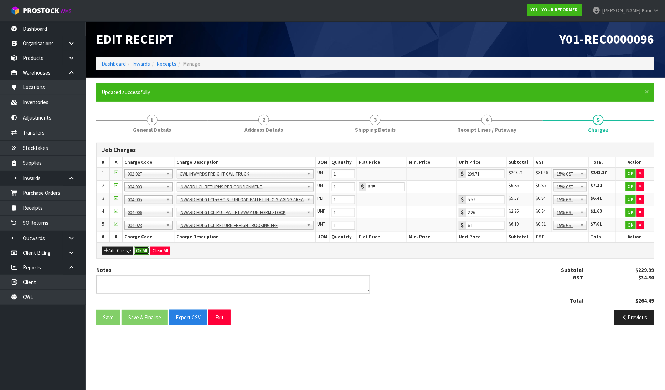
click at [142, 253] on button "Ok All" at bounding box center [141, 250] width 15 height 9
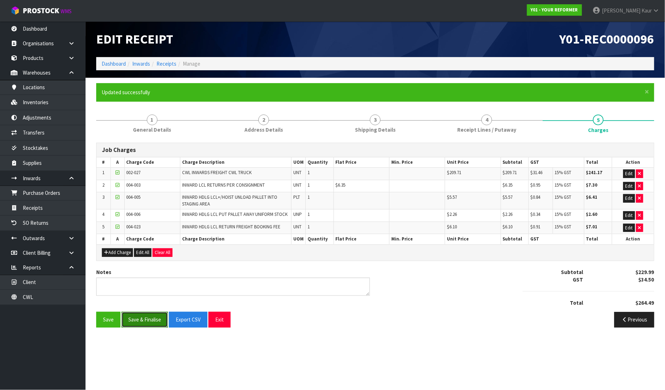
click at [143, 317] on button "Save & Finalise" at bounding box center [145, 319] width 46 height 15
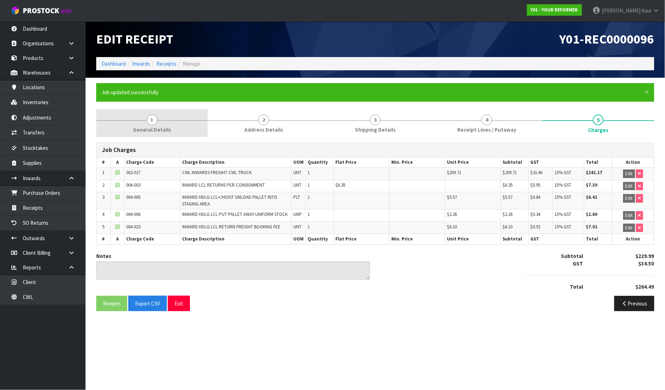
click at [143, 122] on link "1 General Details" at bounding box center [152, 123] width 112 height 28
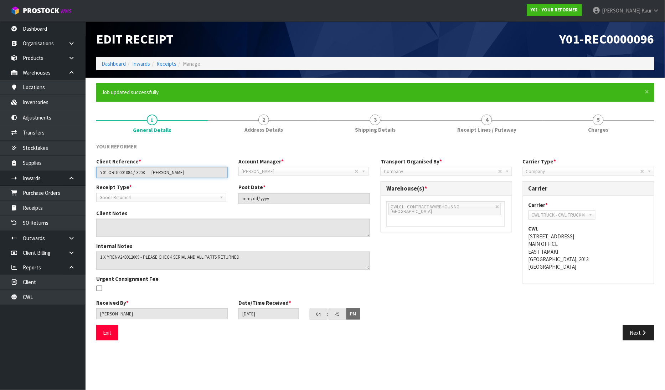
drag, startPoint x: 190, startPoint y: 173, endPoint x: 90, endPoint y: 174, distance: 99.8
click at [90, 174] on section "× Close Job updated successfully 1 General Details 2 Address Details 3 Shipping…" at bounding box center [376, 214] width 580 height 273
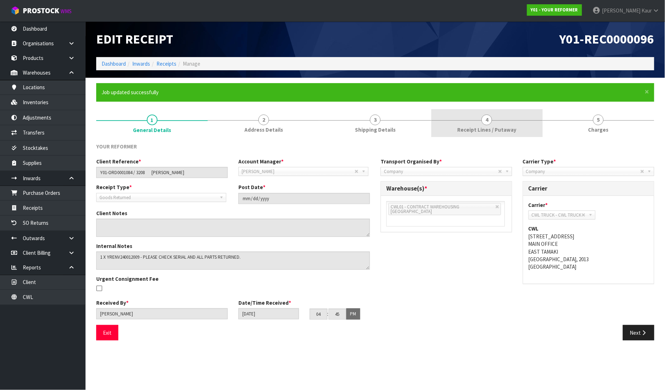
click at [450, 131] on link "4 Receipt Lines / Putaway" at bounding box center [487, 123] width 112 height 28
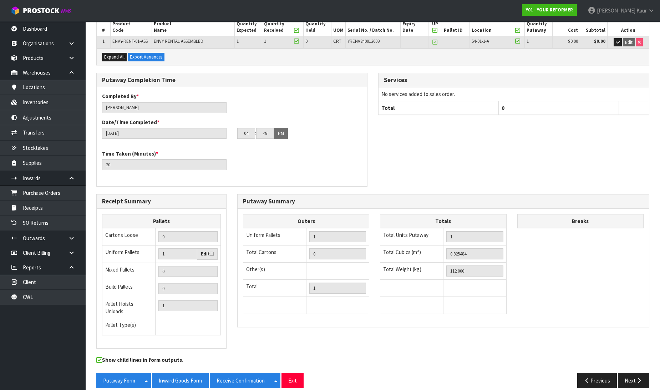
scroll to position [143, 0]
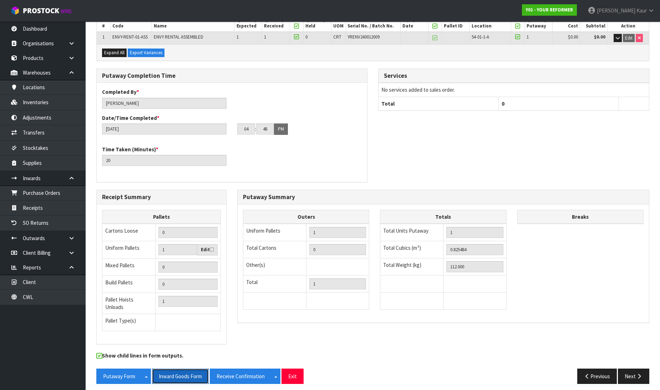
click at [183, 372] on button "Inward Goods Form" at bounding box center [180, 375] width 57 height 15
click at [53, 34] on link "Dashboard" at bounding box center [43, 28] width 86 height 15
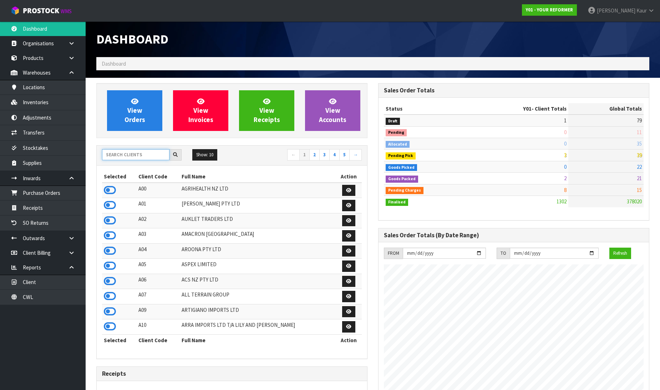
click at [134, 155] on input "text" at bounding box center [135, 154] width 67 height 11
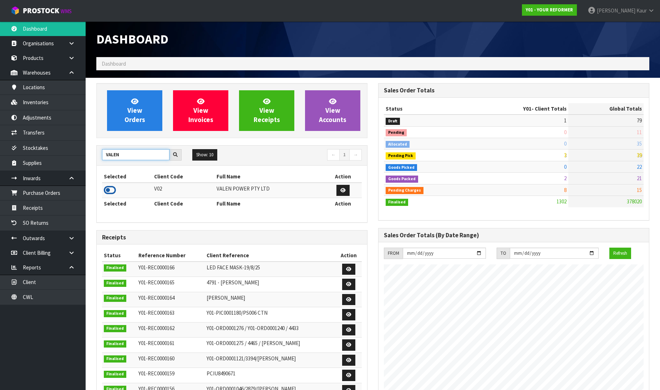
type input "VALEN"
click at [108, 190] on icon at bounding box center [110, 190] width 12 height 11
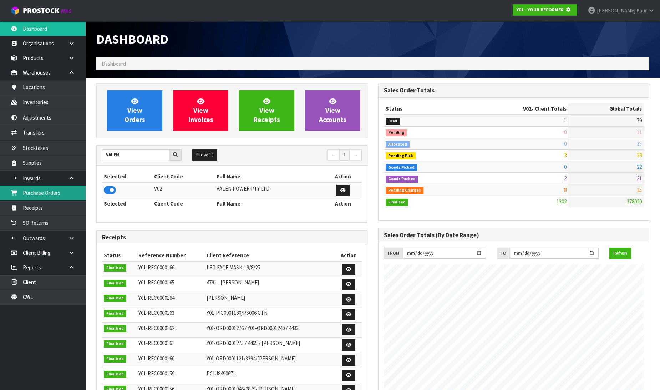
scroll to position [445, 282]
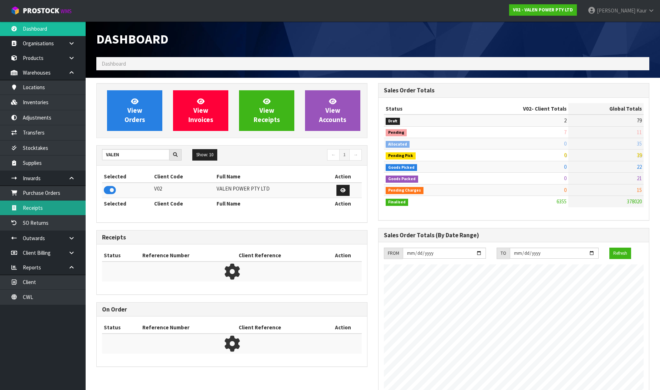
click at [53, 205] on link "Receipts" at bounding box center [43, 207] width 86 height 15
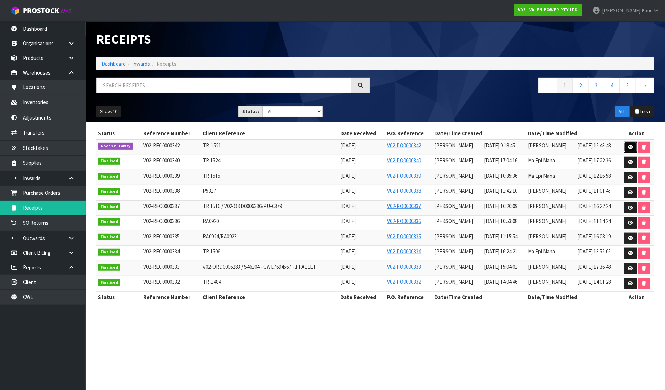
click at [632, 148] on icon at bounding box center [630, 147] width 5 height 5
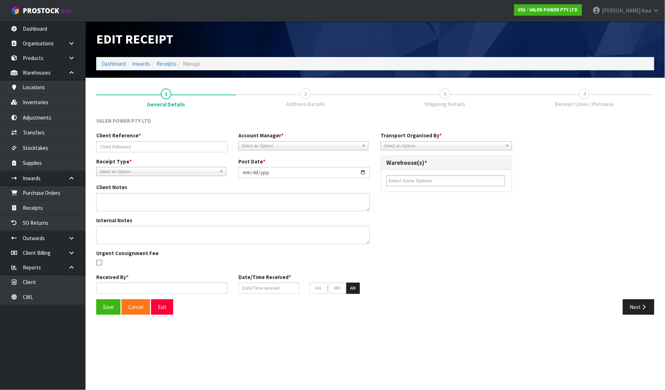
type input "TR-1521"
type input "[DATE]"
type input "[PERSON_NAME]"
type input "[DATE]"
type input "09"
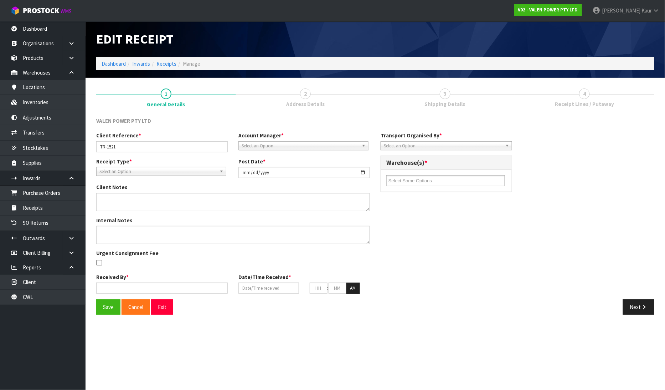
type input "18"
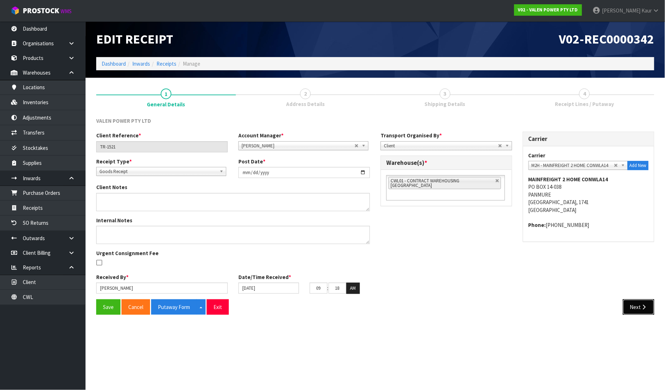
click at [644, 308] on icon "button" at bounding box center [644, 306] width 7 height 5
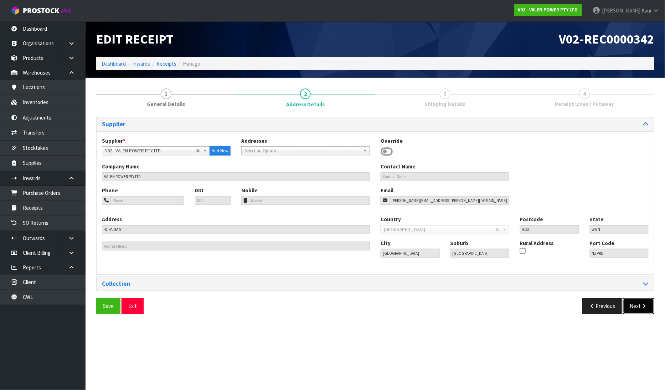
click at [646, 308] on icon "button" at bounding box center [644, 305] width 7 height 5
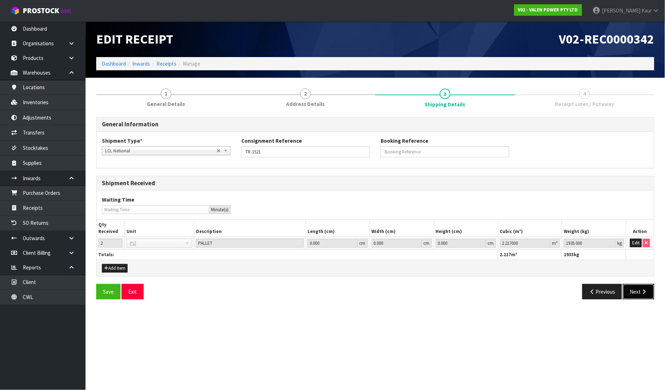
click at [645, 293] on icon "button" at bounding box center [644, 291] width 7 height 5
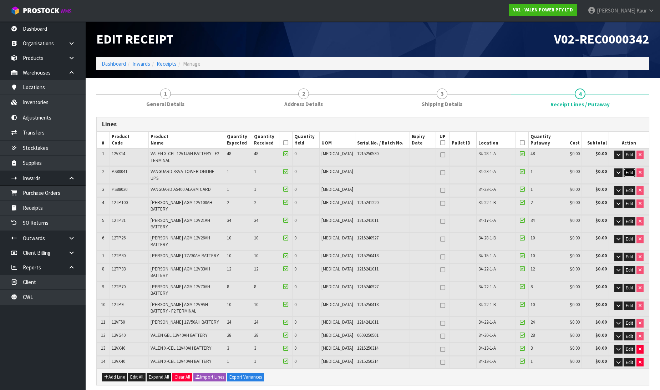
click at [629, 170] on span "Edit" at bounding box center [628, 172] width 7 height 6
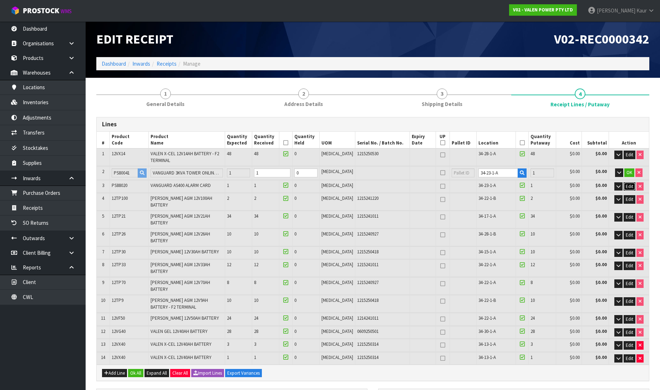
click at [628, 184] on span "Edit" at bounding box center [628, 186] width 7 height 6
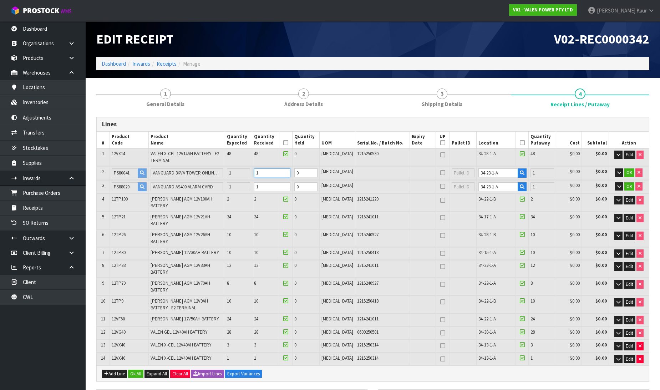
click at [253, 175] on tr "2 PS80041 VANGUARD 3KVA TOWER ONLINE UPS 1 1 0 [MEDICAL_DATA] 34-23-1-A 1 $0.00…" at bounding box center [373, 172] width 552 height 13
type input "125"
type input "1.087337"
type input "1878.72"
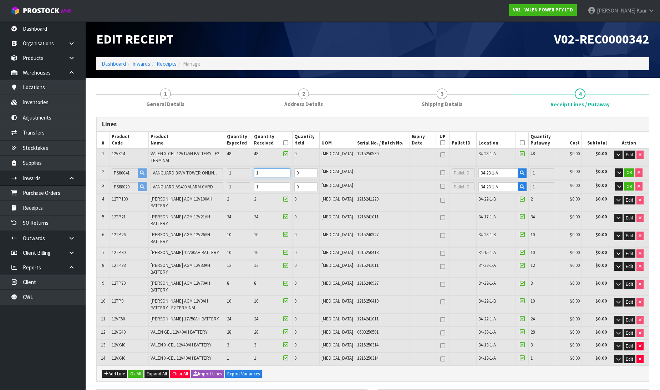
type input "0"
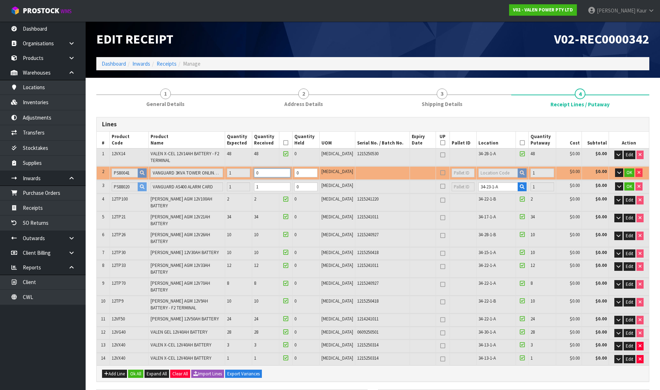
type input "0"
type input "191"
type input "0"
click at [278, 186] on input "1" at bounding box center [272, 186] width 36 height 9
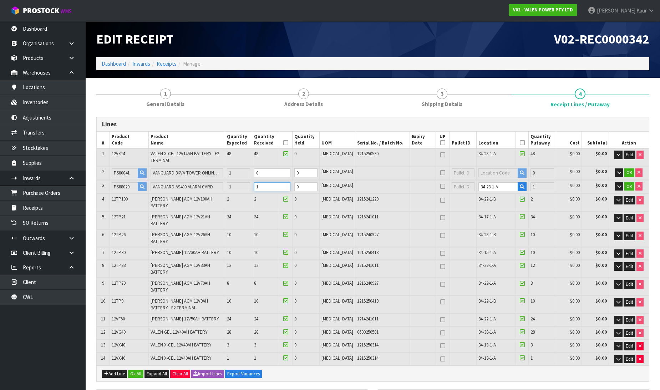
type input "134"
type input "1.905392"
type input "2171.22"
type input "10"
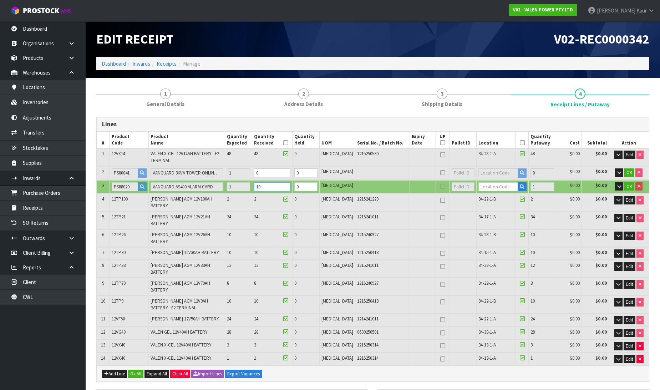
type input "125"
type input "1.087337"
type input "1878.72"
type input "1"
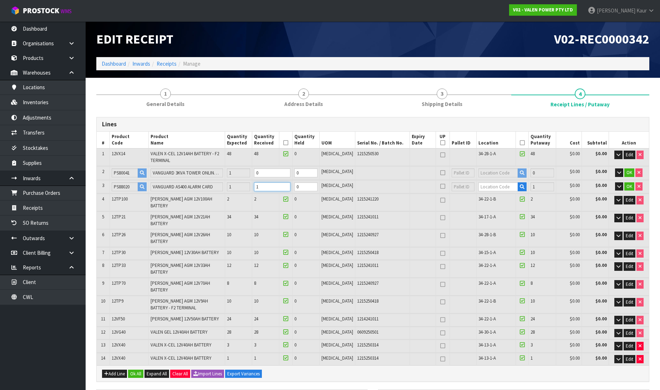
type input "0"
type input "124"
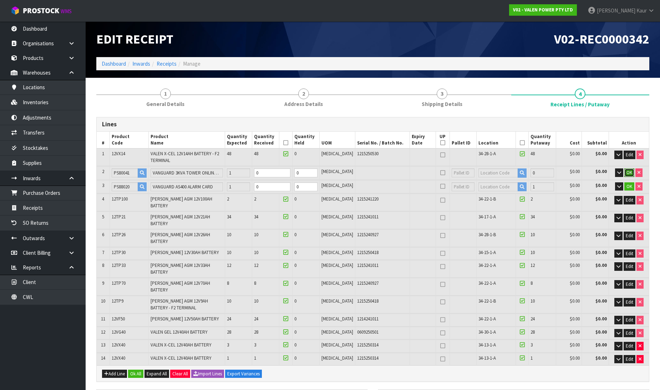
type input "190"
type input "0.996442"
type input "1846.22"
type input "0"
click at [629, 169] on span "OK" at bounding box center [629, 172] width 6 height 6
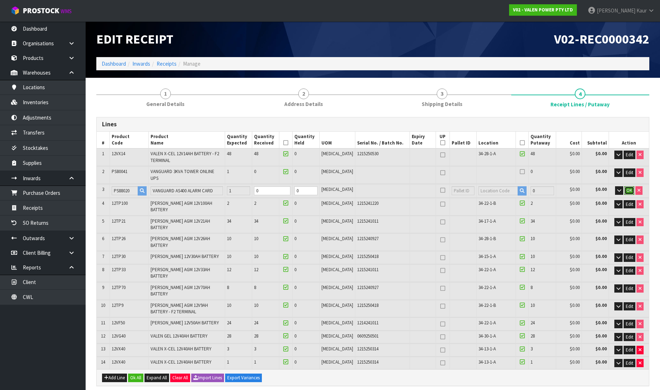
click at [627, 187] on span "OK" at bounding box center [629, 190] width 6 height 6
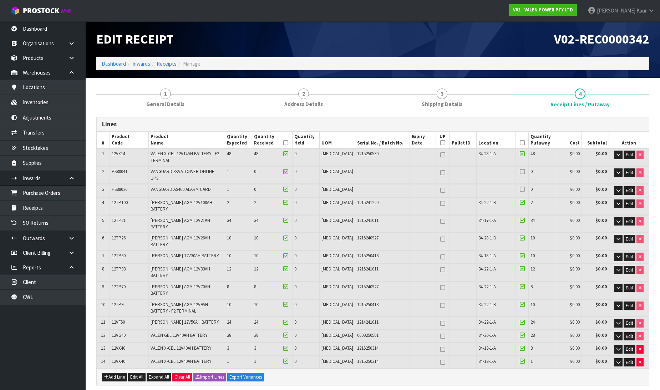
click at [292, 141] on th at bounding box center [285, 140] width 13 height 17
click at [520, 143] on th at bounding box center [521, 140] width 13 height 17
click at [519, 143] on icon at bounding box center [521, 143] width 5 height 0
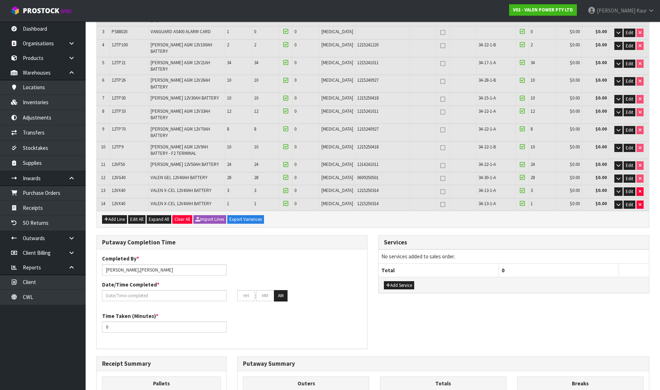
scroll to position [158, 0]
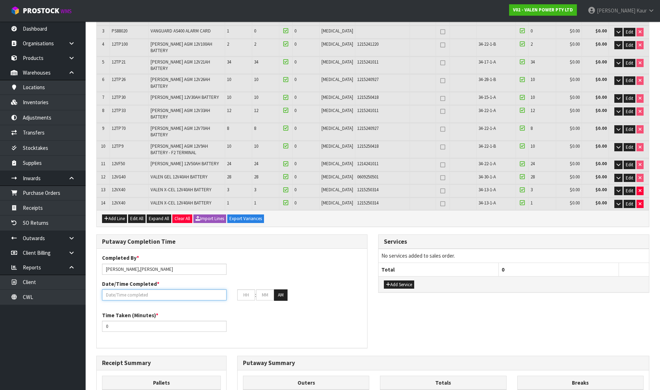
click at [107, 289] on input "text" at bounding box center [164, 294] width 124 height 11
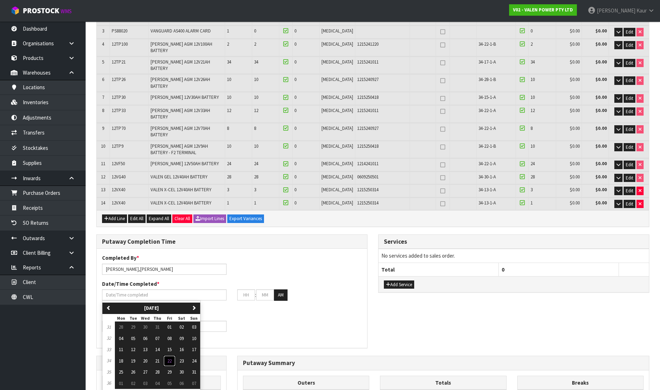
click at [169, 358] on span "22" at bounding box center [169, 361] width 4 height 6
type input "[DATE]"
type input "12"
type input "00"
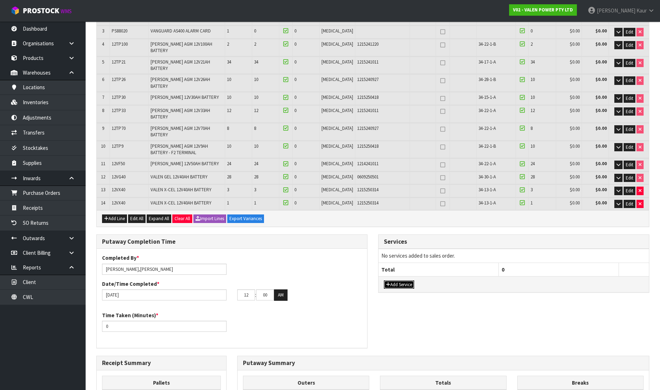
click at [404, 280] on button "Add Service" at bounding box center [399, 284] width 30 height 9
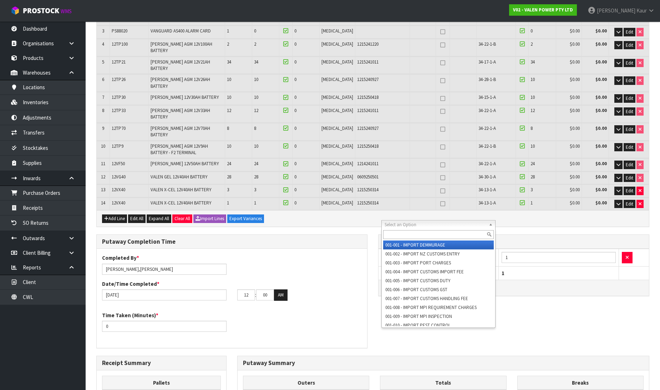
click at [398, 234] on input "text" at bounding box center [438, 234] width 111 height 9
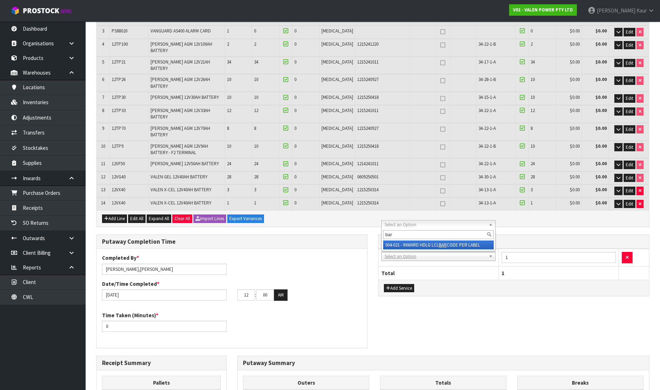
type input "bar"
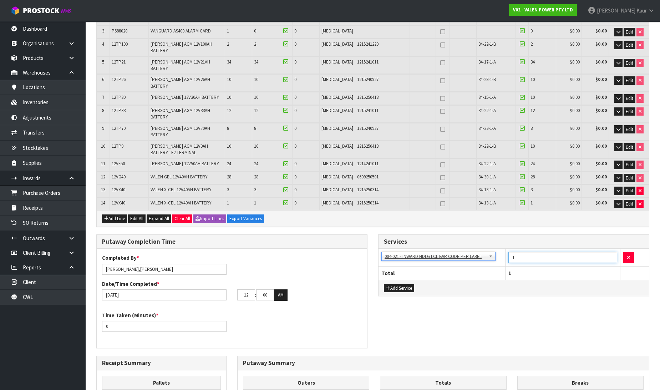
click at [527, 252] on input "1" at bounding box center [562, 257] width 109 height 11
type input "124"
drag, startPoint x: 111, startPoint y: 295, endPoint x: 106, endPoint y: 295, distance: 5.3
click at [106, 320] on input "0" at bounding box center [164, 325] width 124 height 11
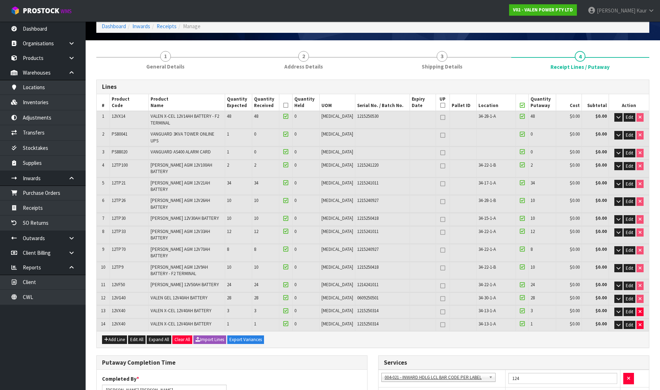
scroll to position [0, 0]
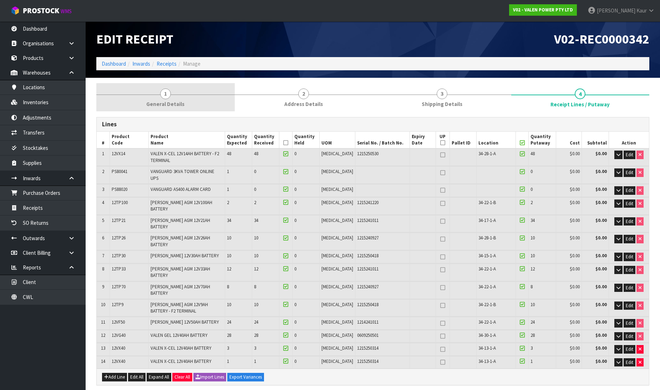
type input "120"
click at [162, 92] on span "1" at bounding box center [165, 93] width 11 height 11
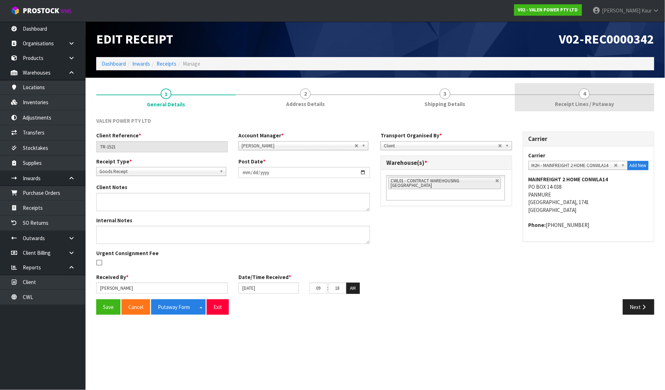
click at [591, 106] on span "Receipt Lines / Putaway" at bounding box center [584, 103] width 59 height 7
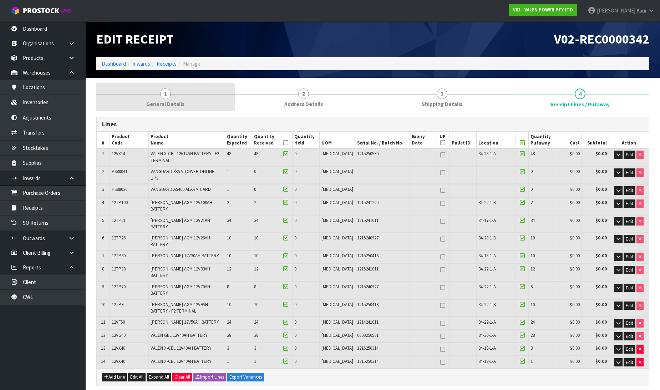
click at [184, 97] on link "1 General Details" at bounding box center [165, 97] width 138 height 28
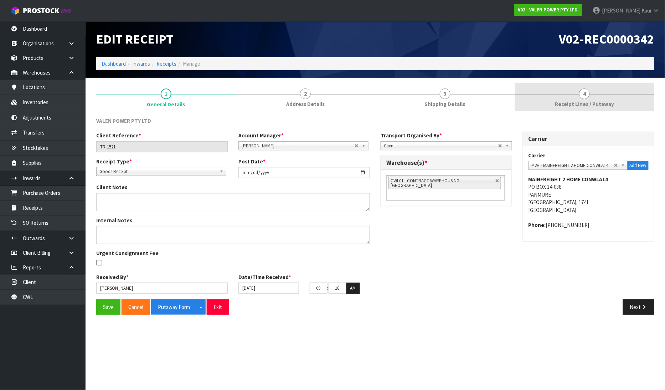
click at [604, 94] on link "4 Receipt Lines / Putaway" at bounding box center [585, 97] width 140 height 28
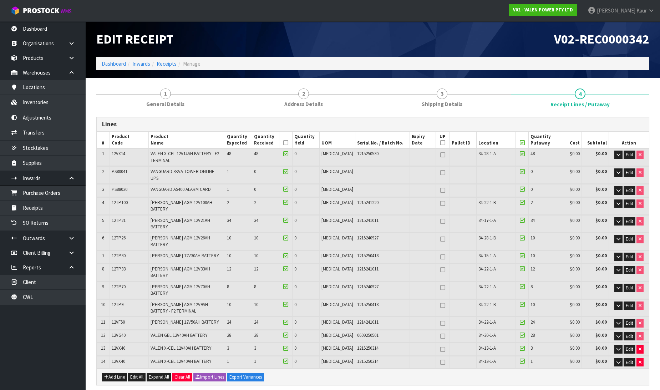
click at [288, 143] on icon at bounding box center [285, 143] width 5 height 0
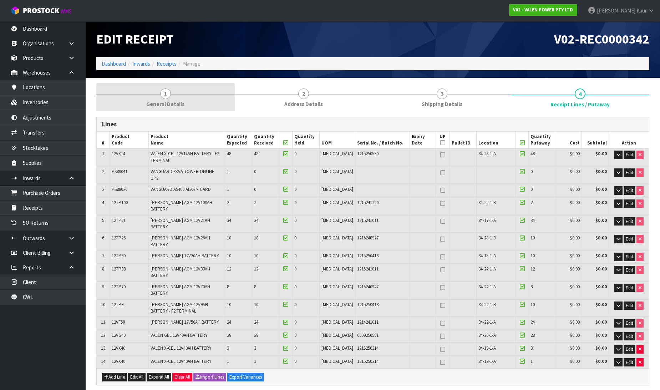
click at [166, 98] on span "1" at bounding box center [165, 93] width 11 height 11
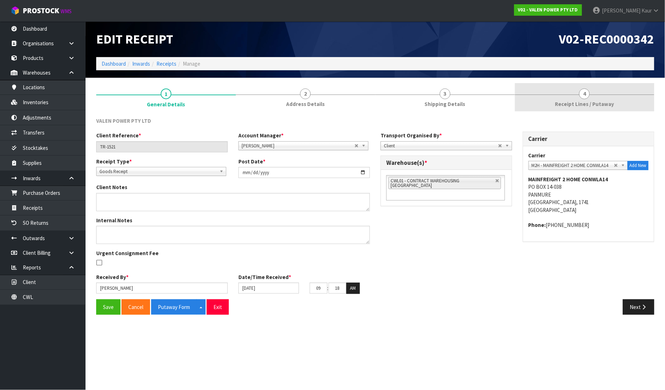
click at [589, 89] on span "4" at bounding box center [584, 93] width 11 height 11
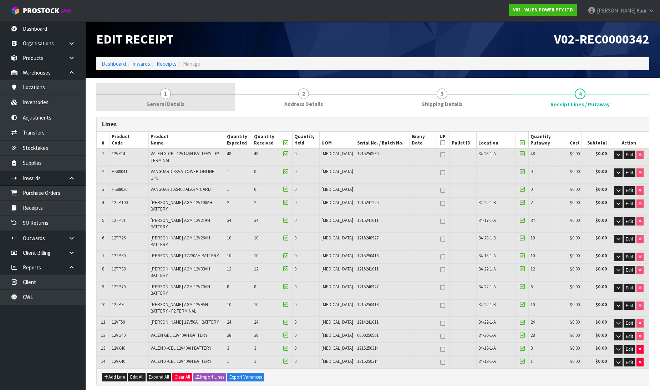
click at [166, 91] on span "1" at bounding box center [165, 93] width 11 height 11
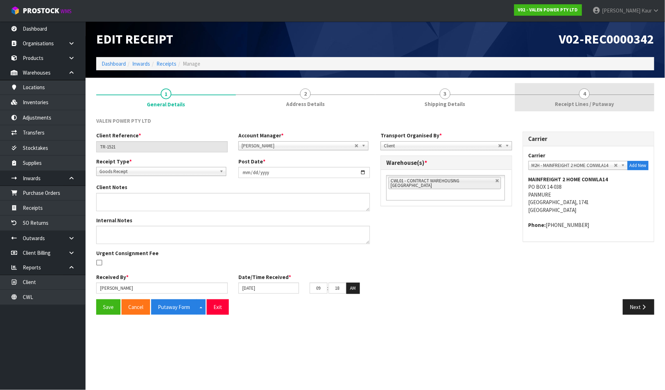
click at [599, 90] on link "4 Receipt Lines / Putaway" at bounding box center [585, 97] width 140 height 28
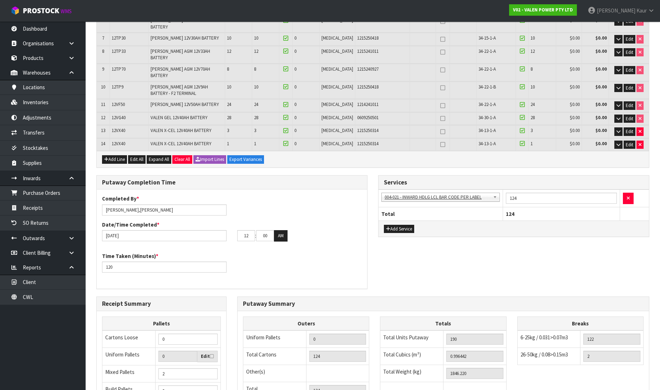
scroll to position [293, 0]
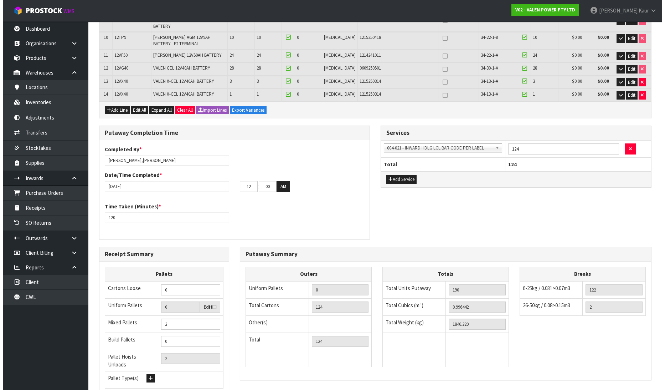
scroll to position [0, 0]
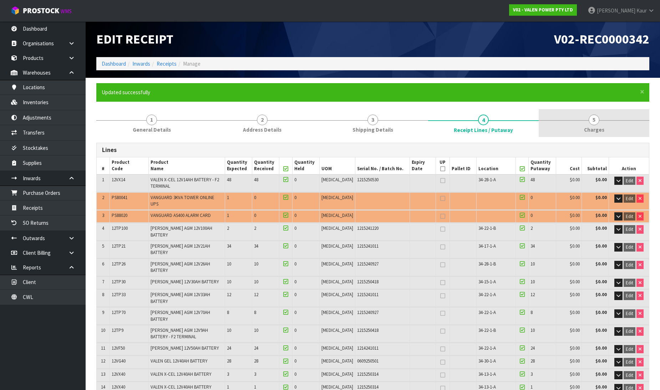
click at [593, 125] on link "5 [GEOGRAPHIC_DATA]" at bounding box center [593, 123] width 111 height 28
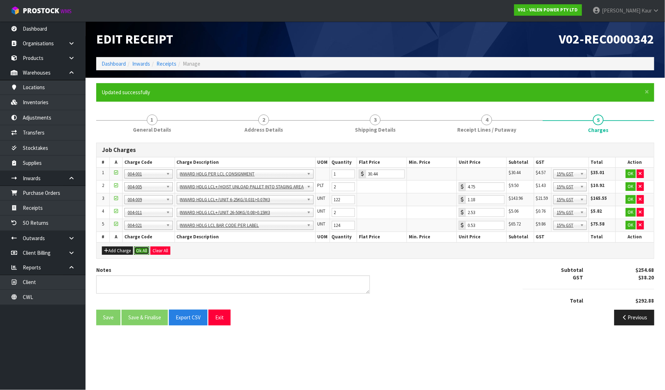
click at [143, 250] on button "Ok All" at bounding box center [141, 250] width 15 height 9
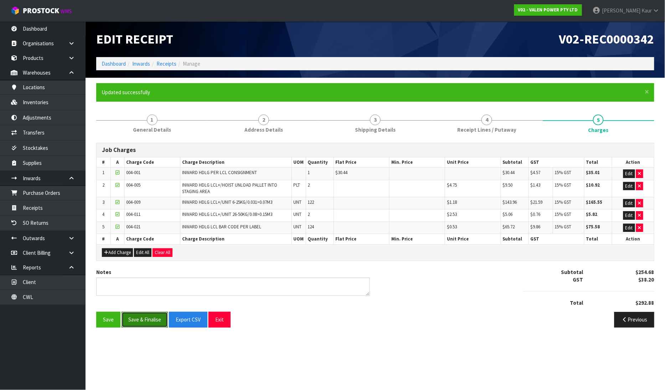
click at [149, 319] on button "Save & Finalise" at bounding box center [145, 319] width 46 height 15
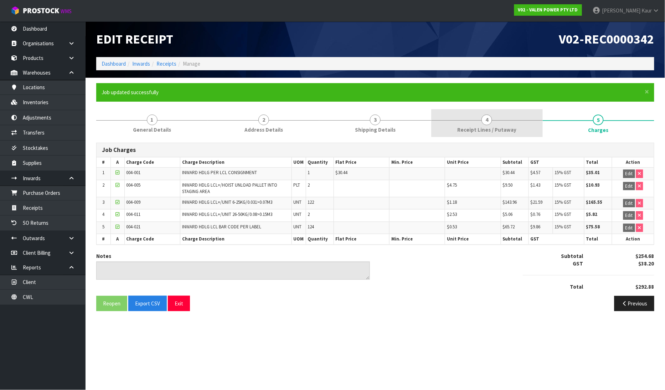
click at [456, 118] on link "4 Receipt Lines / Putaway" at bounding box center [487, 123] width 112 height 28
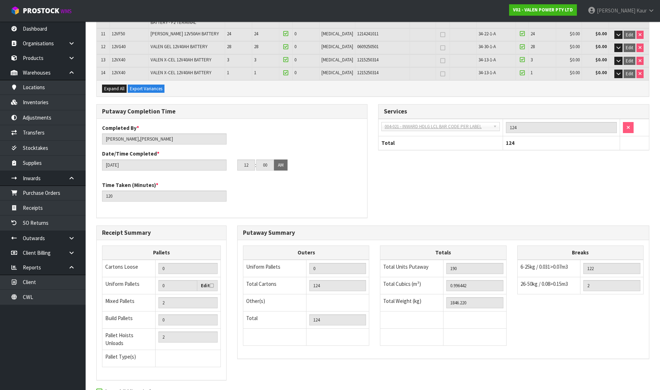
scroll to position [318, 0]
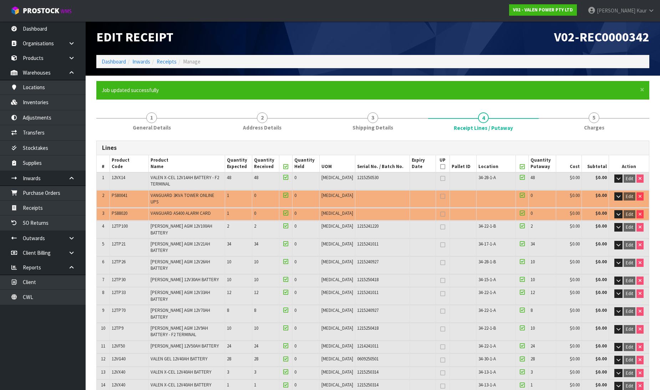
scroll to position [0, 0]
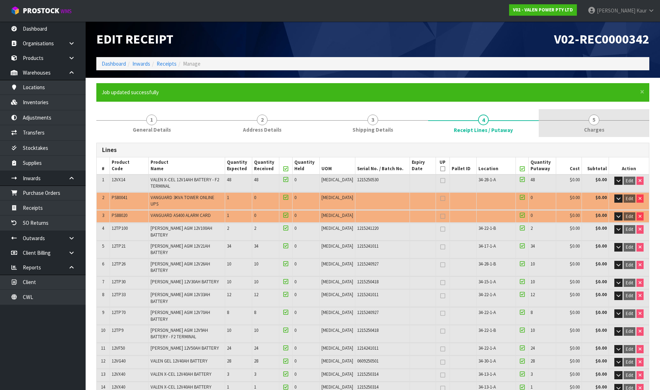
click at [592, 129] on span "Charges" at bounding box center [594, 129] width 20 height 7
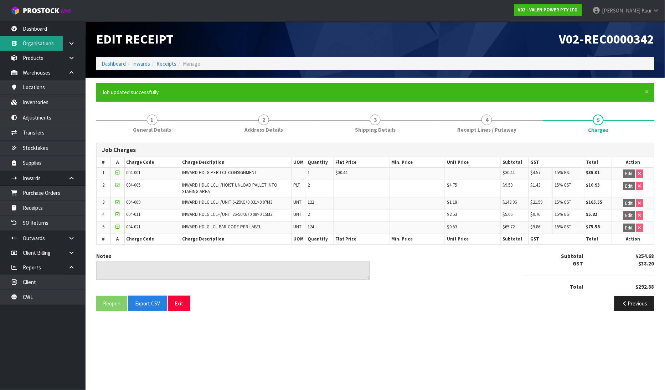
click at [34, 36] on link "Organisations" at bounding box center [43, 43] width 86 height 15
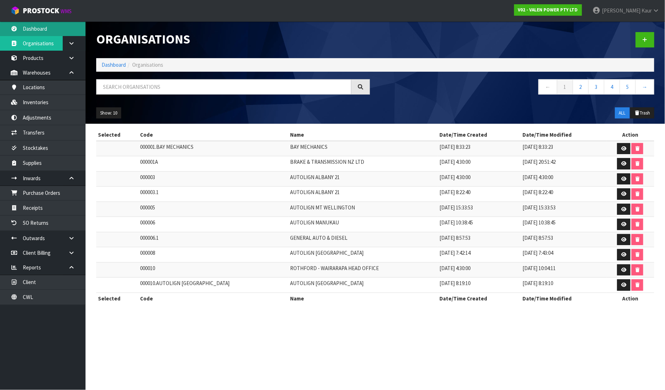
click at [47, 30] on link "Dashboard" at bounding box center [43, 28] width 86 height 15
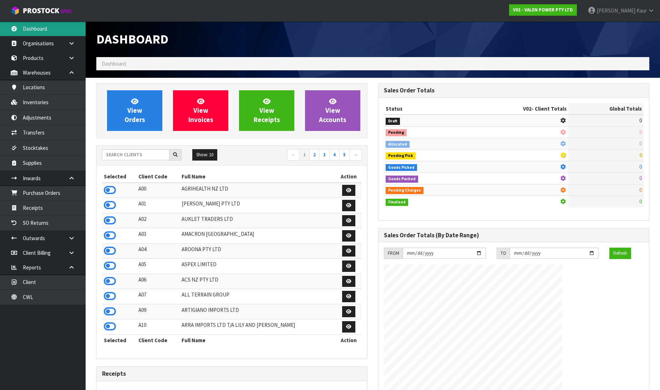
scroll to position [540, 282]
click at [119, 155] on input "text" at bounding box center [135, 154] width 67 height 11
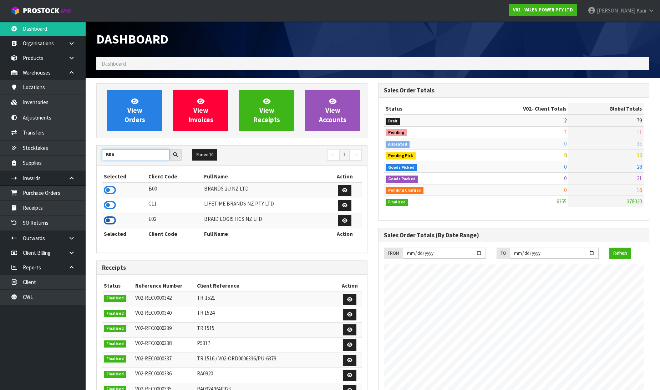
type input "BRA"
click at [104, 221] on icon at bounding box center [110, 220] width 12 height 11
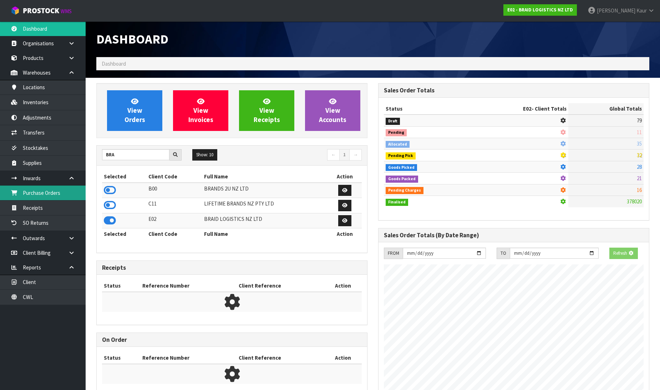
scroll to position [445, 282]
click at [66, 195] on link "Purchase Orders" at bounding box center [43, 192] width 86 height 15
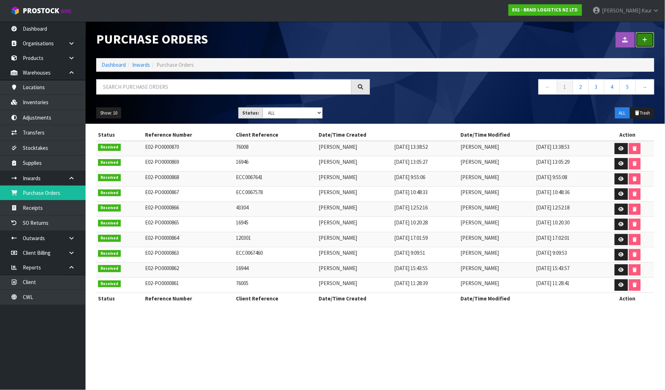
click at [650, 44] on link at bounding box center [645, 39] width 19 height 15
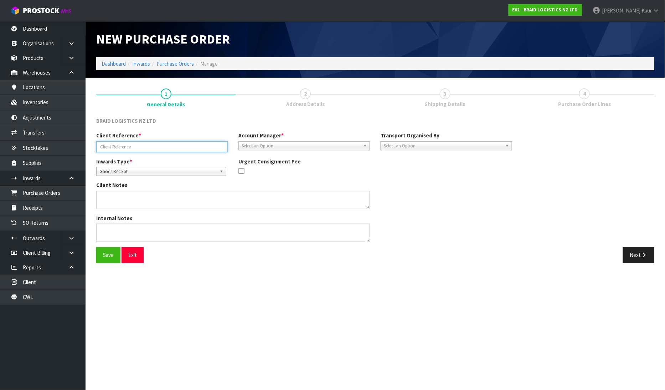
click at [119, 148] on input "text" at bounding box center [162, 146] width 132 height 11
type input "120305"
click at [259, 142] on span "Select an Option" at bounding box center [301, 146] width 119 height 9
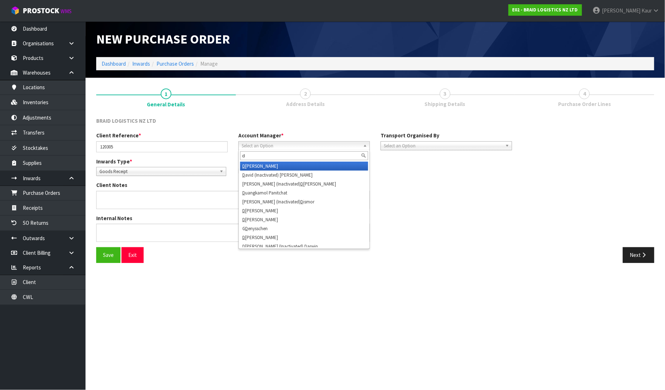
type input "d"
click at [257, 162] on li "D [PERSON_NAME]" at bounding box center [304, 165] width 128 height 9
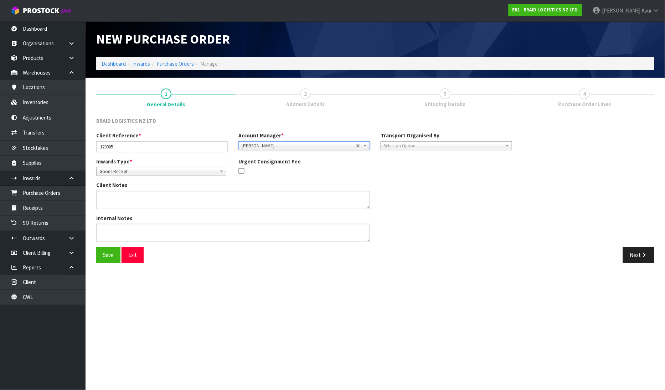
click at [407, 144] on span "Select an Option" at bounding box center [443, 146] width 119 height 9
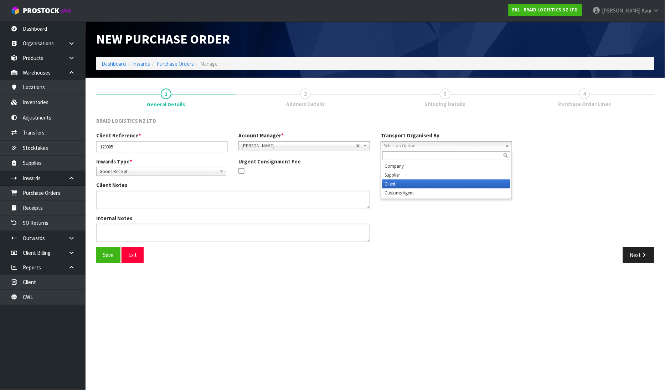
click at [405, 186] on li "Client" at bounding box center [447, 183] width 128 height 9
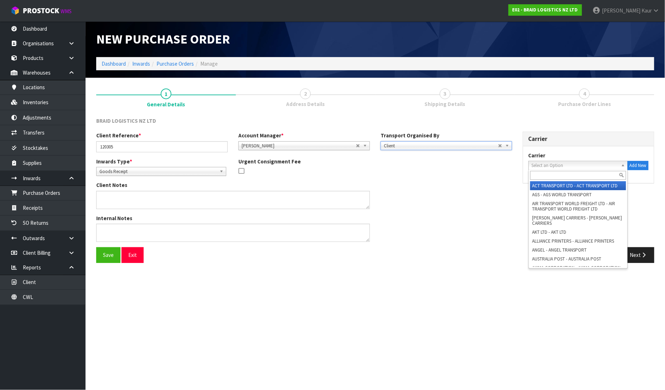
click at [546, 163] on span "Select an Option" at bounding box center [575, 165] width 87 height 9
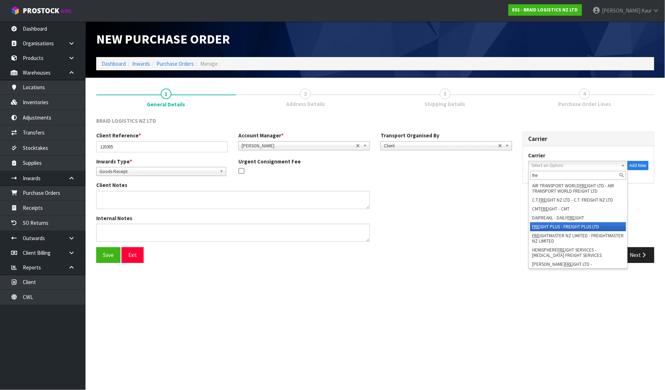
type input "fre"
click at [563, 225] on li "FRE IGHT PLUS - FREIGHT PLUS LTD" at bounding box center [578, 226] width 96 height 9
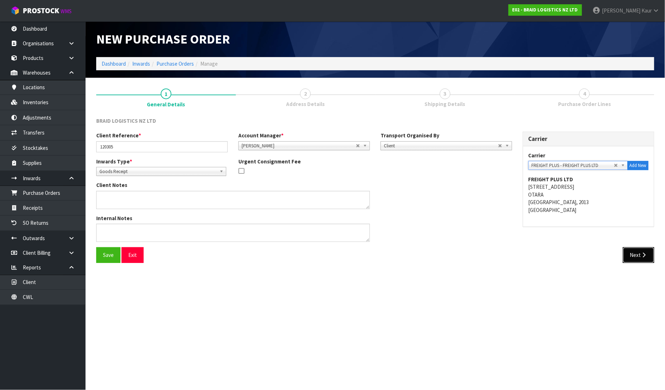
click at [632, 258] on button "Next" at bounding box center [638, 254] width 31 height 15
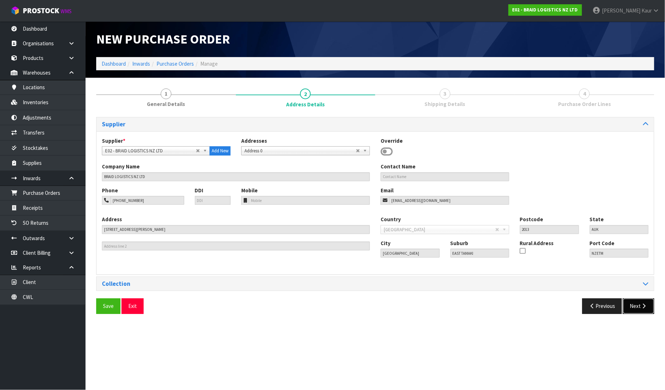
click at [635, 304] on button "Next" at bounding box center [638, 305] width 31 height 15
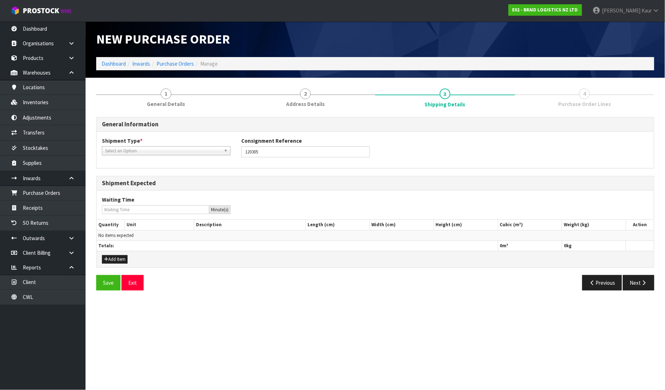
click at [173, 153] on span "Select an Option" at bounding box center [163, 151] width 116 height 9
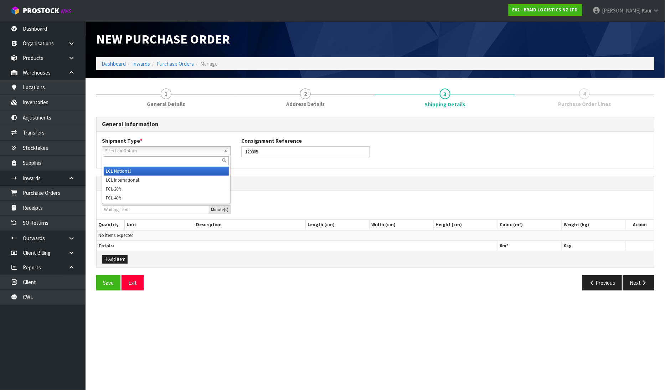
click at [166, 168] on li "LCL National" at bounding box center [166, 170] width 125 height 9
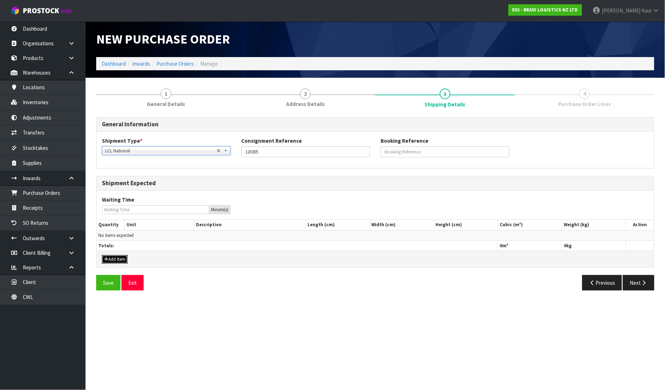
click at [121, 262] on button "Add Item" at bounding box center [115, 259] width 26 height 9
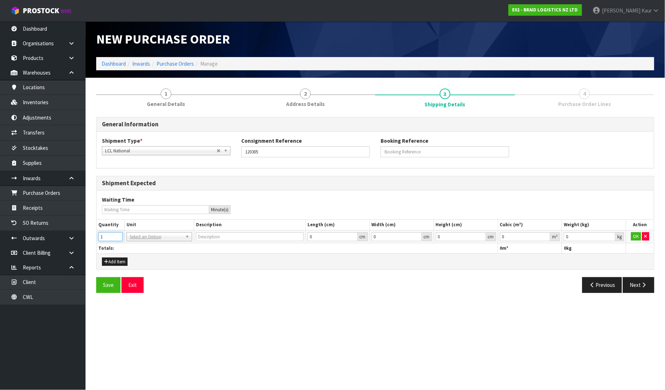
click at [118, 235] on input "1" at bounding box center [110, 236] width 24 height 9
type input "2"
click at [118, 235] on input "2" at bounding box center [110, 236] width 24 height 9
click at [142, 252] on div at bounding box center [159, 246] width 65 height 12
type input "BAG"
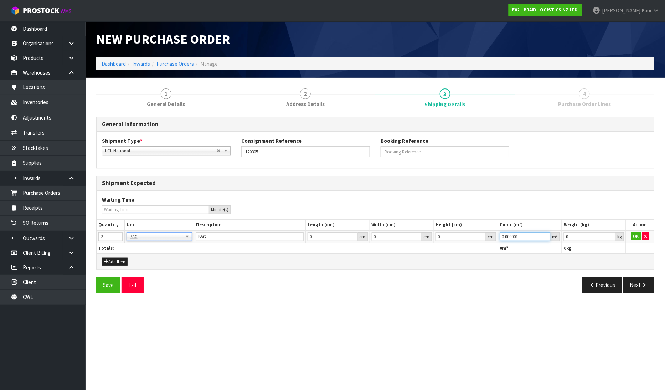
type input "0.000001"
click at [547, 234] on input "0.000001" at bounding box center [525, 236] width 51 height 9
type input "0.001"
click at [612, 234] on input "0.001" at bounding box center [590, 236] width 52 height 9
click at [633, 234] on button "OK" at bounding box center [636, 236] width 10 height 9
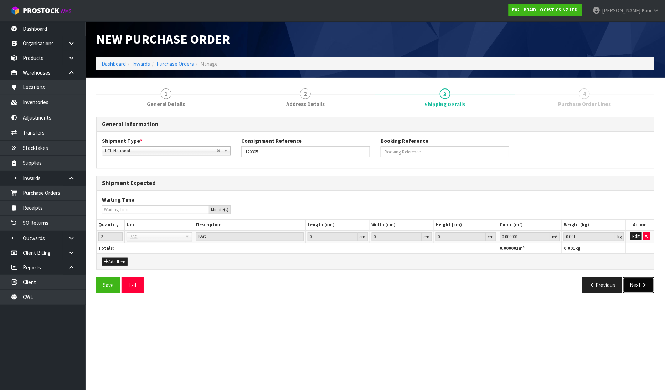
click at [640, 284] on button "Next" at bounding box center [638, 284] width 31 height 15
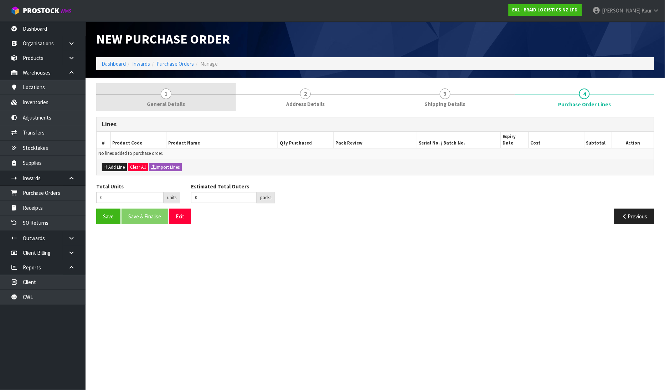
click at [166, 104] on span "General Details" at bounding box center [166, 103] width 38 height 7
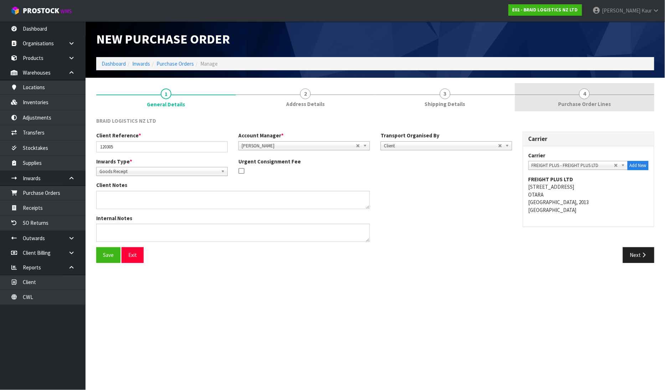
click at [600, 106] on span "Purchase Order Lines" at bounding box center [584, 103] width 53 height 7
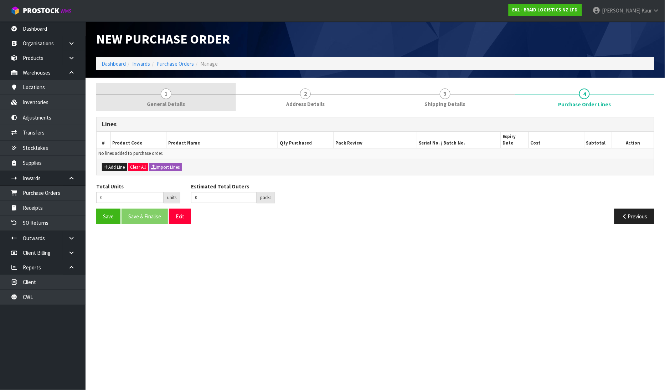
click at [168, 106] on span "General Details" at bounding box center [166, 103] width 38 height 7
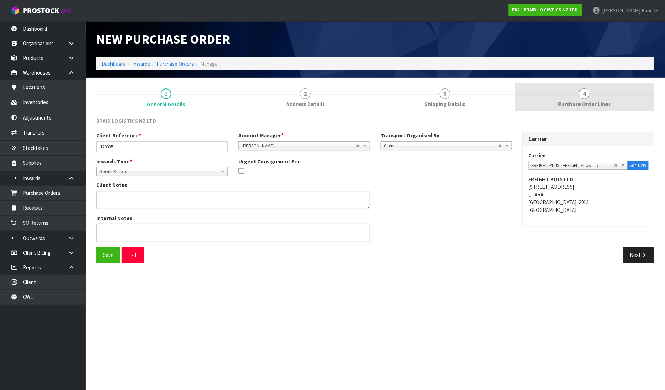
click at [589, 98] on link "4 Purchase Order Lines" at bounding box center [585, 97] width 140 height 28
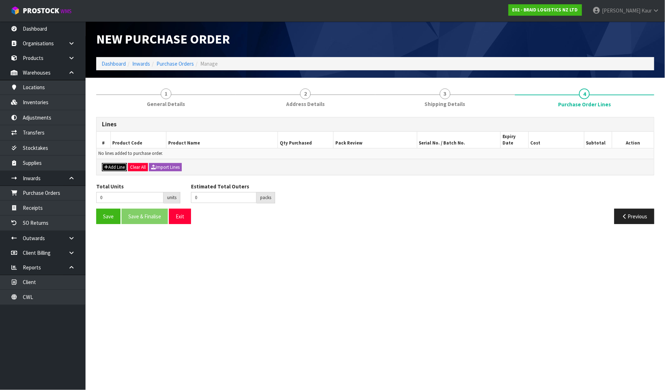
click at [105, 165] on icon "button" at bounding box center [106, 167] width 4 height 5
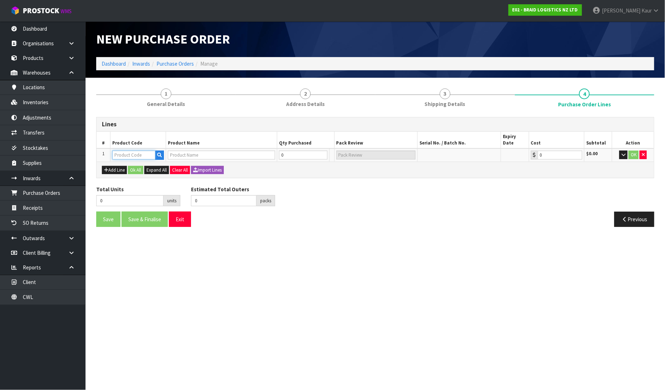
click at [120, 150] on input "text" at bounding box center [133, 154] width 43 height 9
type input "BR"
drag, startPoint x: 138, startPoint y: 176, endPoint x: 415, endPoint y: 154, distance: 277.8
click at [138, 176] on link "BR -ROT-BAG" at bounding box center [141, 180] width 56 height 10
type input "BR-ROT-BAG"
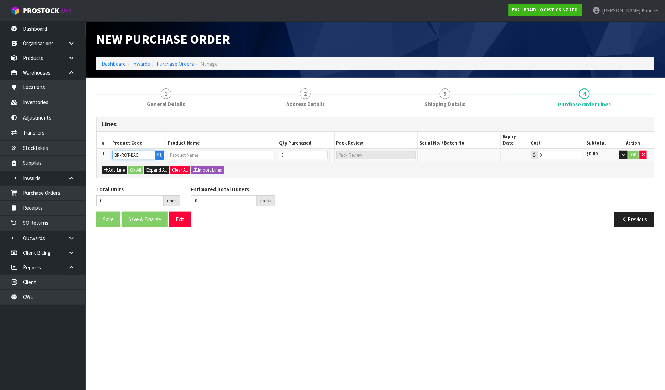
type input "BS ROTORUA-BAG RUBBER CHIPS"
type input "0.00"
click at [299, 152] on input "0" at bounding box center [299, 154] width 43 height 9
type input "2"
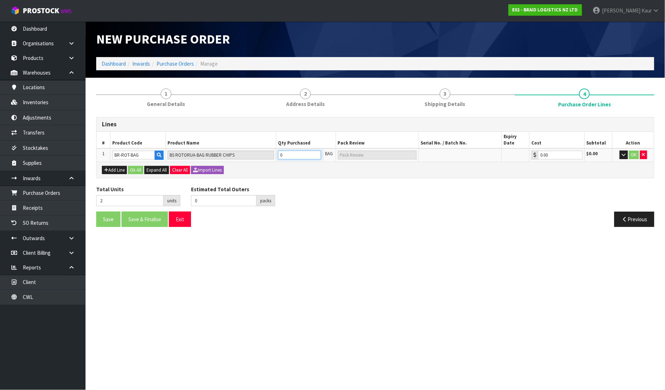
type input "2 PLT"
click at [630, 152] on button "OK" at bounding box center [634, 154] width 10 height 9
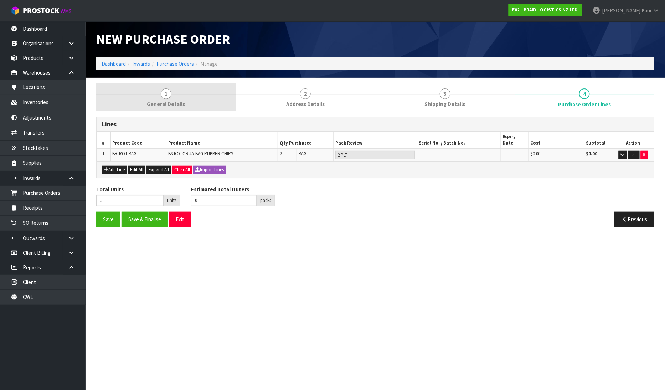
click at [165, 102] on span "General Details" at bounding box center [166, 103] width 38 height 7
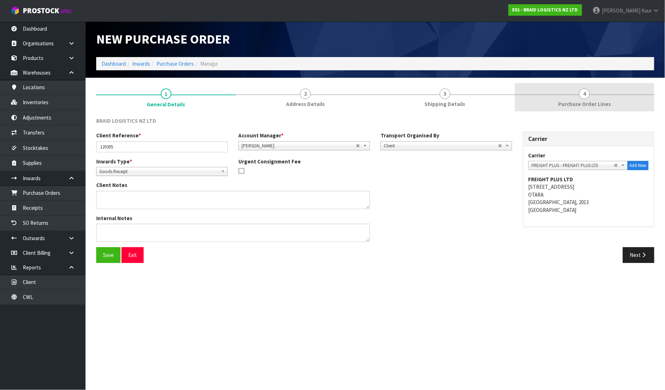
click at [606, 101] on span "Purchase Order Lines" at bounding box center [584, 103] width 53 height 7
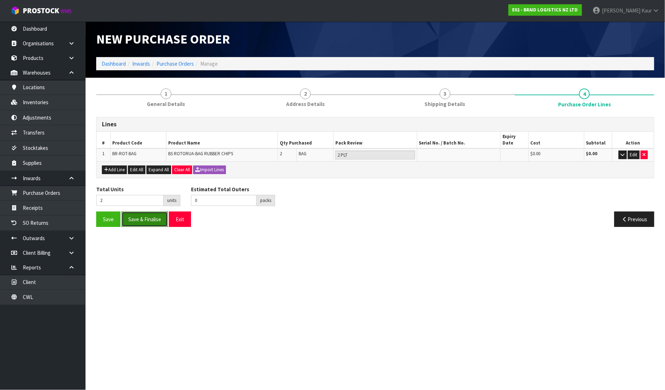
click at [155, 211] on button "Save & Finalise" at bounding box center [145, 218] width 46 height 15
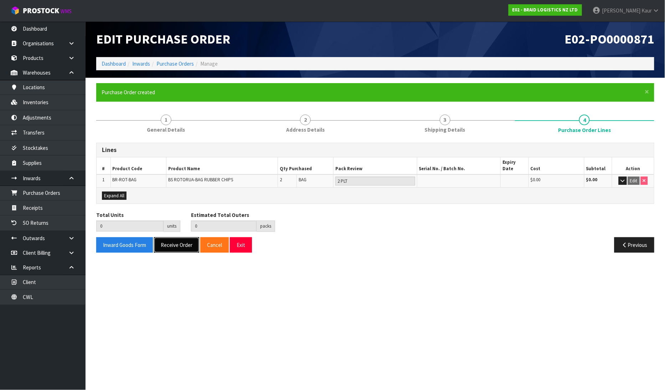
drag, startPoint x: 177, startPoint y: 244, endPoint x: 174, endPoint y: 226, distance: 18.8
click at [177, 243] on button "Receive Order" at bounding box center [176, 244] width 45 height 15
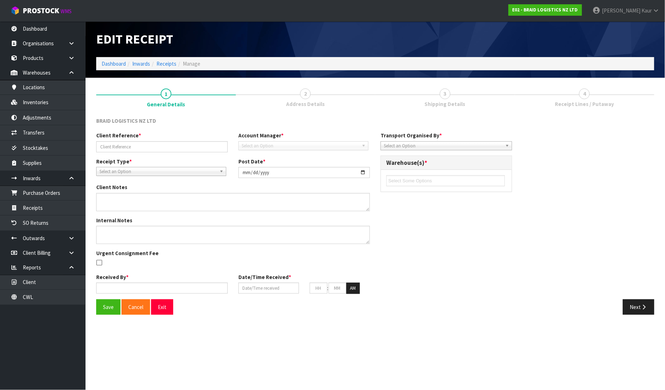
click at [59, 208] on div "Edit Receipt Dashboard Inwards Receipts Manage 1 General Details 2 Address Deta…" at bounding box center [332, 162] width 665 height 325
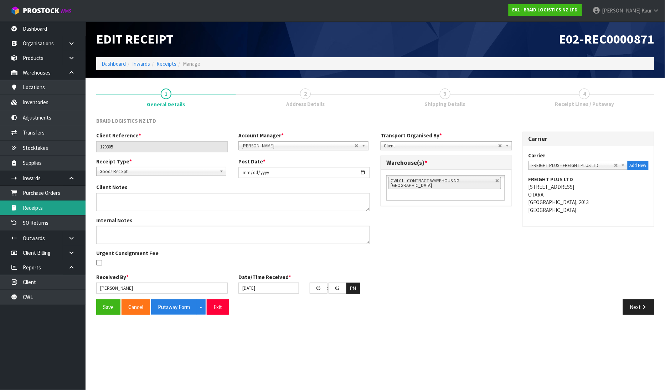
click at [65, 209] on link "Receipts" at bounding box center [43, 207] width 86 height 15
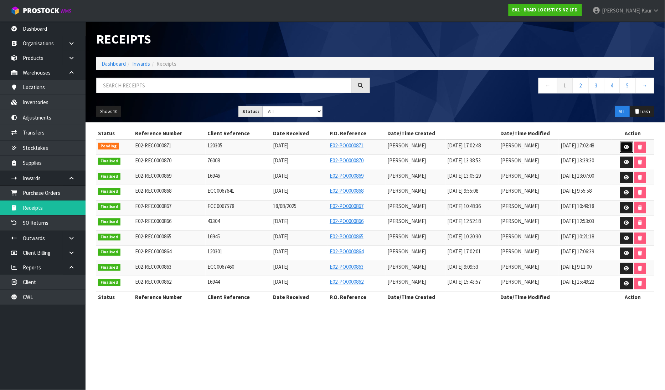
click at [629, 147] on icon at bounding box center [626, 147] width 5 height 5
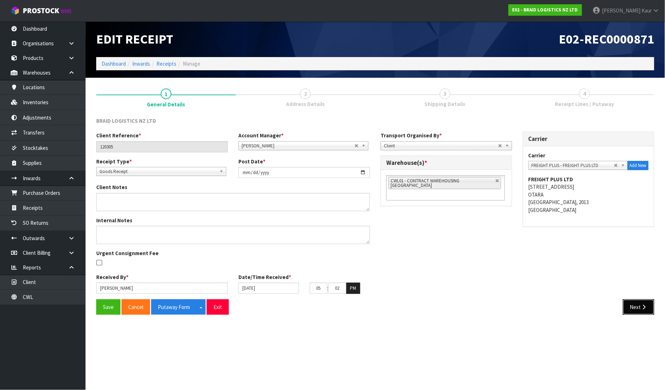
click at [635, 299] on button "Next" at bounding box center [638, 306] width 31 height 15
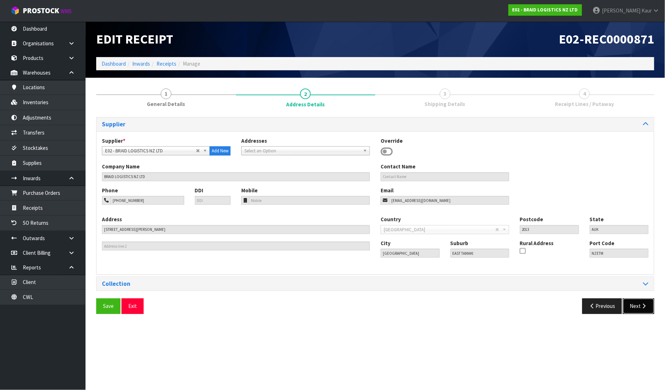
click at [637, 312] on button "Next" at bounding box center [638, 305] width 31 height 15
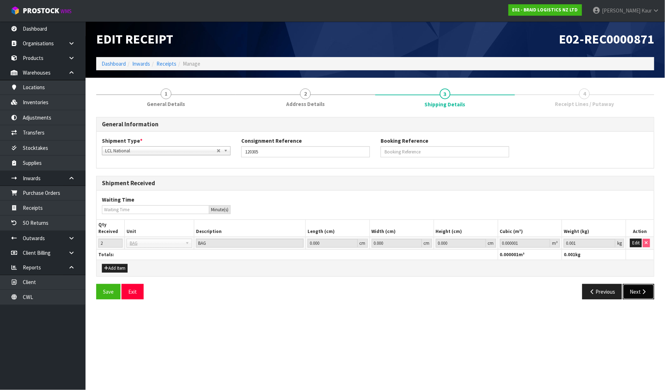
click at [640, 296] on button "Next" at bounding box center [638, 291] width 31 height 15
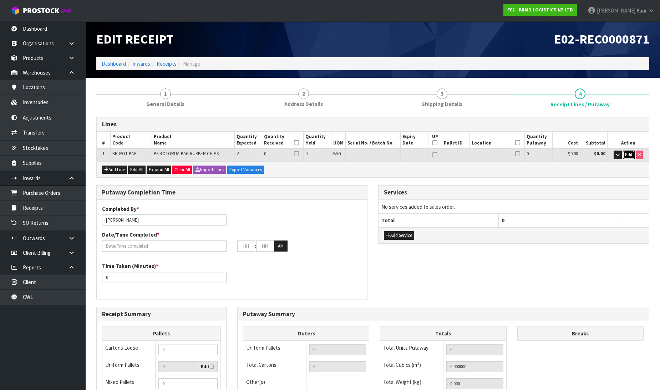
click at [630, 152] on span "Edit" at bounding box center [628, 155] width 7 height 6
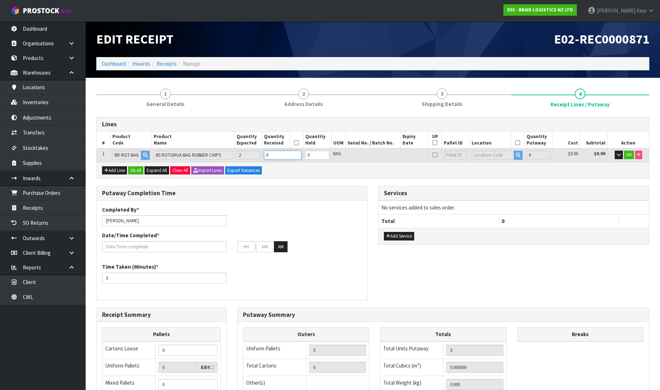
click at [280, 155] on input "0" at bounding box center [282, 154] width 37 height 9
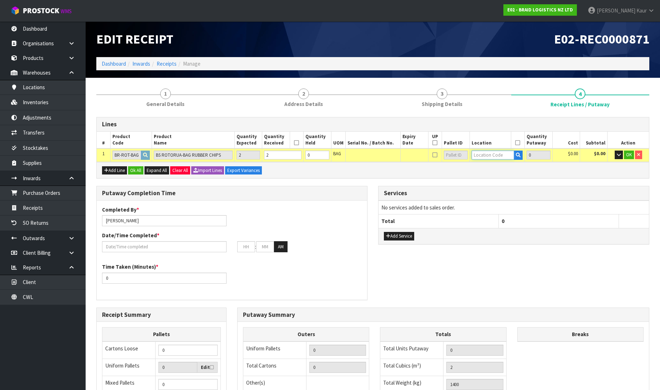
click at [488, 154] on input "text" at bounding box center [492, 154] width 43 height 9
click at [494, 166] on link "44 -01-1-A" at bounding box center [499, 167] width 56 height 10
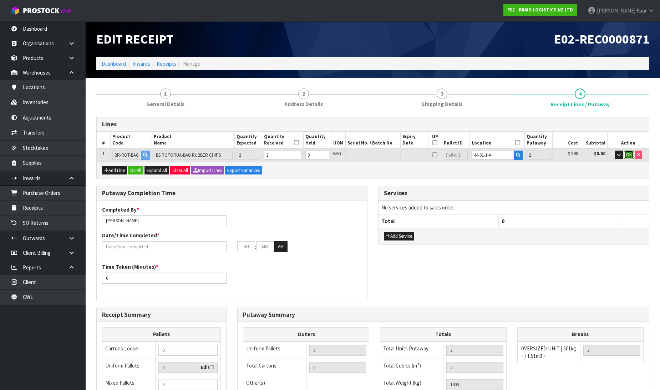
click at [629, 158] on button "OK" at bounding box center [629, 154] width 10 height 9
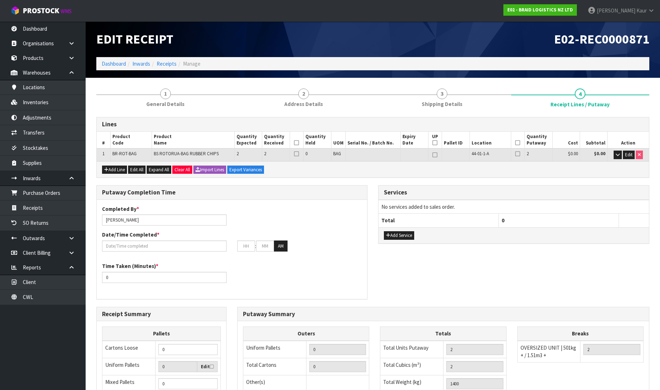
click at [294, 143] on icon at bounding box center [296, 143] width 5 height 0
click at [518, 143] on icon at bounding box center [517, 143] width 5 height 0
click at [139, 244] on input "text" at bounding box center [164, 245] width 124 height 11
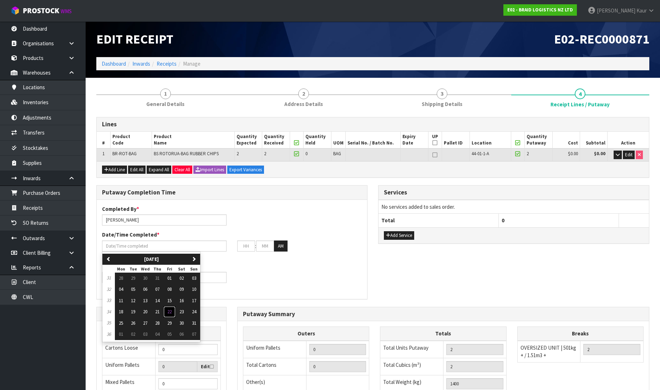
drag, startPoint x: 169, startPoint y: 310, endPoint x: 163, endPoint y: 302, distance: 9.7
click at [169, 309] on span "22" at bounding box center [169, 311] width 4 height 6
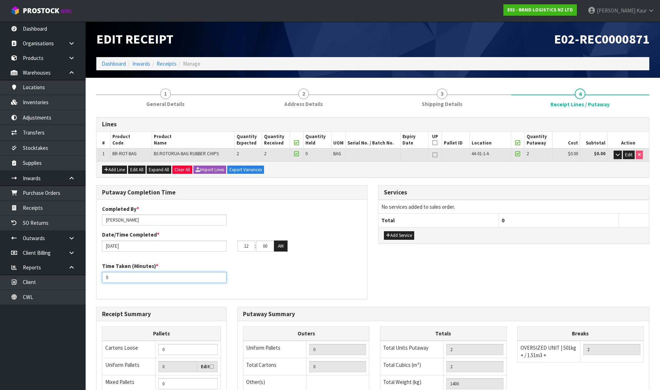
drag, startPoint x: 112, startPoint y: 278, endPoint x: 102, endPoint y: 277, distance: 9.3
click at [102, 277] on input "0" at bounding box center [164, 277] width 124 height 11
type input "10"
drag, startPoint x: 251, startPoint y: 245, endPoint x: 245, endPoint y: 245, distance: 6.1
click at [245, 245] on input "12" at bounding box center [246, 245] width 18 height 11
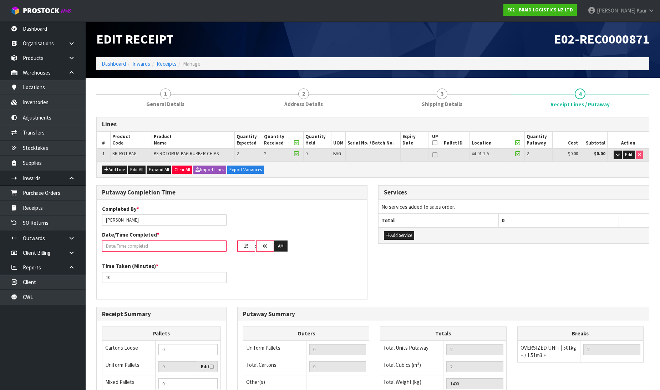
type input "15"
drag, startPoint x: 270, startPoint y: 245, endPoint x: 259, endPoint y: 244, distance: 10.3
click at [259, 244] on input "00" at bounding box center [265, 245] width 18 height 11
type input "03"
click at [278, 240] on button "AM" at bounding box center [281, 245] width 14 height 11
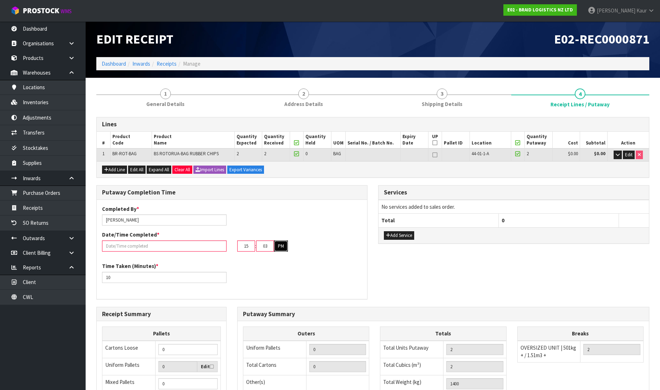
scroll to position [40, 0]
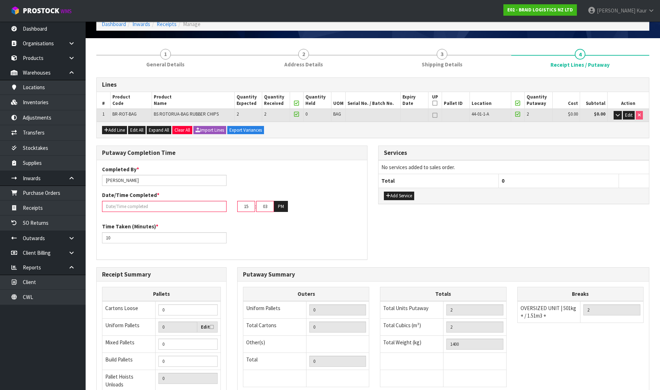
drag, startPoint x: 250, startPoint y: 207, endPoint x: 232, endPoint y: 206, distance: 17.9
click at [232, 206] on div "15 : 03 : 00 PM" at bounding box center [299, 206] width 135 height 11
type input "[DATE]"
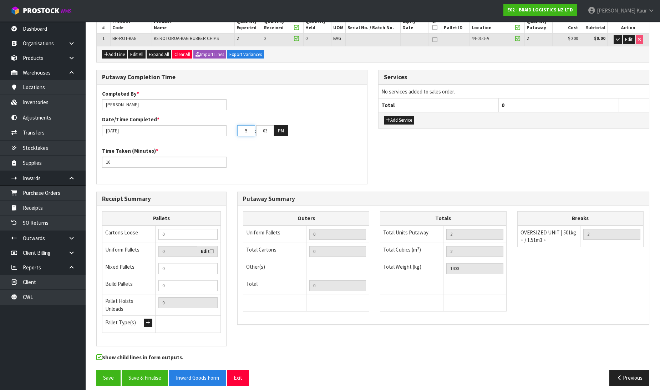
scroll to position [117, 0]
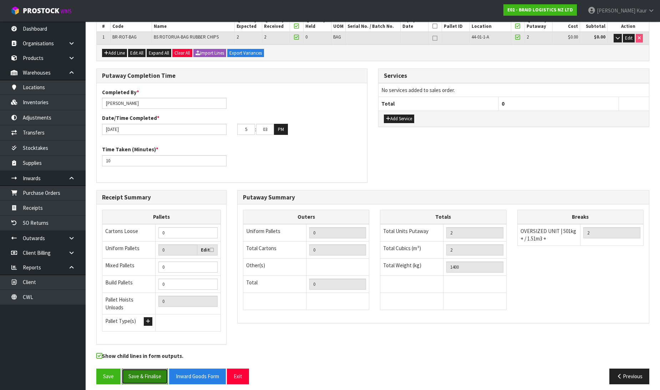
type input "05"
click at [157, 368] on button "Save & Finalise" at bounding box center [145, 375] width 46 height 15
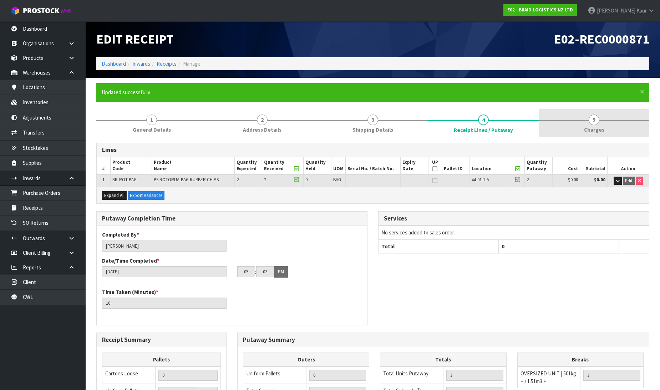
click at [586, 122] on link "5 [GEOGRAPHIC_DATA]" at bounding box center [593, 123] width 111 height 28
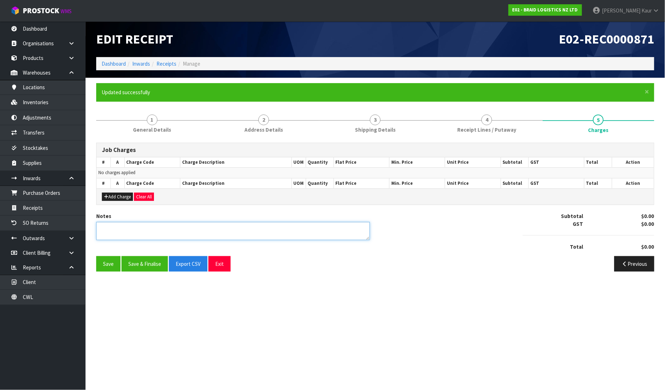
click at [211, 230] on textarea at bounding box center [233, 231] width 274 height 18
type textarea "N"
click at [97, 226] on textarea at bounding box center [233, 231] width 274 height 18
type textarea "NO CHARGES"
click at [156, 262] on button "Save & Finalise" at bounding box center [145, 263] width 46 height 15
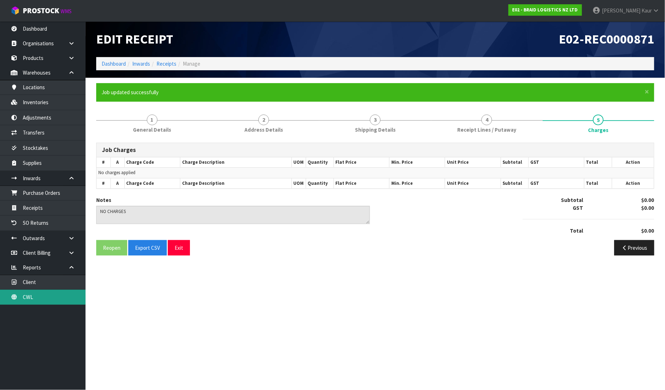
click at [29, 293] on link "CWL" at bounding box center [43, 296] width 86 height 15
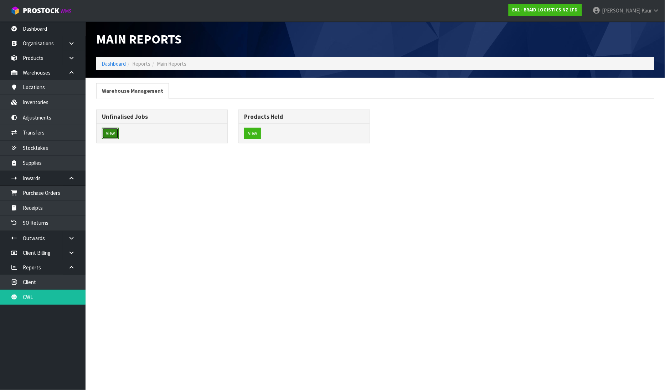
click at [113, 135] on button "View" at bounding box center [110, 133] width 17 height 11
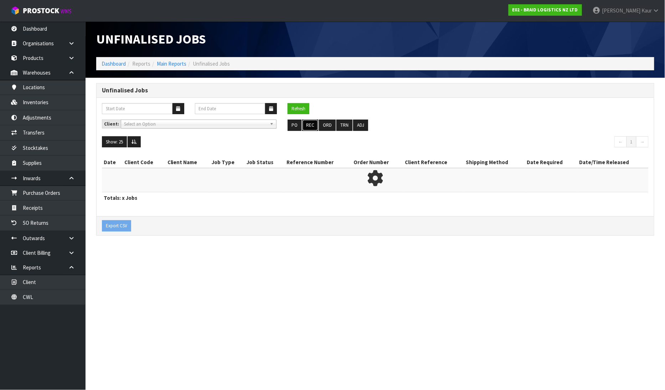
click at [311, 125] on button "REC" at bounding box center [310, 124] width 16 height 11
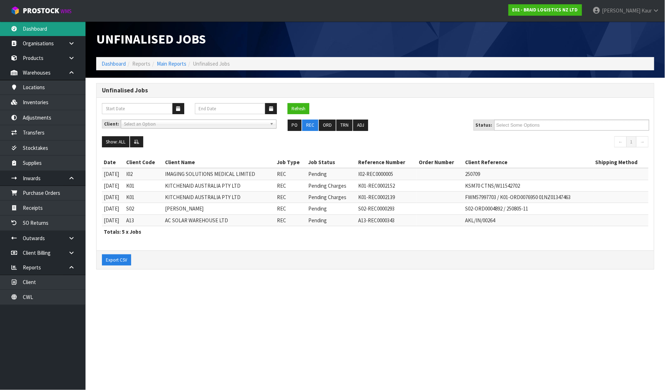
click at [42, 31] on link "Dashboard" at bounding box center [43, 28] width 86 height 15
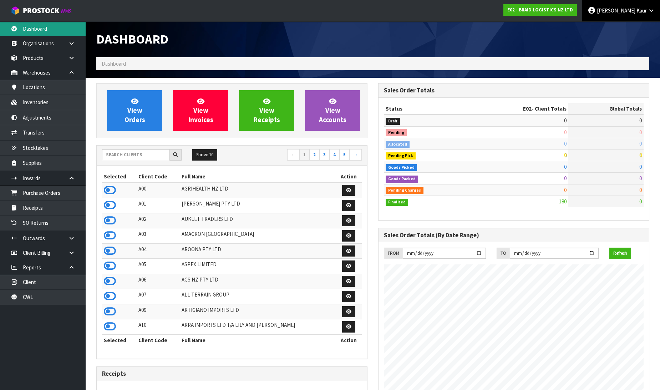
scroll to position [459, 282]
click at [651, 6] on link "Prabhneet Kaur" at bounding box center [621, 10] width 78 height 21
click at [626, 29] on link "Logout" at bounding box center [631, 29] width 56 height 10
